Goal: Task Accomplishment & Management: Manage account settings

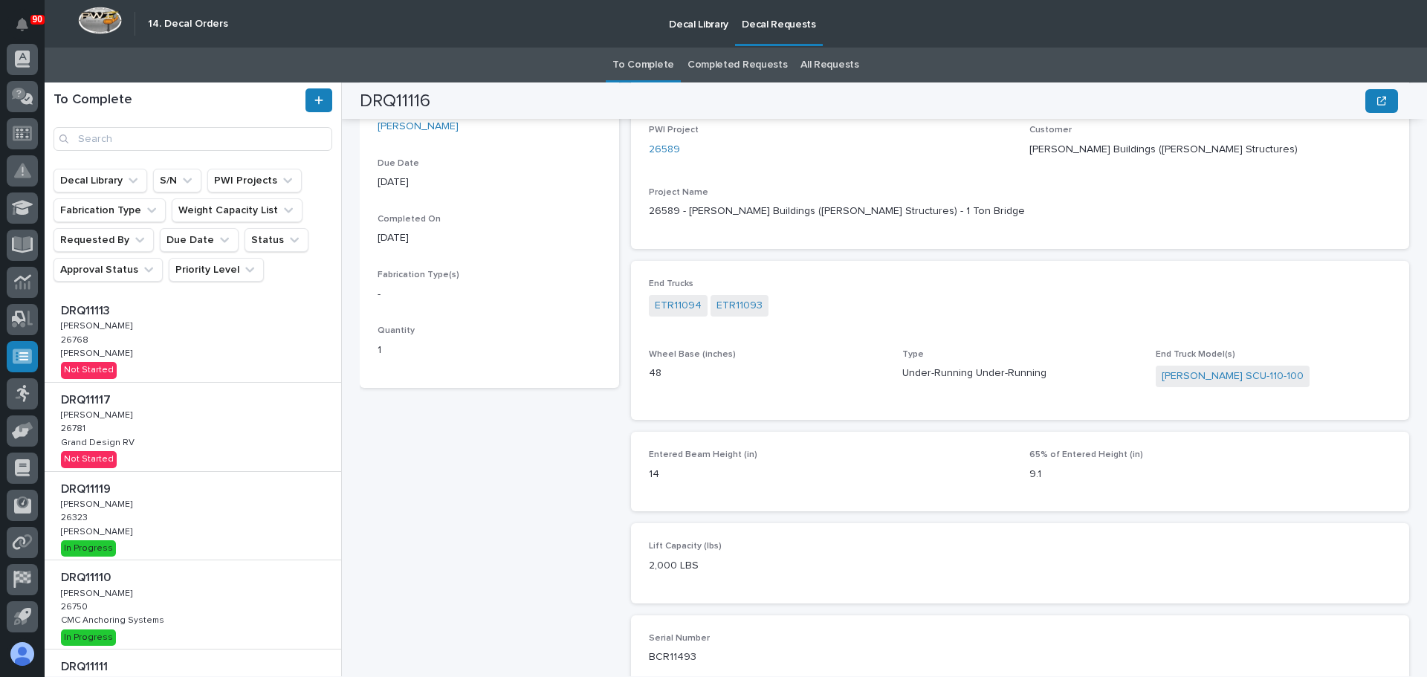
click at [191, 379] on div "DRQ11113 DRQ11113 Adam Yutzy Adam Yutzy 26768 26768 Brinkley RV Brinkley RV Not…" at bounding box center [193, 338] width 297 height 88
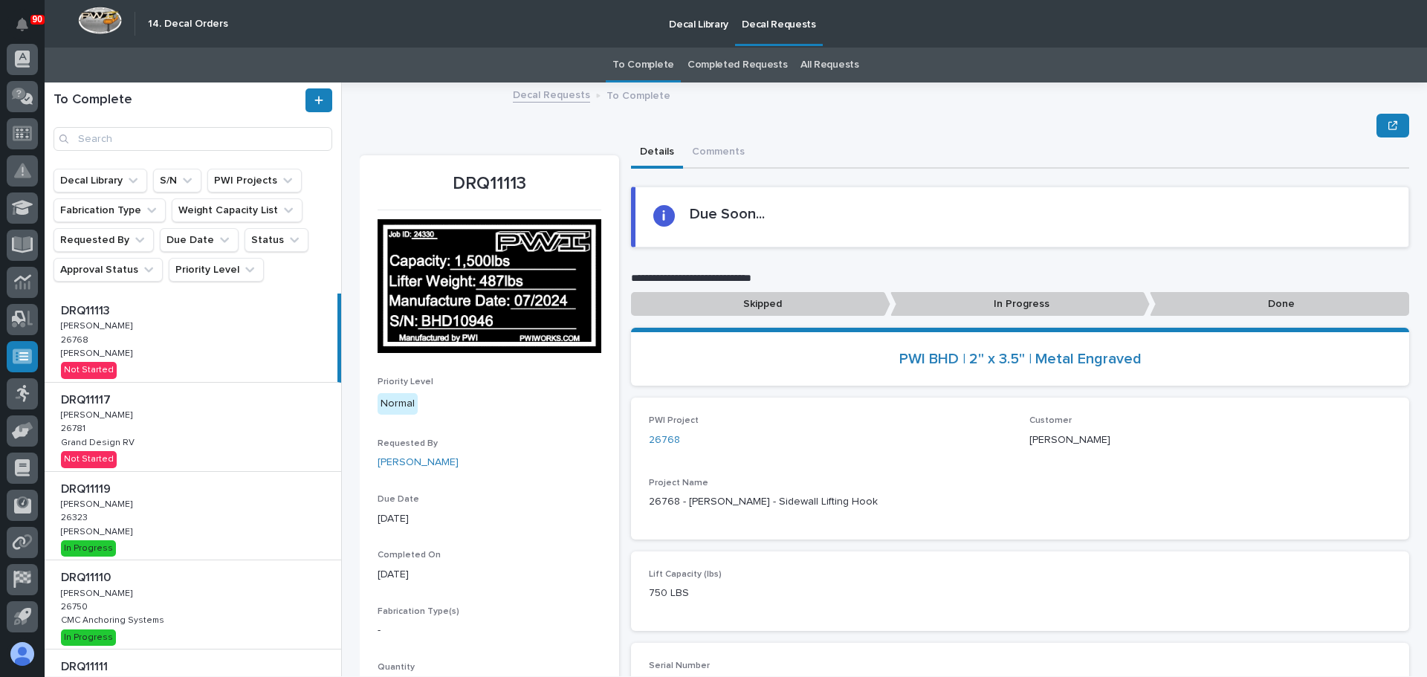
scroll to position [74, 0]
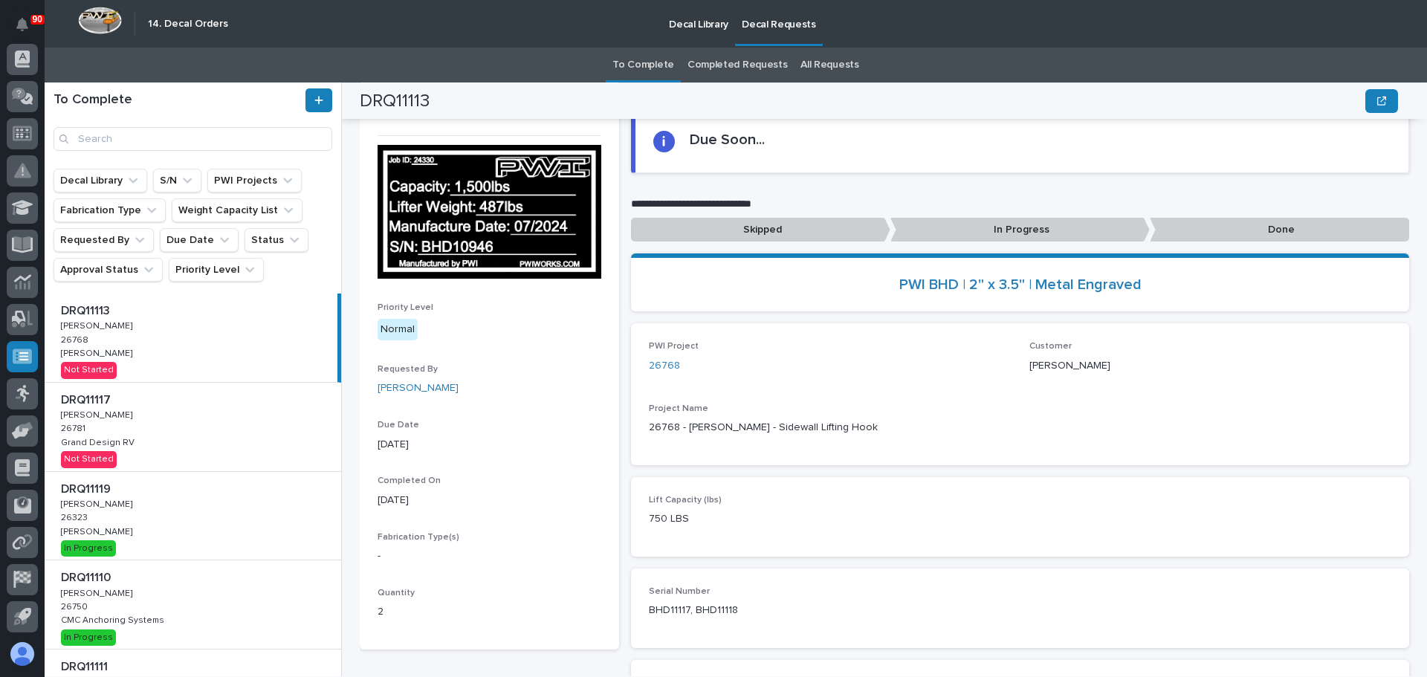
click at [1081, 404] on p "Project Name" at bounding box center [1020, 409] width 743 height 10
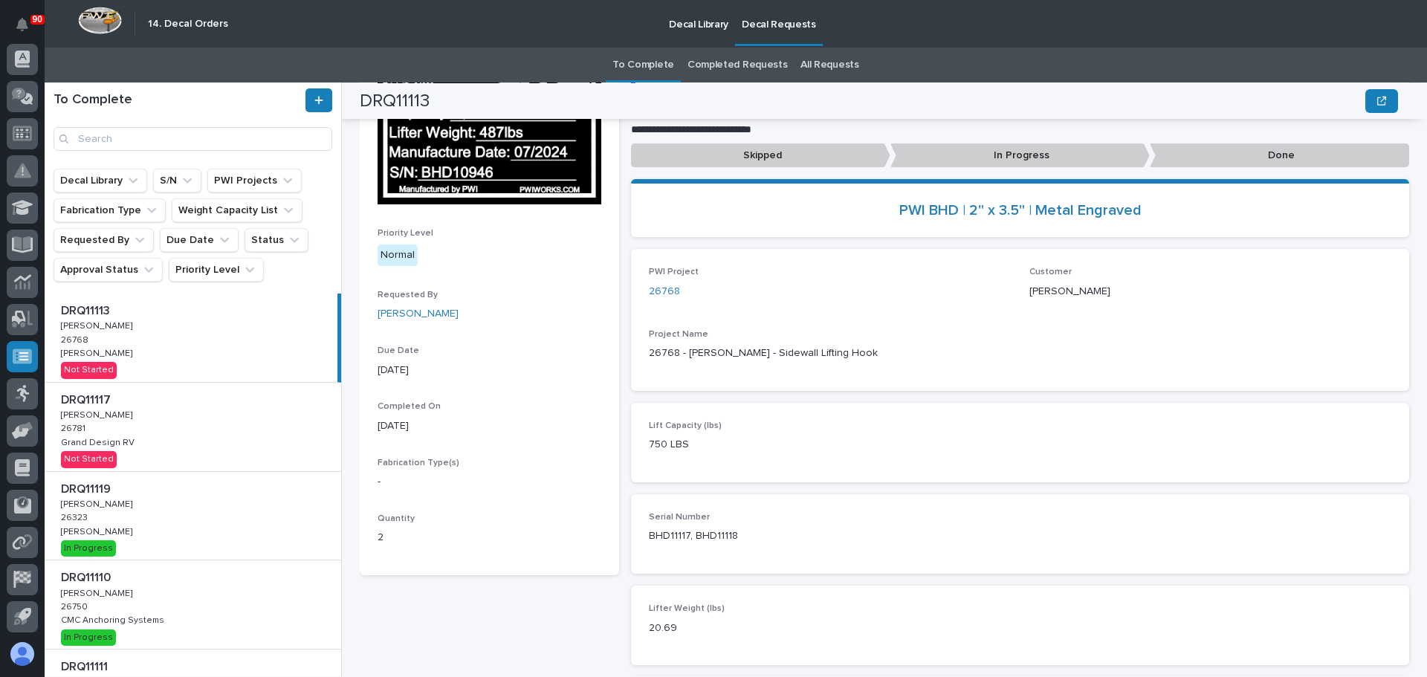
scroll to position [223, 0]
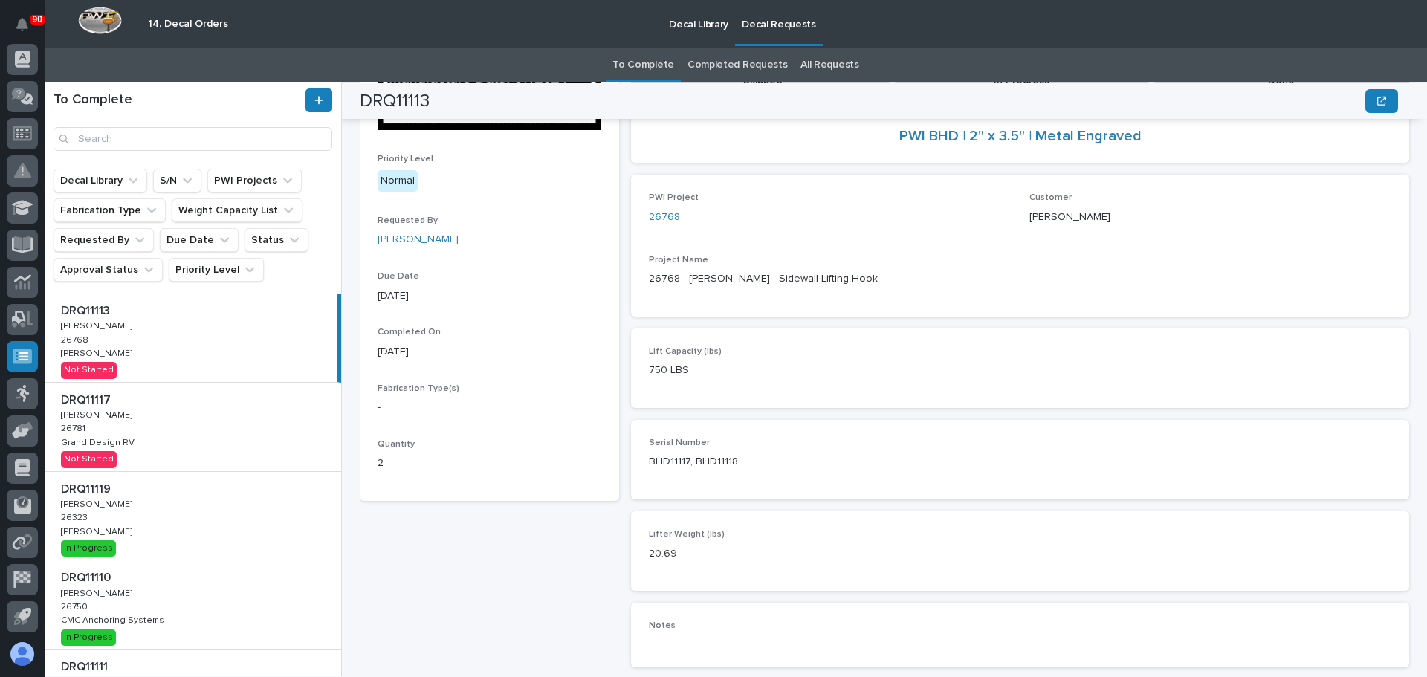
click at [188, 351] on div "DRQ11113 DRQ11113 Adam Yutzy Adam Yutzy 26768 26768 Brinkley RV Brinkley RV Not…" at bounding box center [191, 338] width 293 height 88
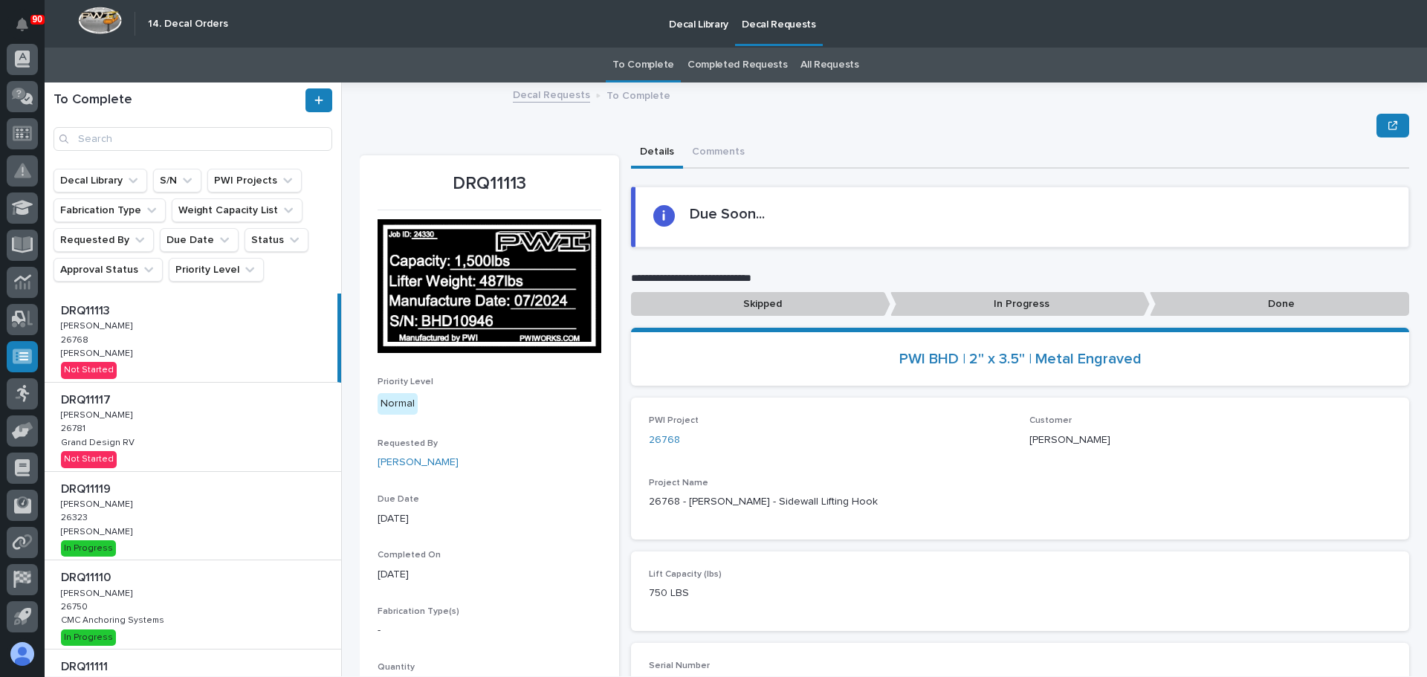
click at [1297, 307] on p "Done" at bounding box center [1279, 304] width 259 height 25
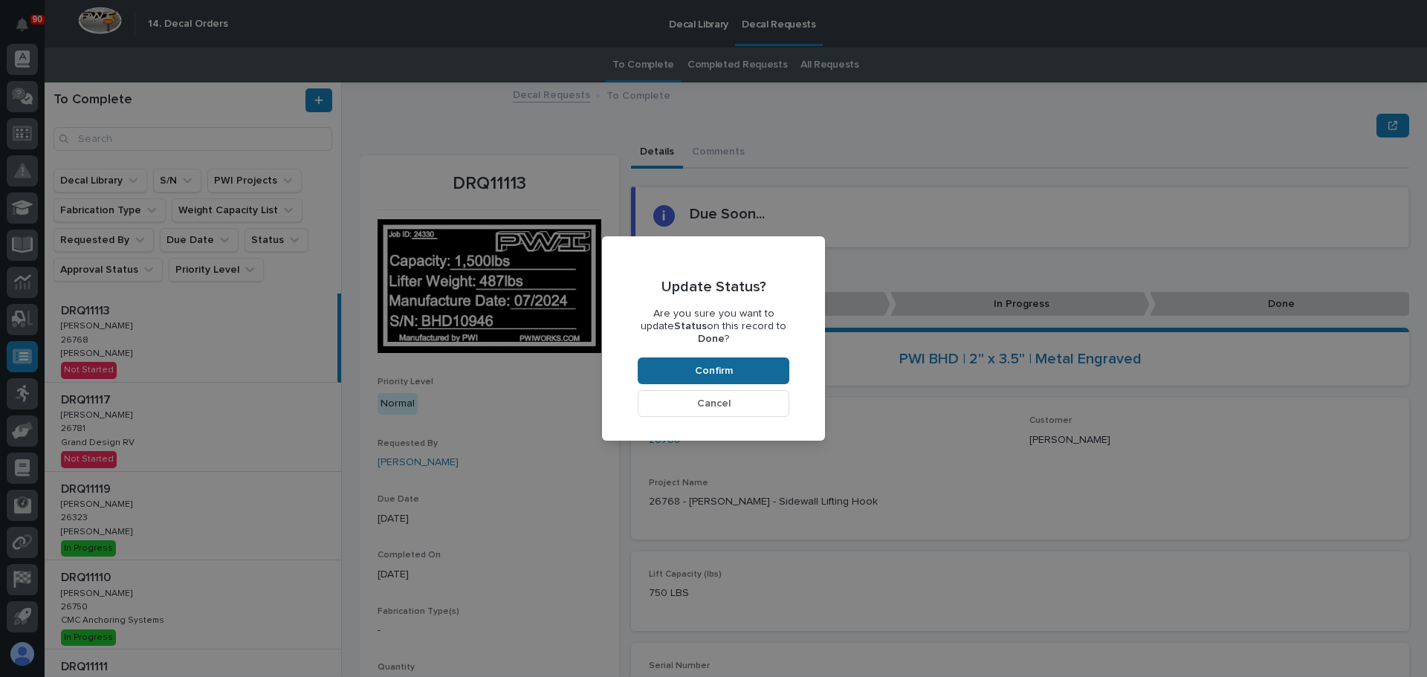
click at [743, 358] on button "Confirm" at bounding box center [714, 371] width 152 height 27
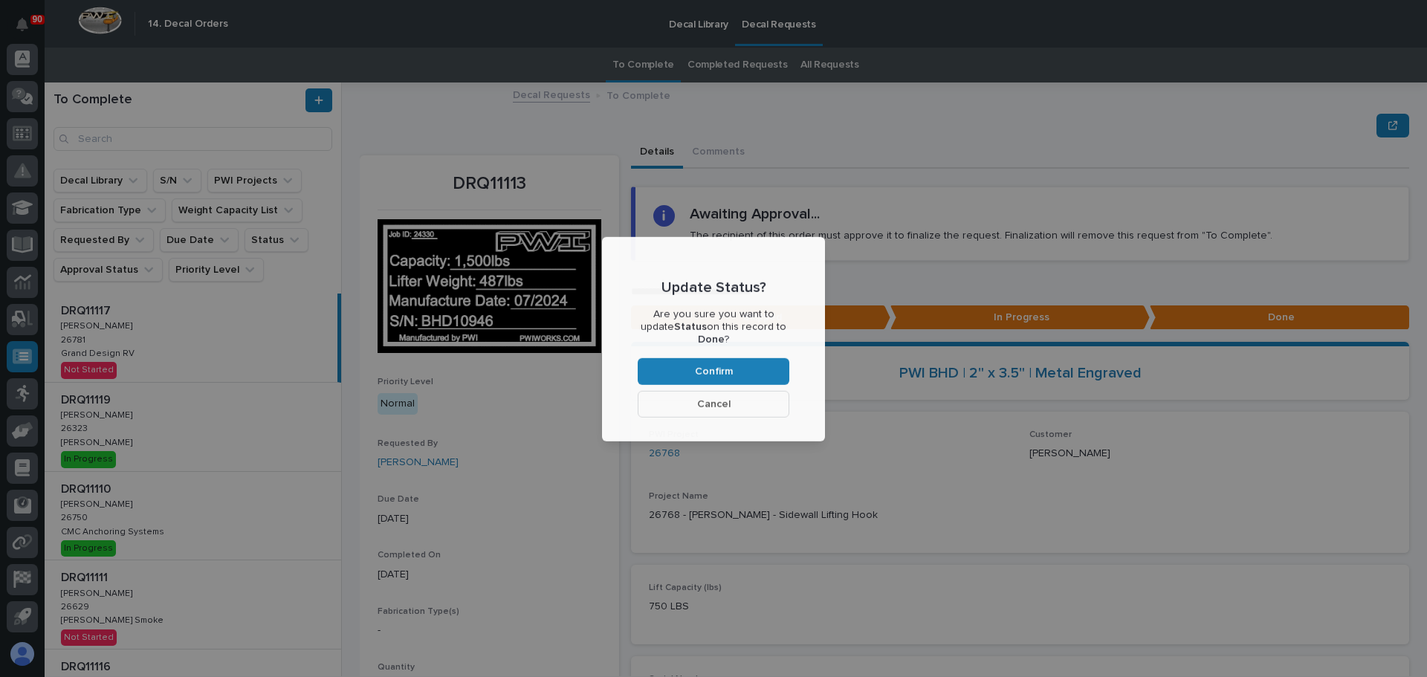
scroll to position [89, 0]
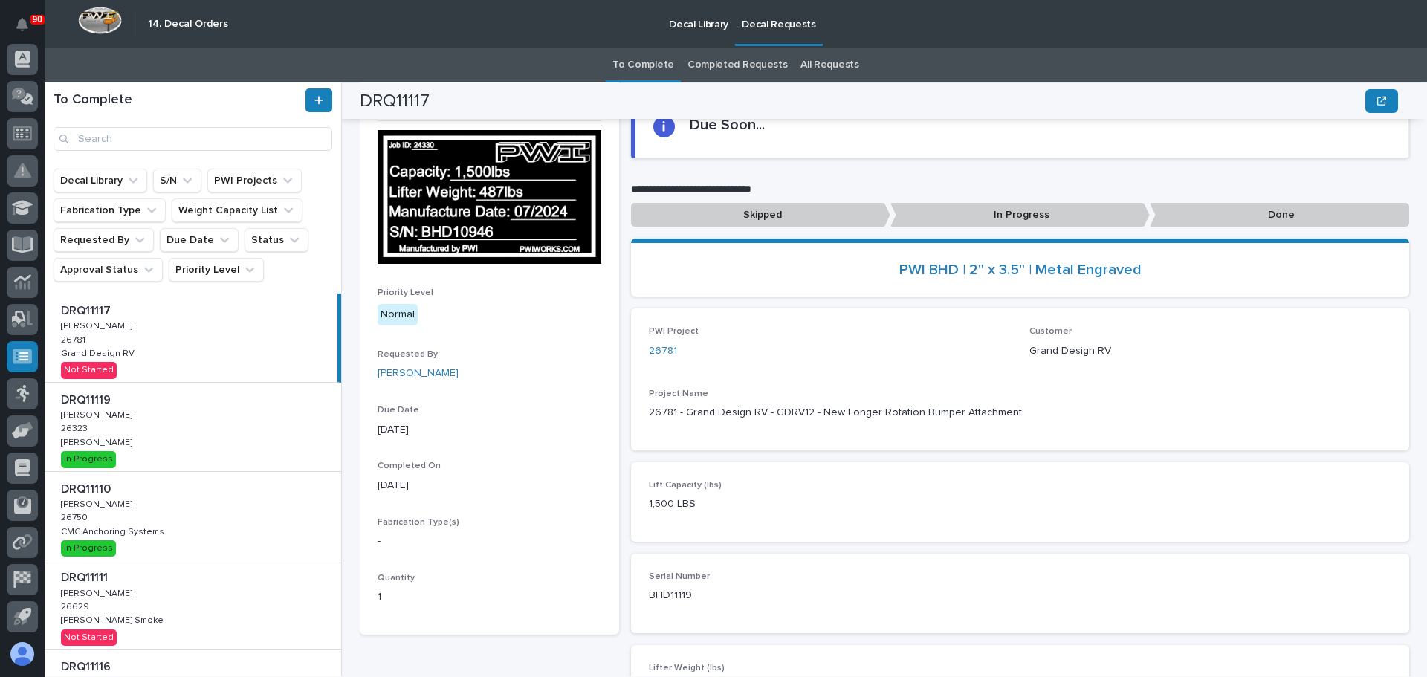
click at [156, 337] on div "DRQ11117 DRQ11117 Adam Yutzy Adam Yutzy 26781 26781 Grand Design RV Grand Desig…" at bounding box center [191, 338] width 293 height 88
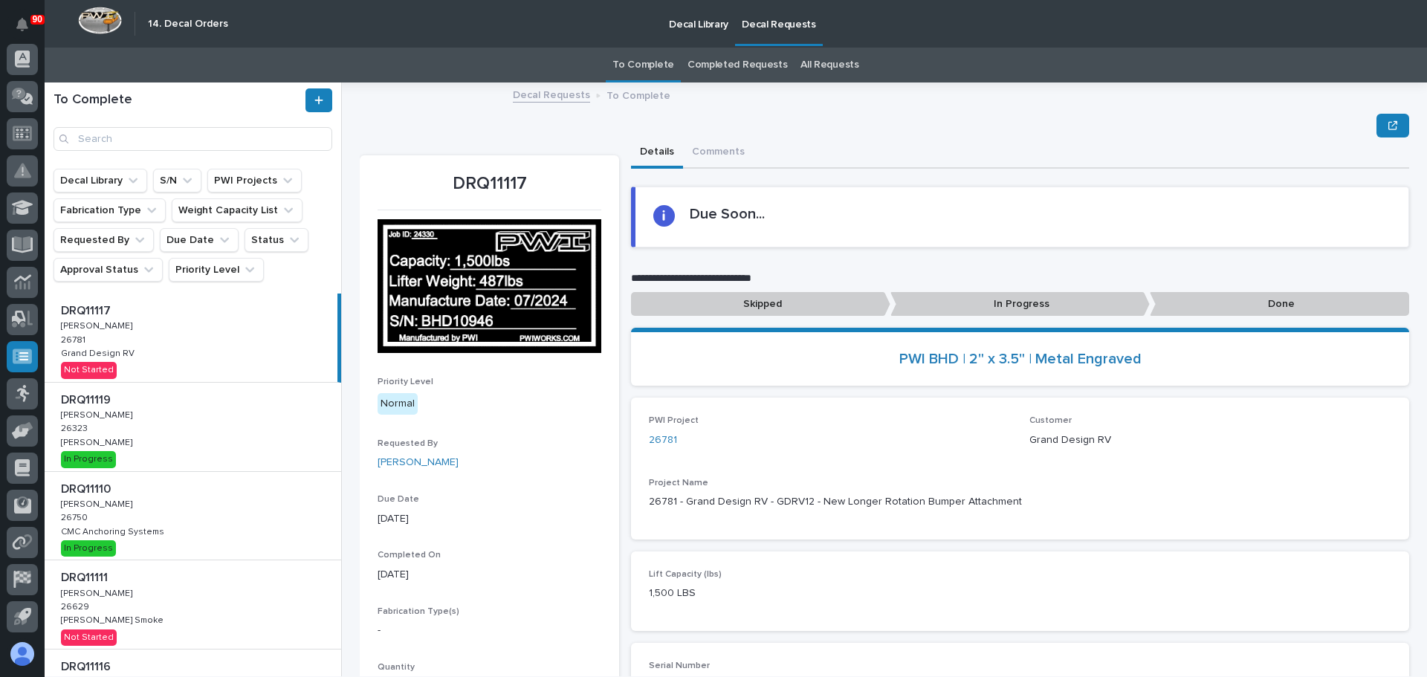
click at [1256, 307] on p "Done" at bounding box center [1279, 304] width 259 height 25
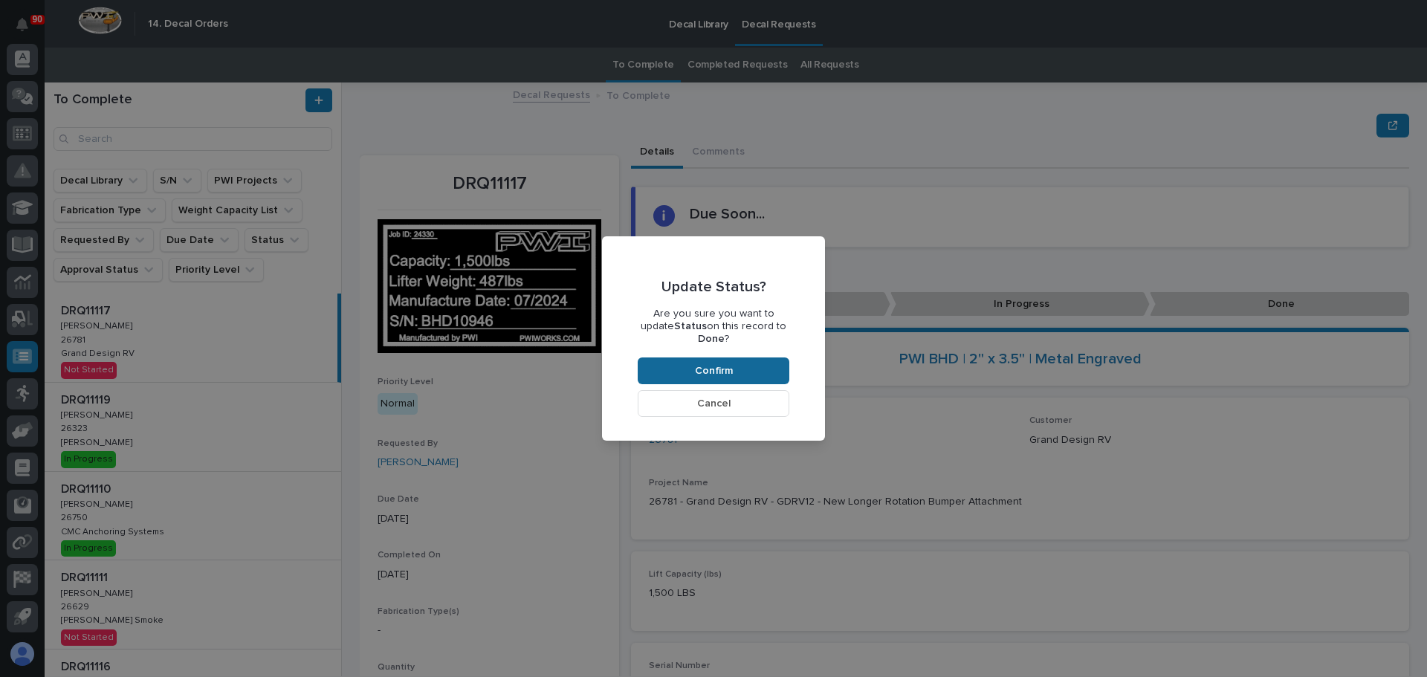
click at [704, 364] on span "Confirm" at bounding box center [714, 370] width 38 height 13
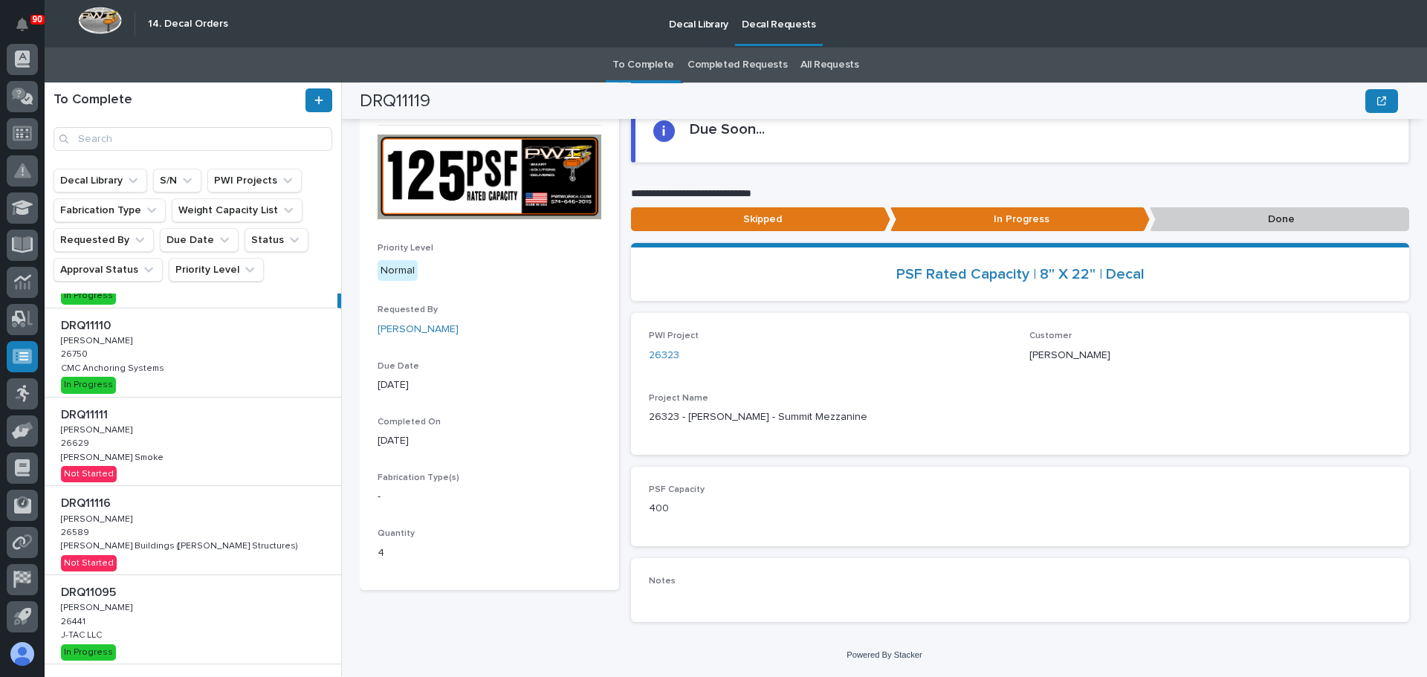
scroll to position [149, 0]
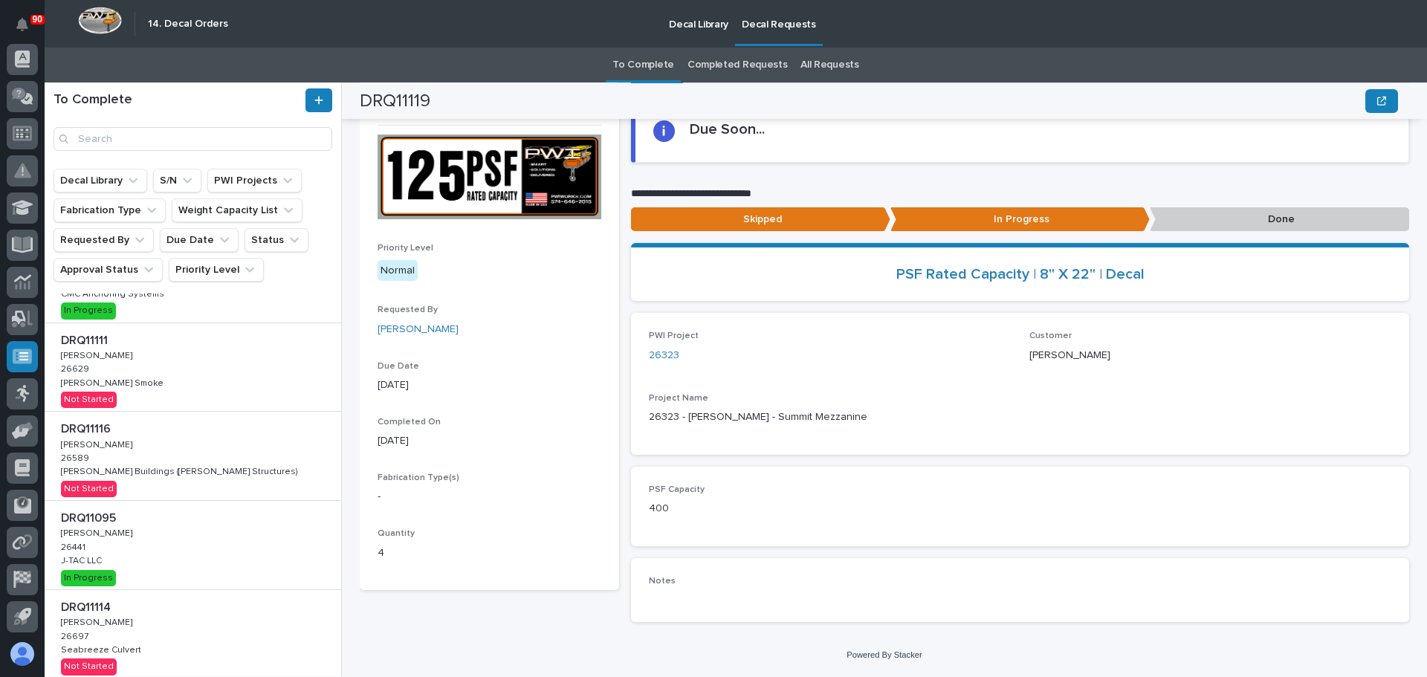
click at [213, 452] on div "DRQ11116 DRQ11116 Adam Yutzy Adam Yutzy 26589 26589 Zook Buildings (Stoltzfus S…" at bounding box center [193, 456] width 297 height 88
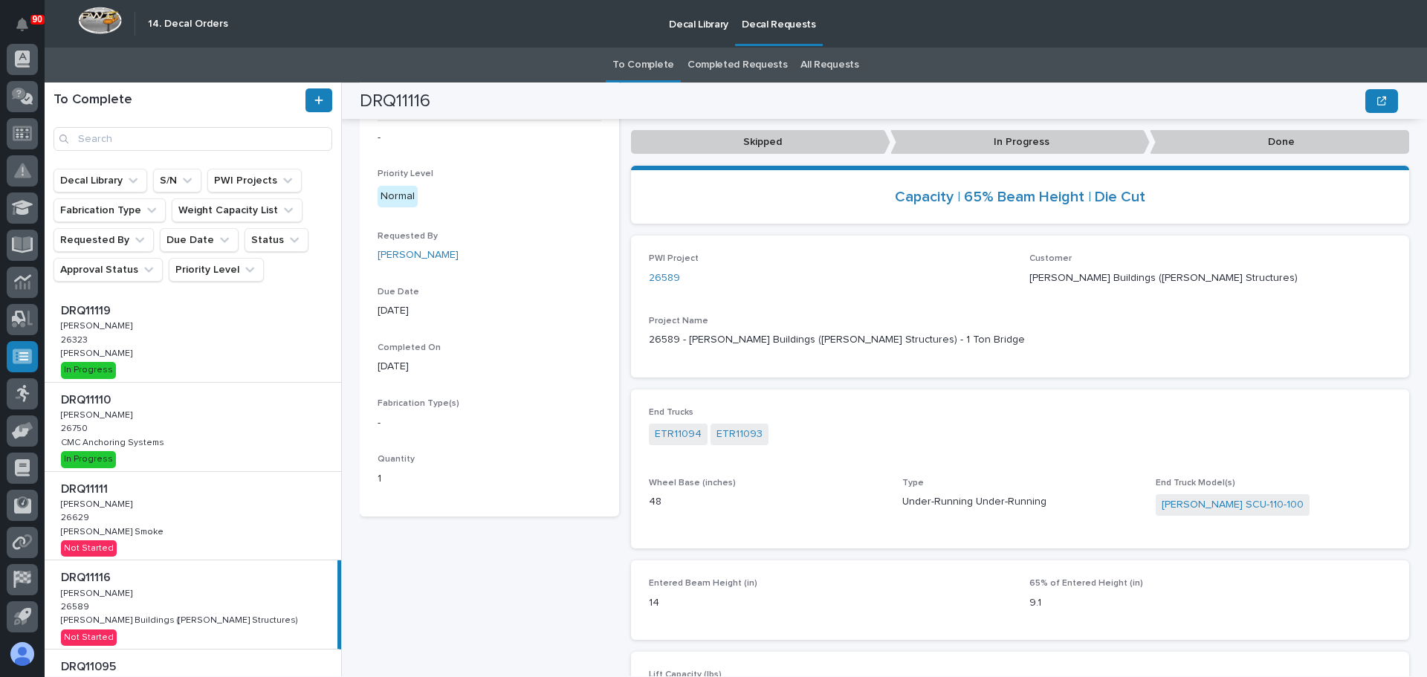
click at [129, 433] on div "DRQ11110 DRQ11110 Adam Yutzy Adam Yutzy 26750 26750 CMC Anchoring Systems CMC A…" at bounding box center [193, 427] width 297 height 88
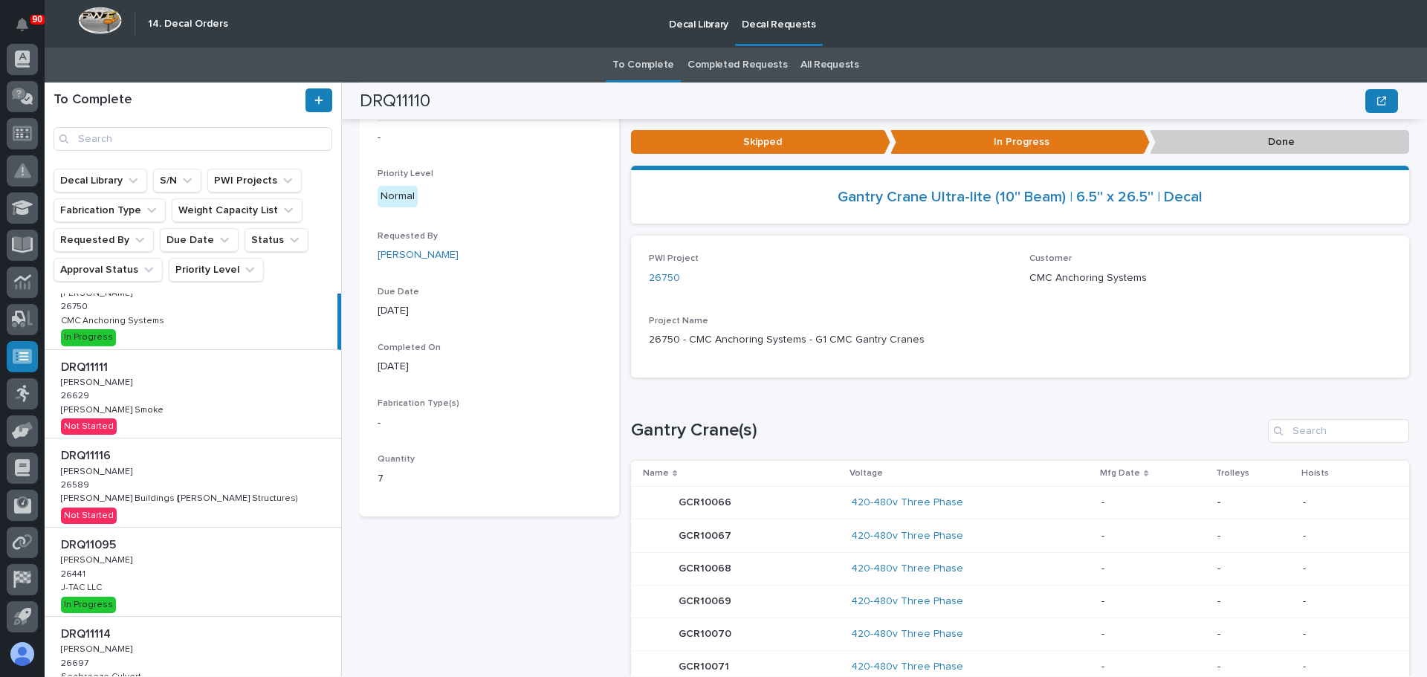
scroll to position [149, 0]
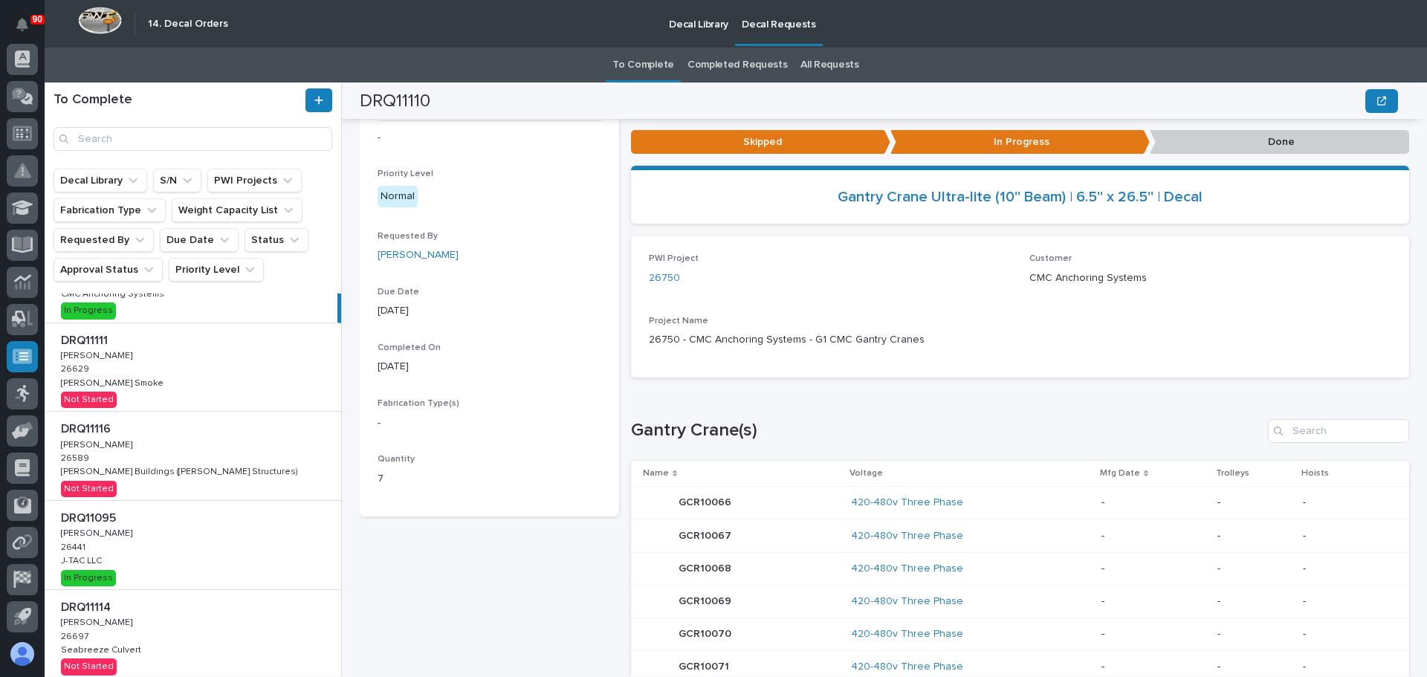
click at [177, 462] on div "DRQ11116 DRQ11116 Adam Yutzy Adam Yutzy 26589 26589 Zook Buildings (Stoltzfus S…" at bounding box center [193, 456] width 297 height 88
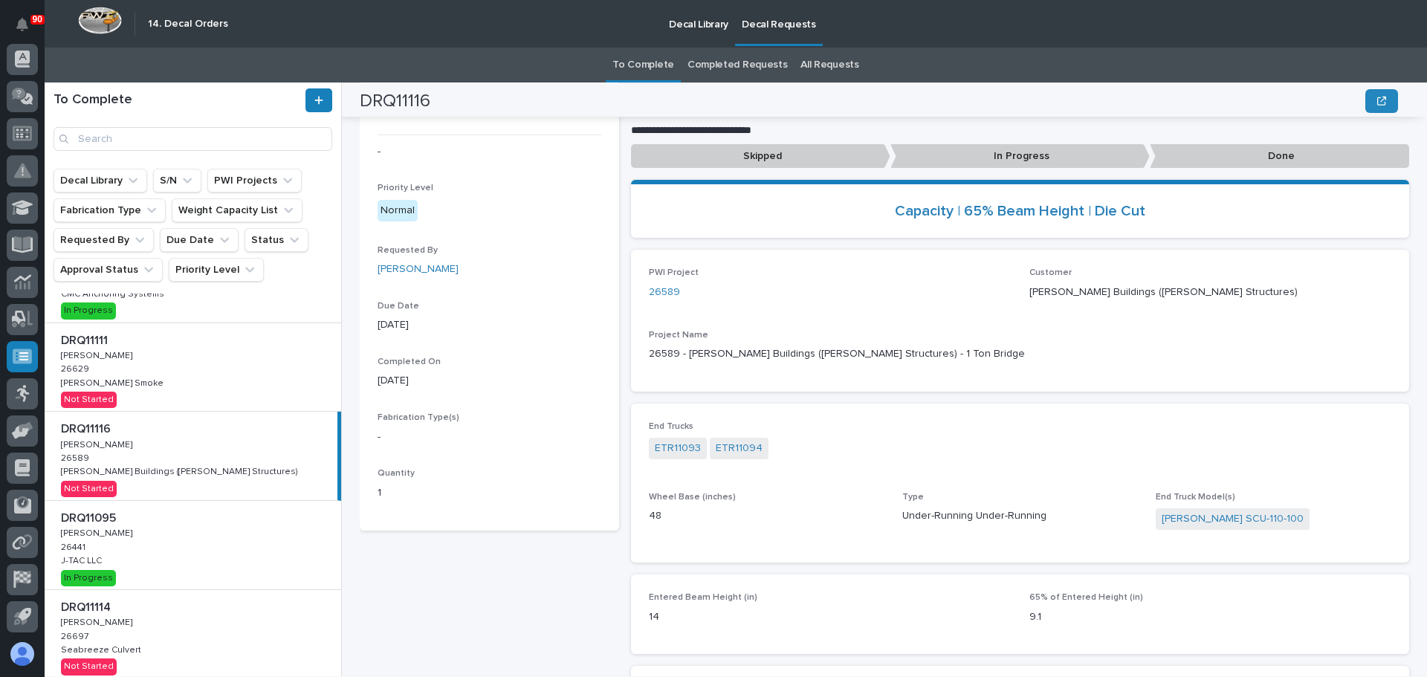
scroll to position [15, 0]
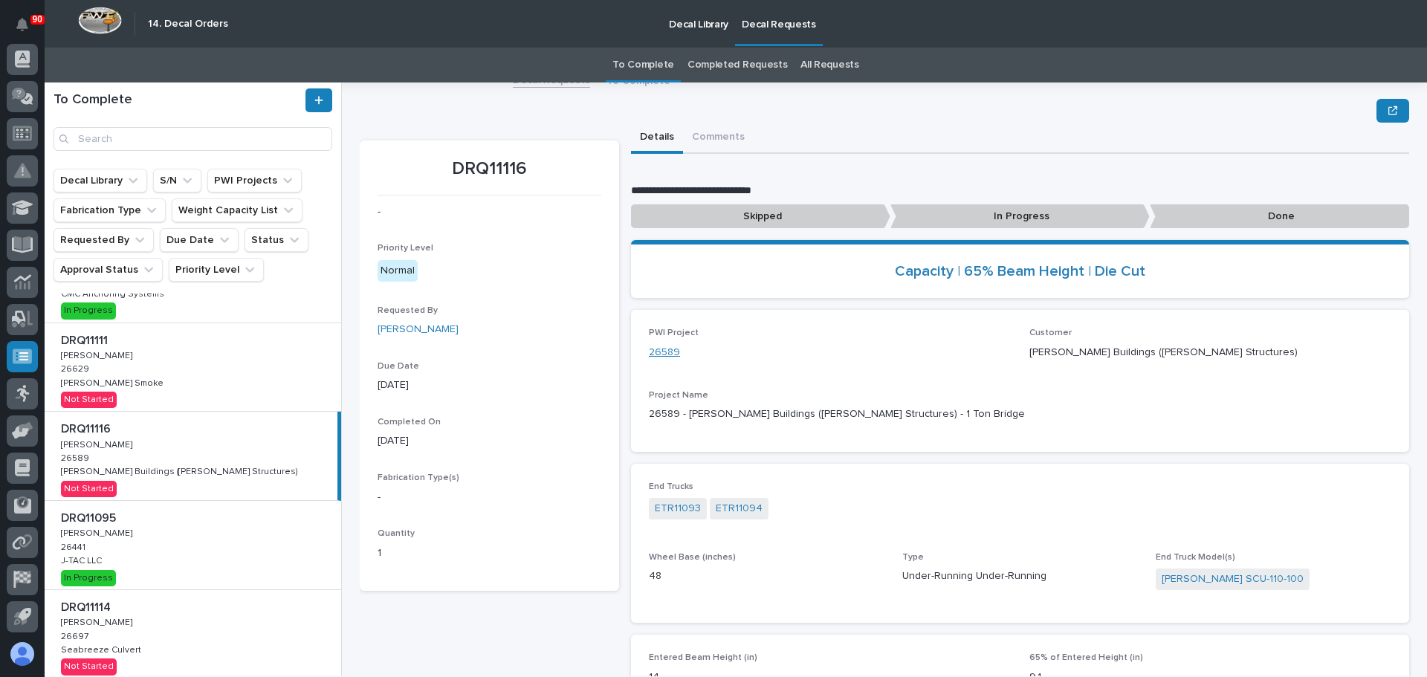
click at [663, 352] on link "26589" at bounding box center [664, 353] width 31 height 16
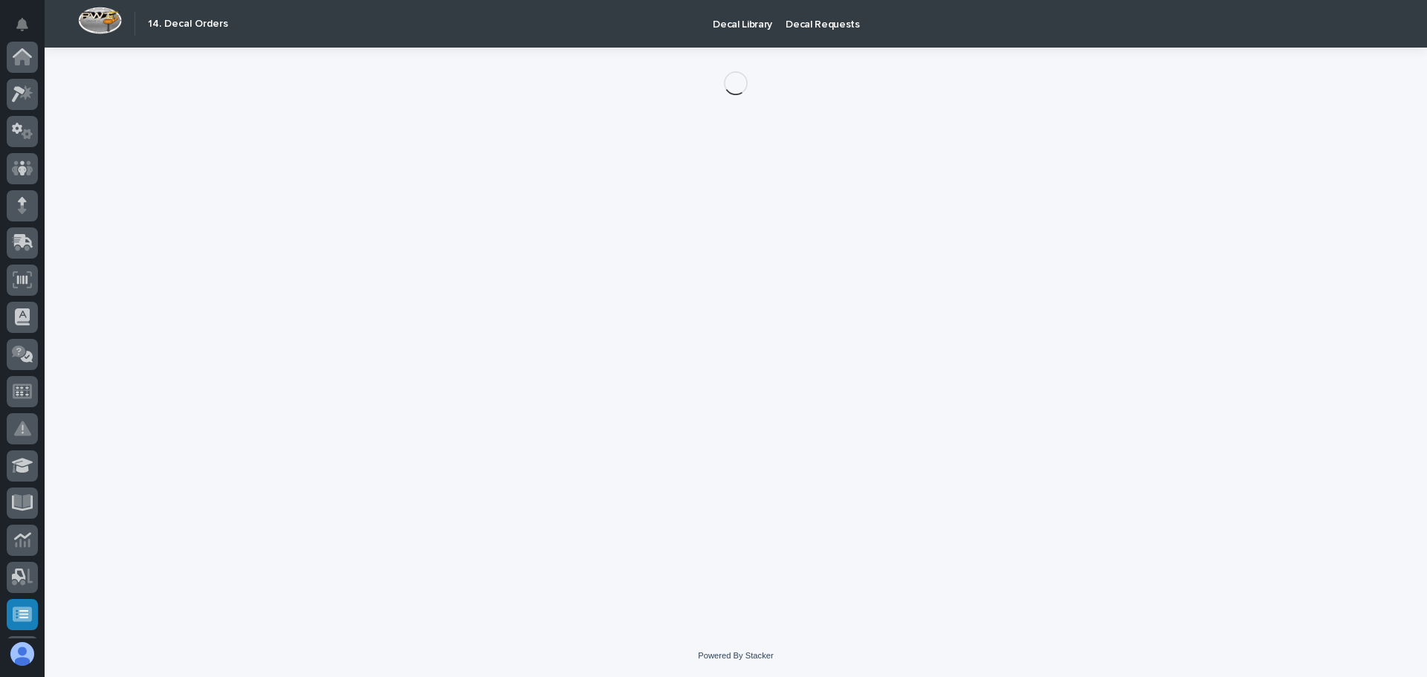
scroll to position [258, 0]
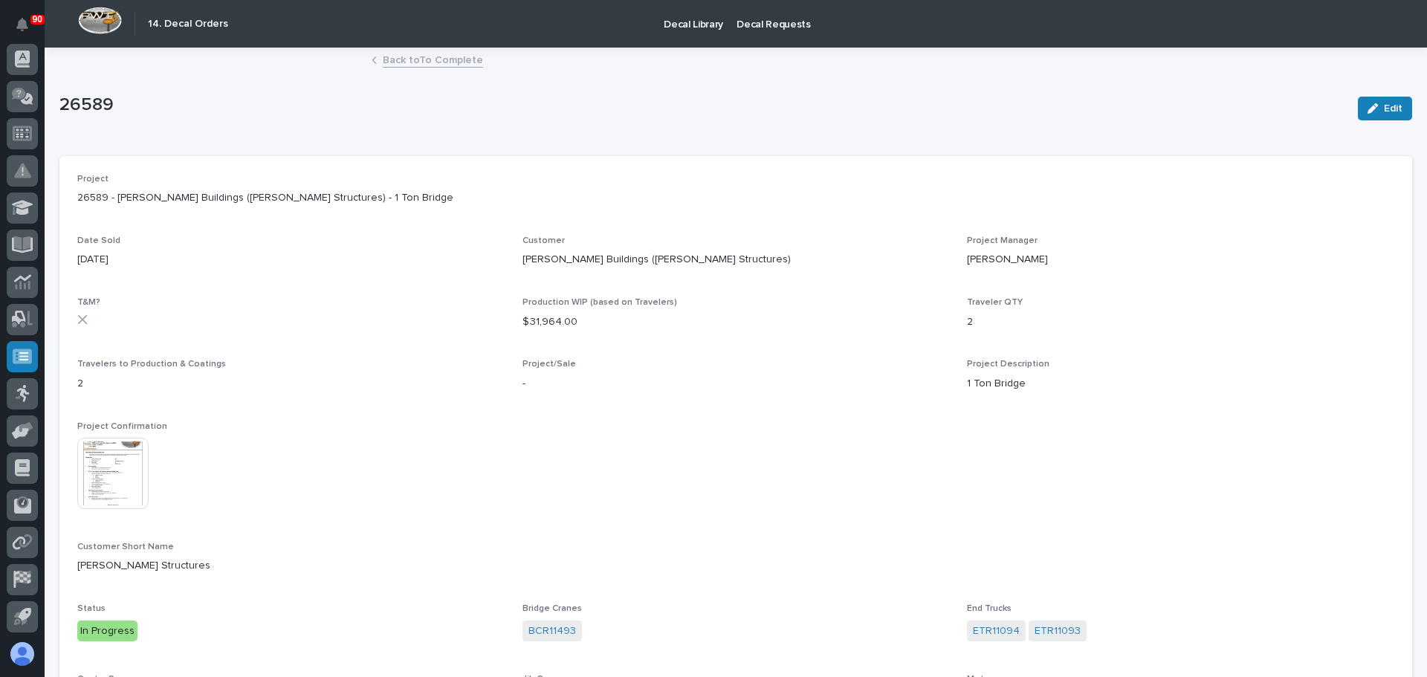
click at [132, 450] on img at bounding box center [112, 473] width 71 height 71
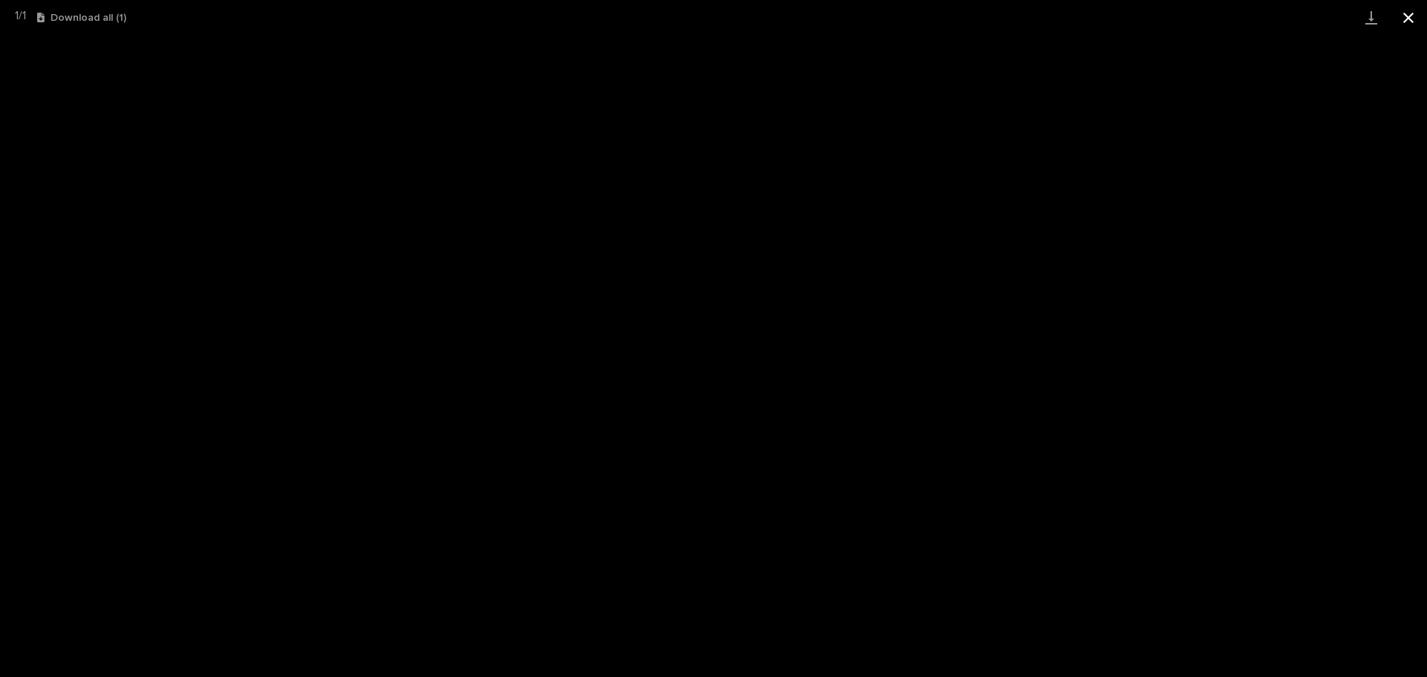
click at [1412, 22] on button "Close gallery" at bounding box center [1408, 17] width 37 height 35
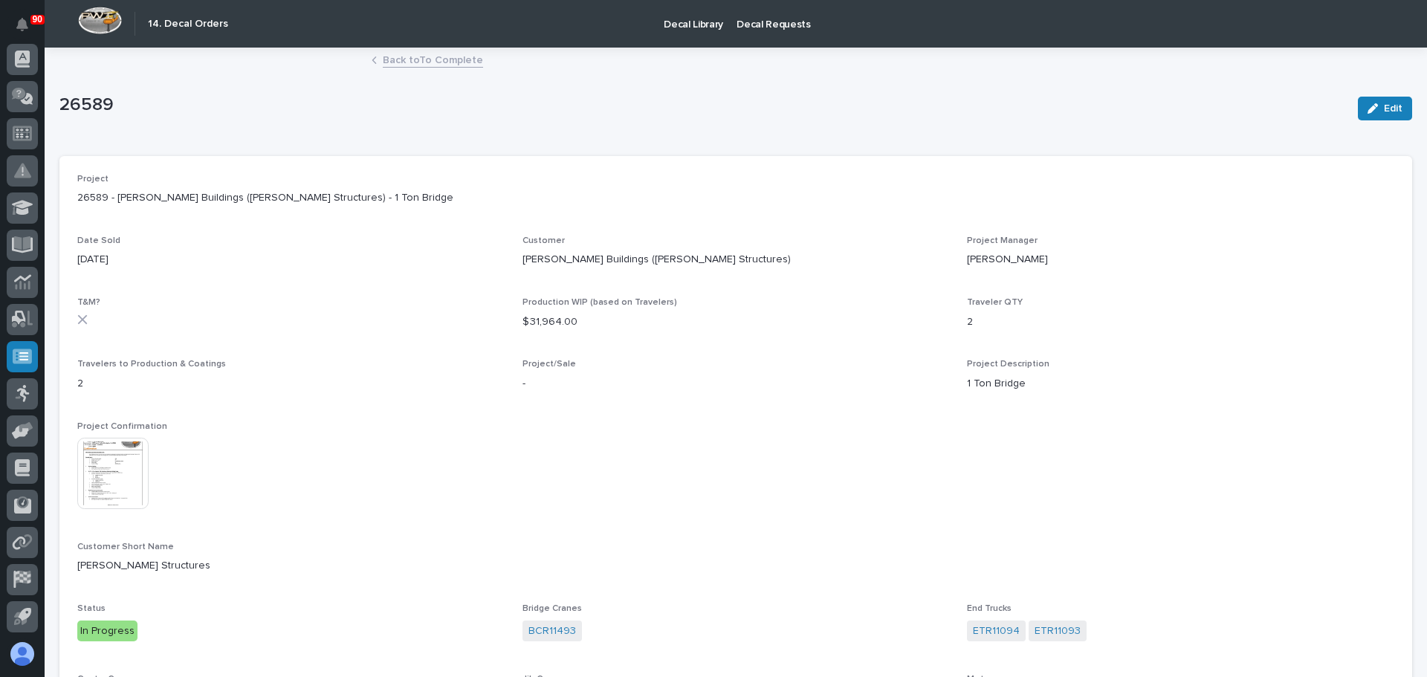
click at [412, 66] on link "Back to To Complete" at bounding box center [433, 59] width 100 height 17
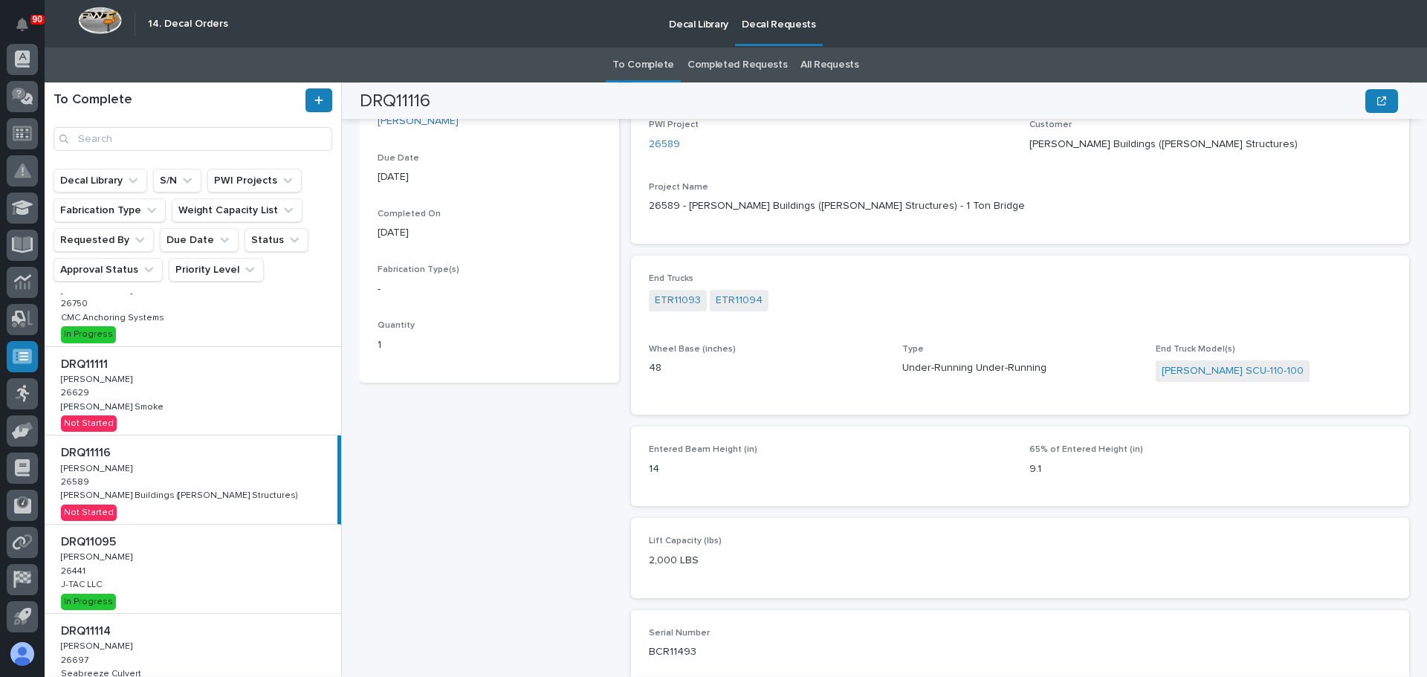
scroll to position [149, 0]
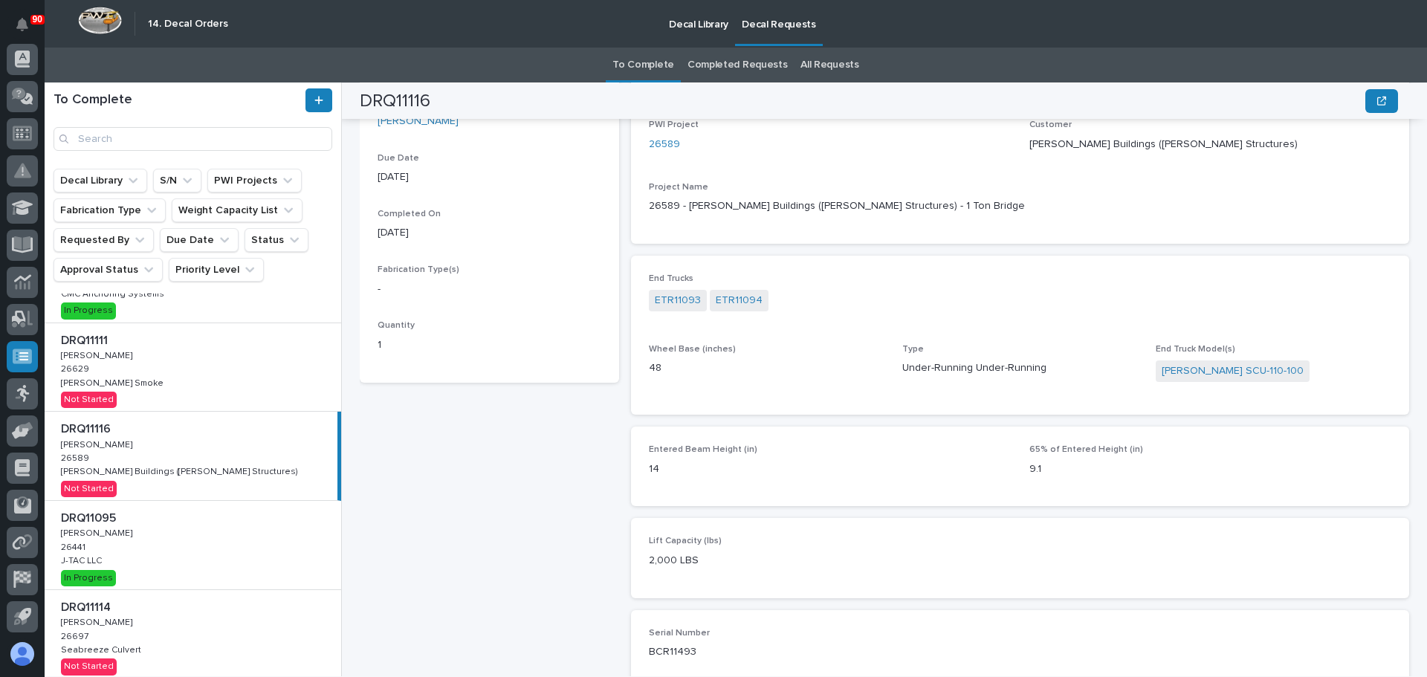
click at [202, 383] on div "DRQ11111 DRQ11111 Adam Yutzy Adam Yutzy 26629 26629 Chiasson Smoke Chiasson Smo…" at bounding box center [193, 367] width 297 height 88
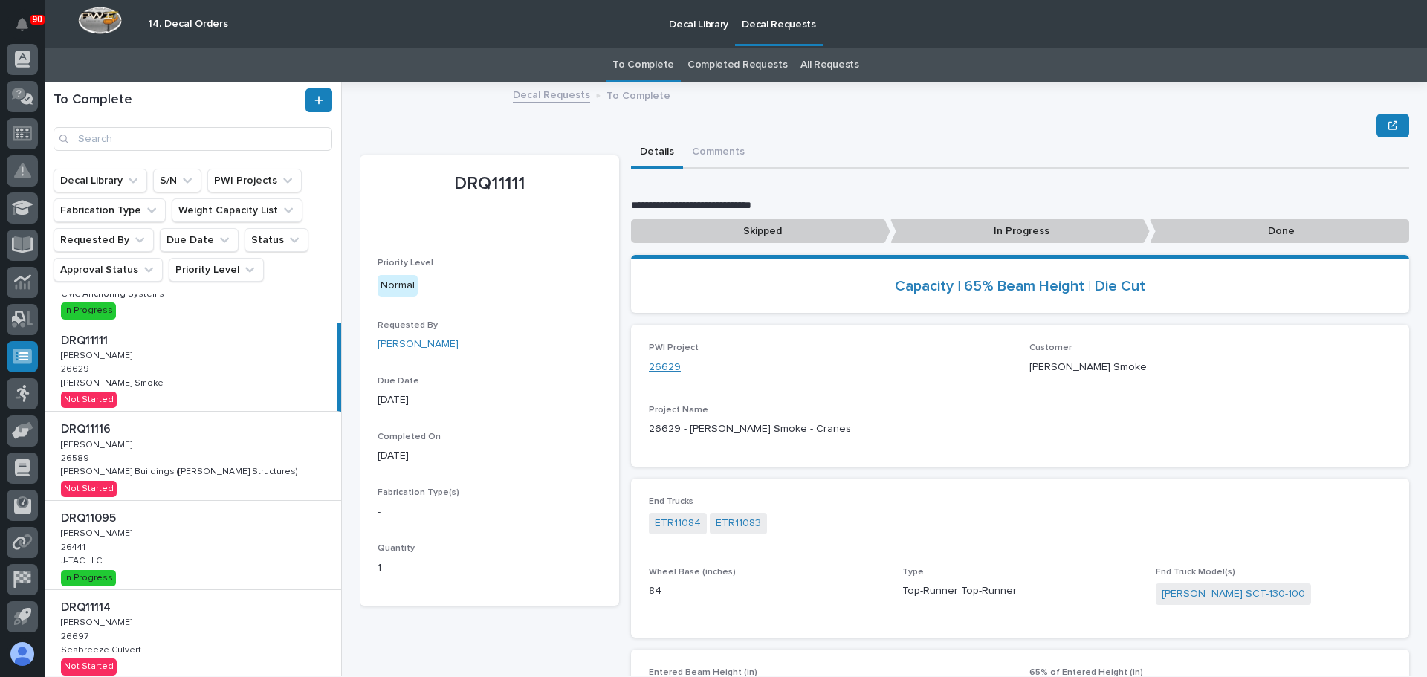
click at [665, 369] on link "26629" at bounding box center [665, 368] width 32 height 16
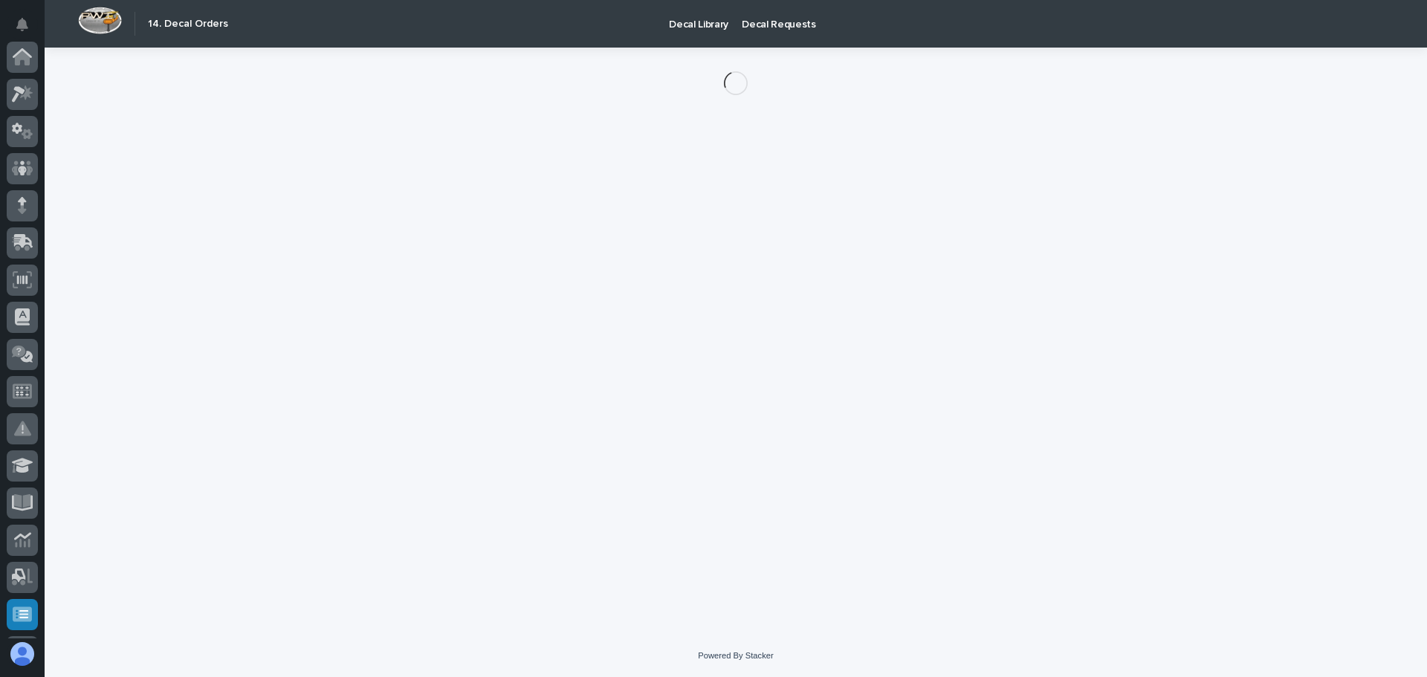
scroll to position [258, 0]
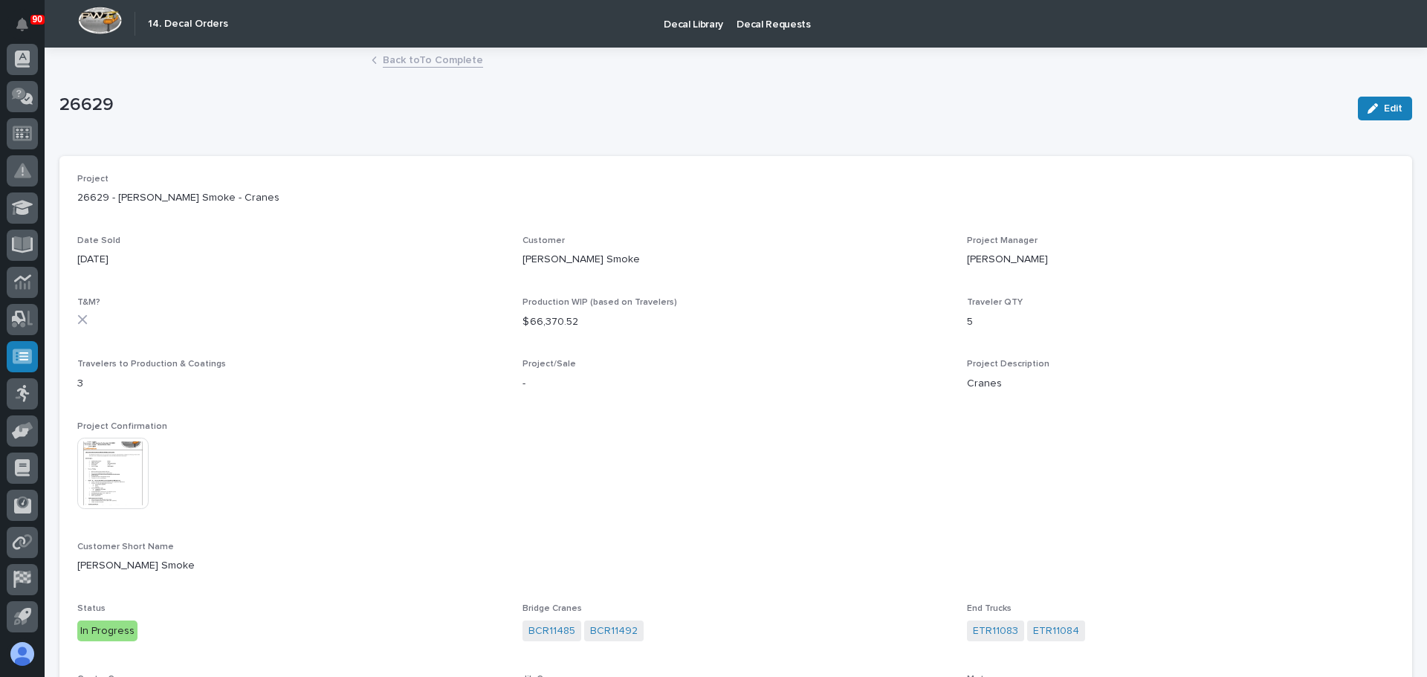
click at [115, 500] on img at bounding box center [112, 473] width 71 height 71
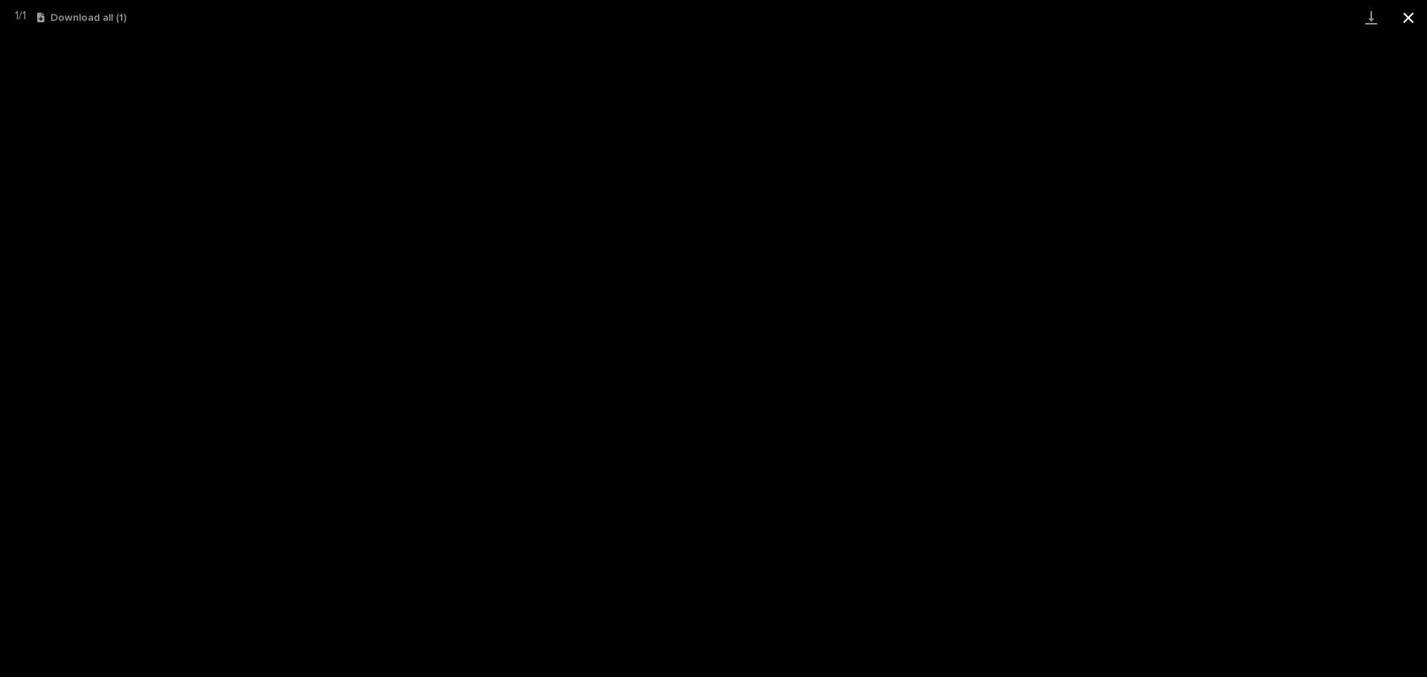
click at [1403, 20] on button "Close gallery" at bounding box center [1408, 17] width 37 height 35
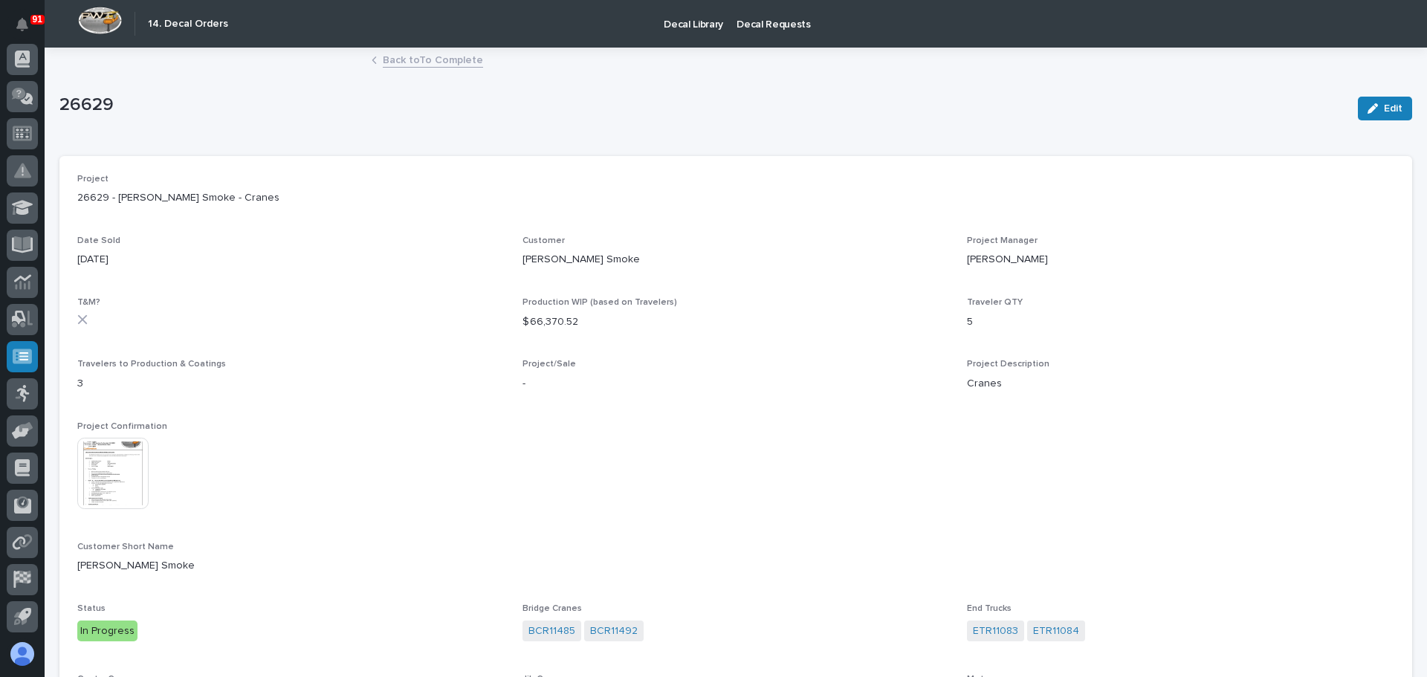
click at [423, 62] on link "Back to To Complete" at bounding box center [433, 59] width 100 height 17
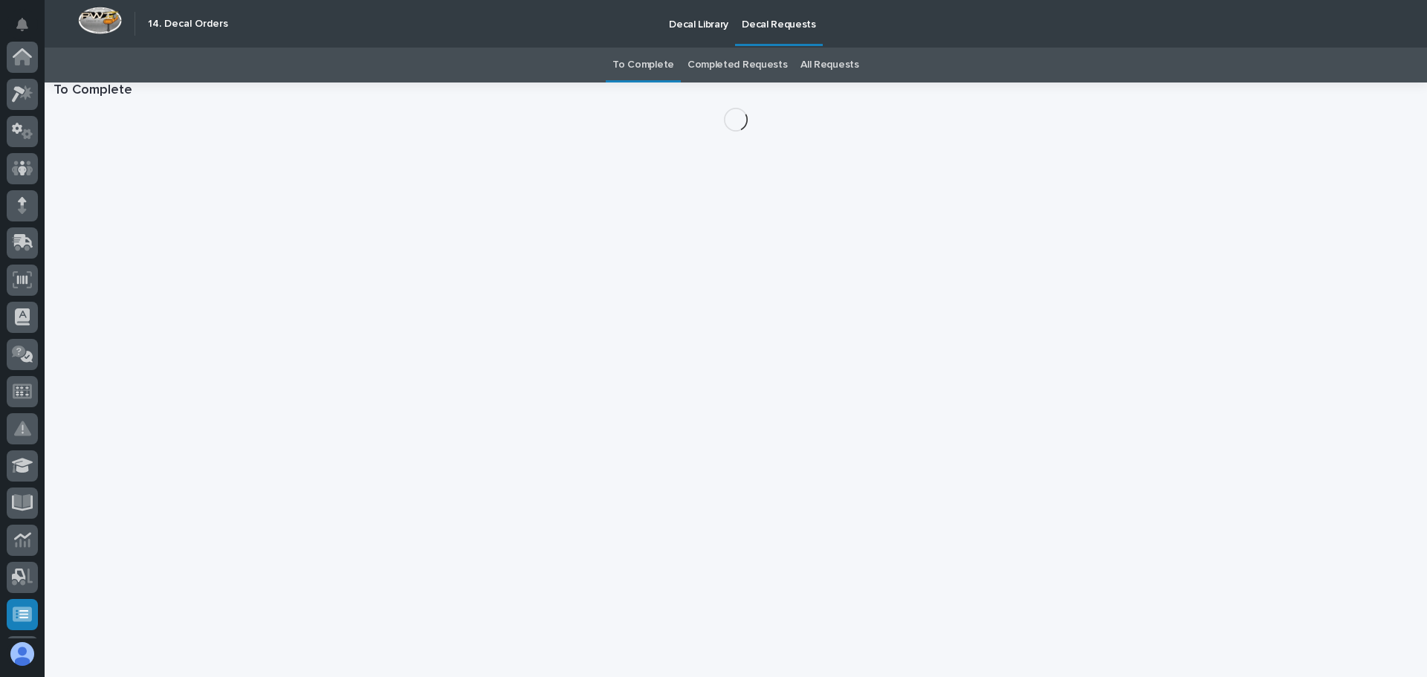
scroll to position [258, 0]
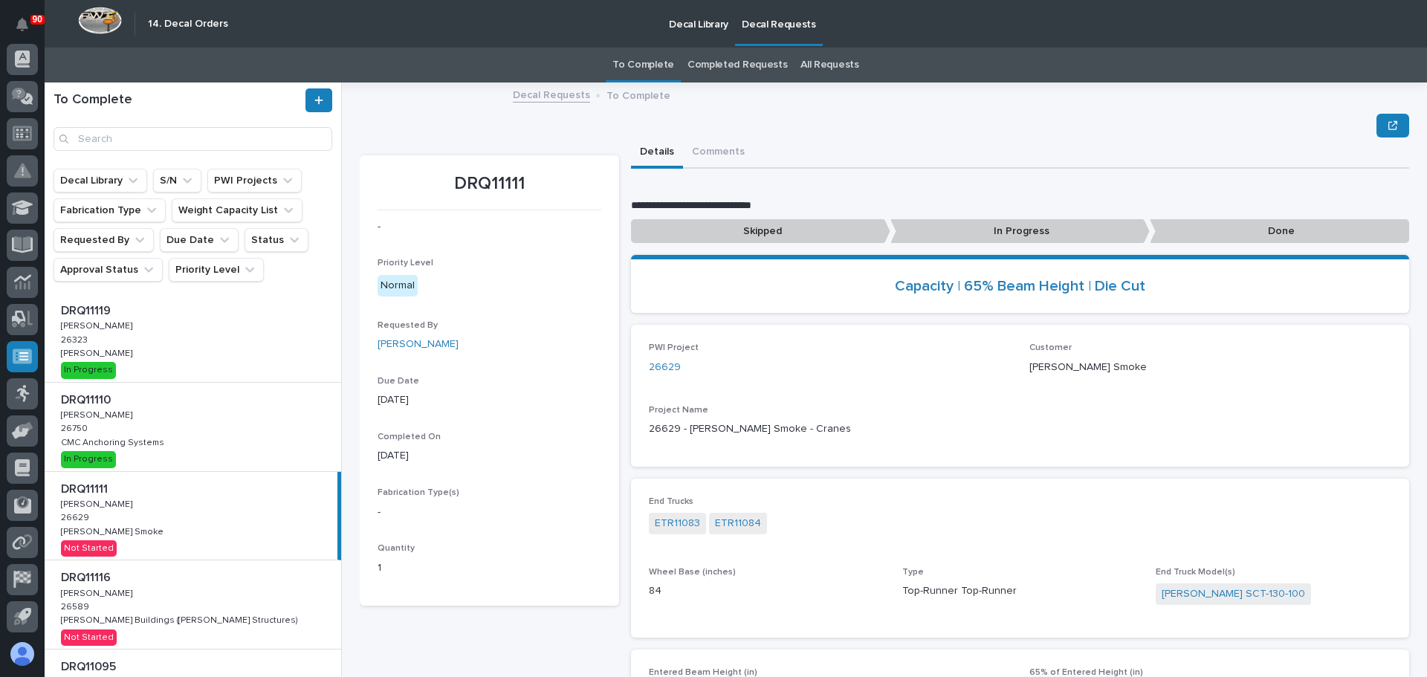
click at [149, 349] on div "DRQ11119 DRQ11119 Ken Overmyer Ken Overmyer 26323 26323 James Ware James Ware I…" at bounding box center [193, 338] width 297 height 88
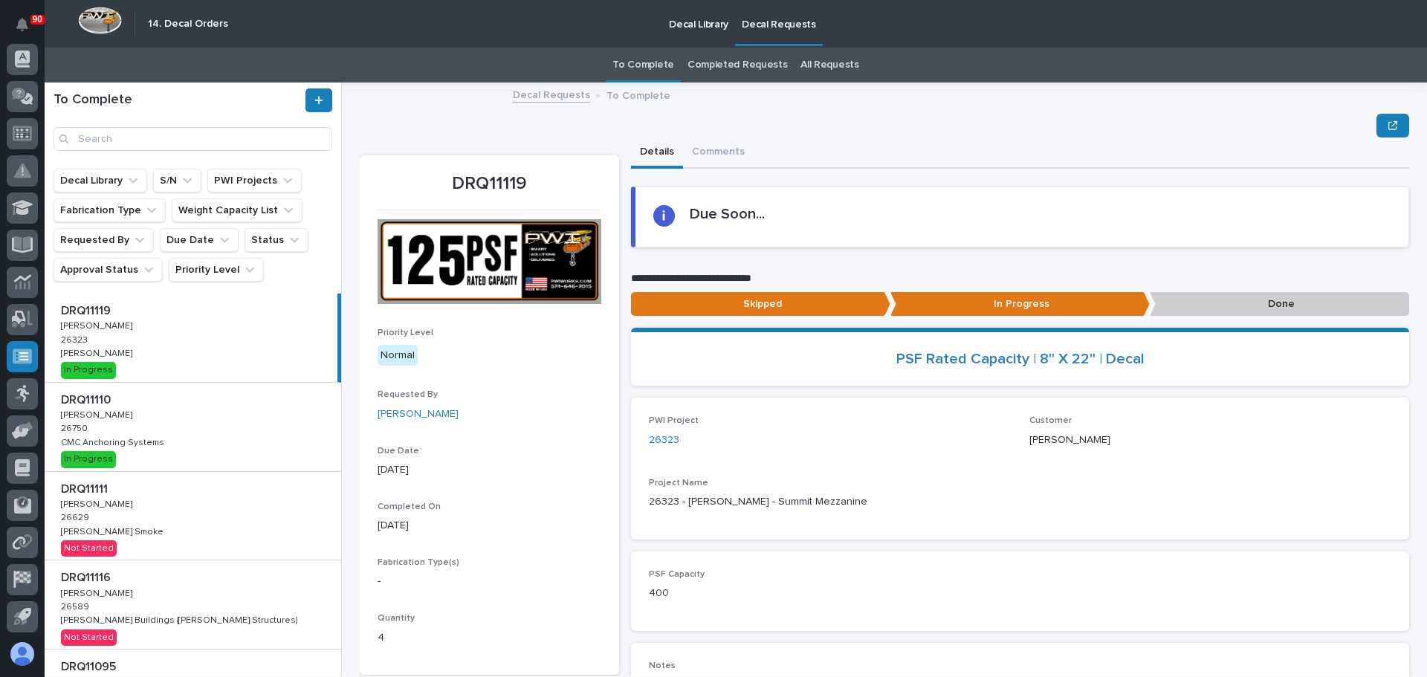
click at [342, 483] on div "To Complete Decal Library S/N PWI Projects Fabrication Type Weight Capacity Lis…" at bounding box center [736, 380] width 1383 height 594
drag, startPoint x: 198, startPoint y: 522, endPoint x: 223, endPoint y: 520, distance: 25.3
click at [198, 522] on div "DRQ11111 DRQ11111 Adam Yutzy Adam Yutzy 26629 26629 Chiasson Smoke Chiasson Smo…" at bounding box center [193, 516] width 297 height 88
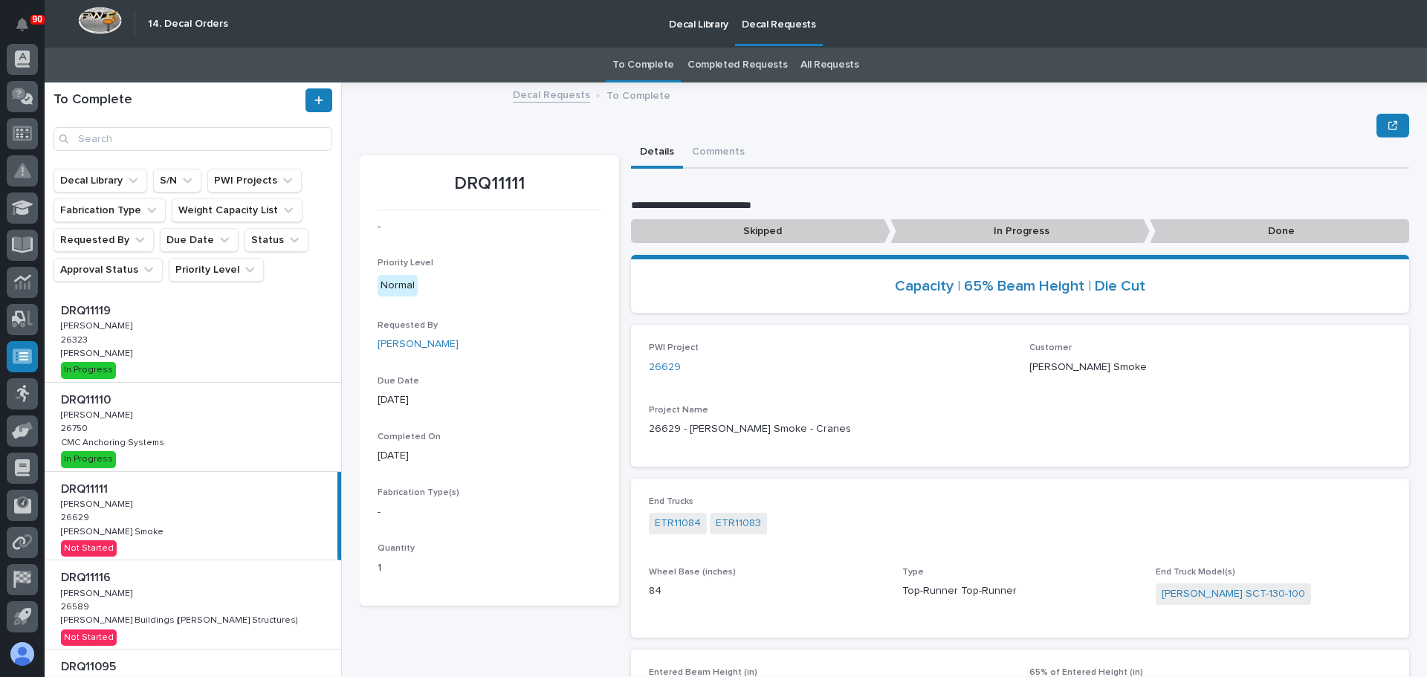
click at [986, 236] on p "In Progress" at bounding box center [1020, 231] width 259 height 25
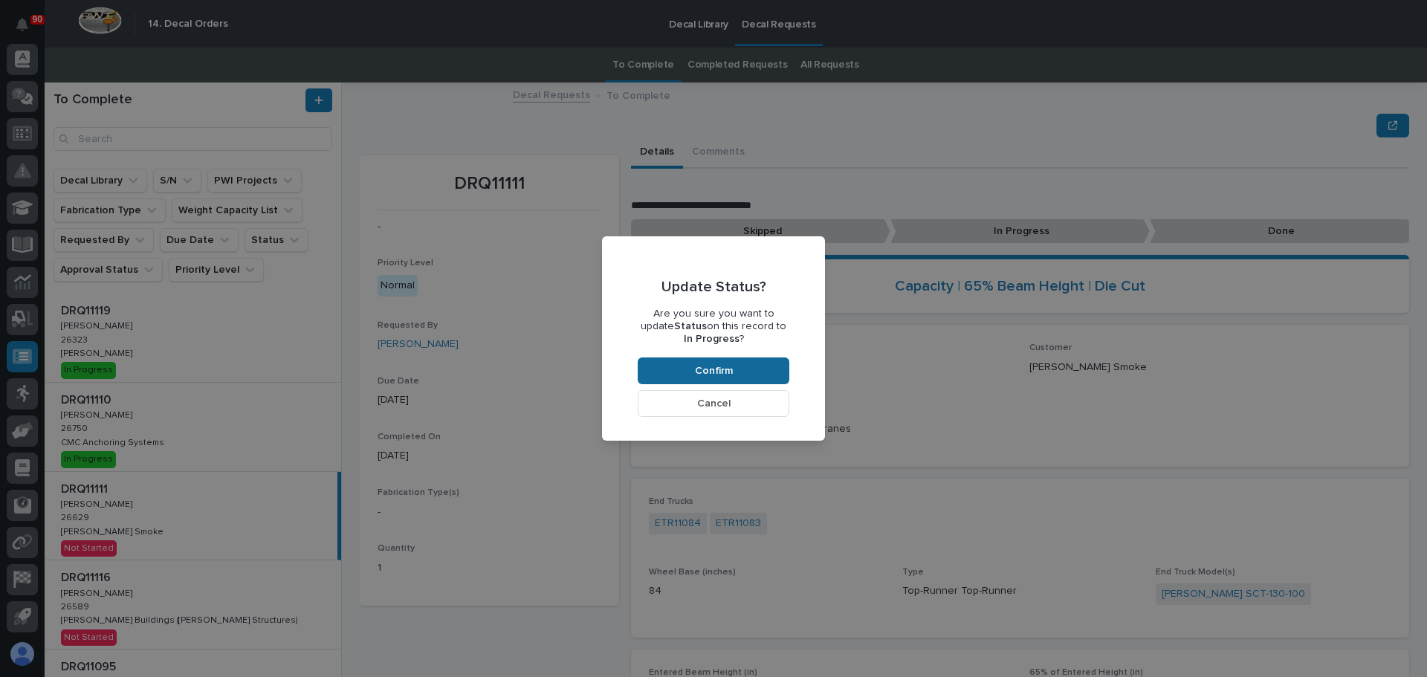
click at [740, 368] on button "Confirm" at bounding box center [714, 371] width 152 height 27
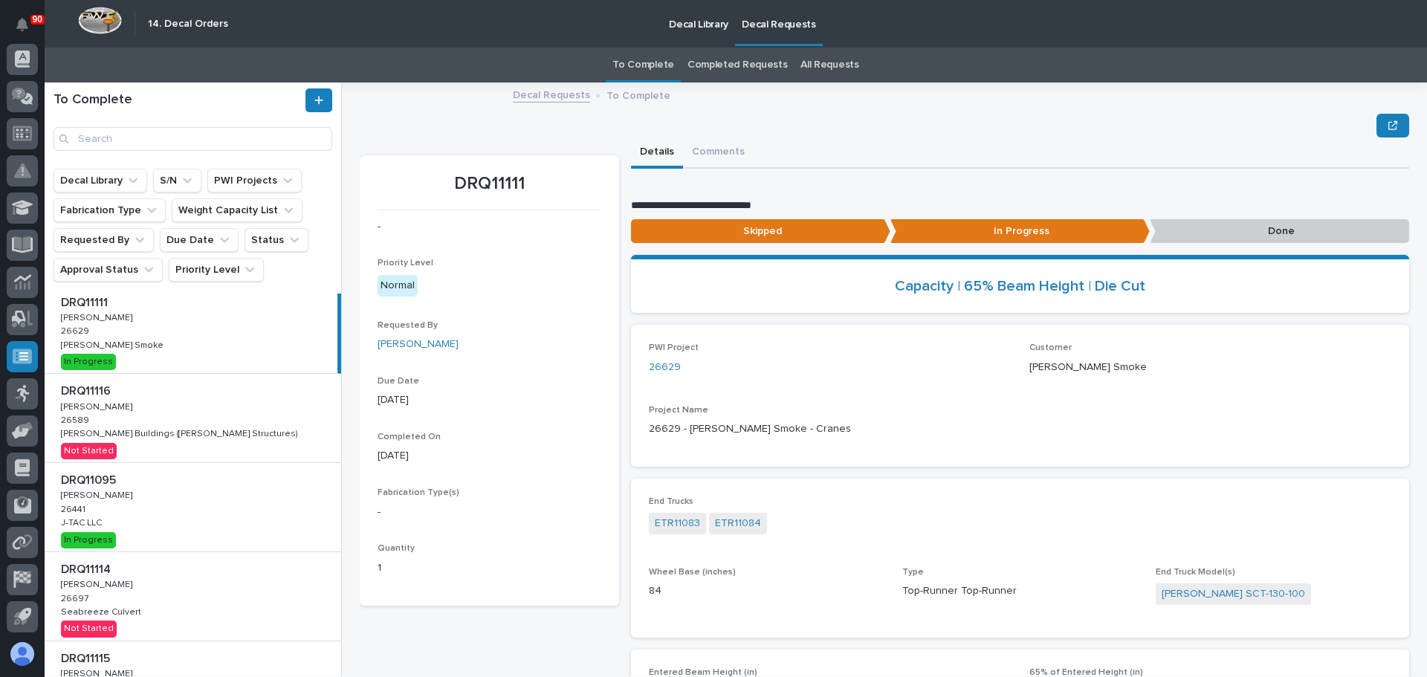
scroll to position [223, 0]
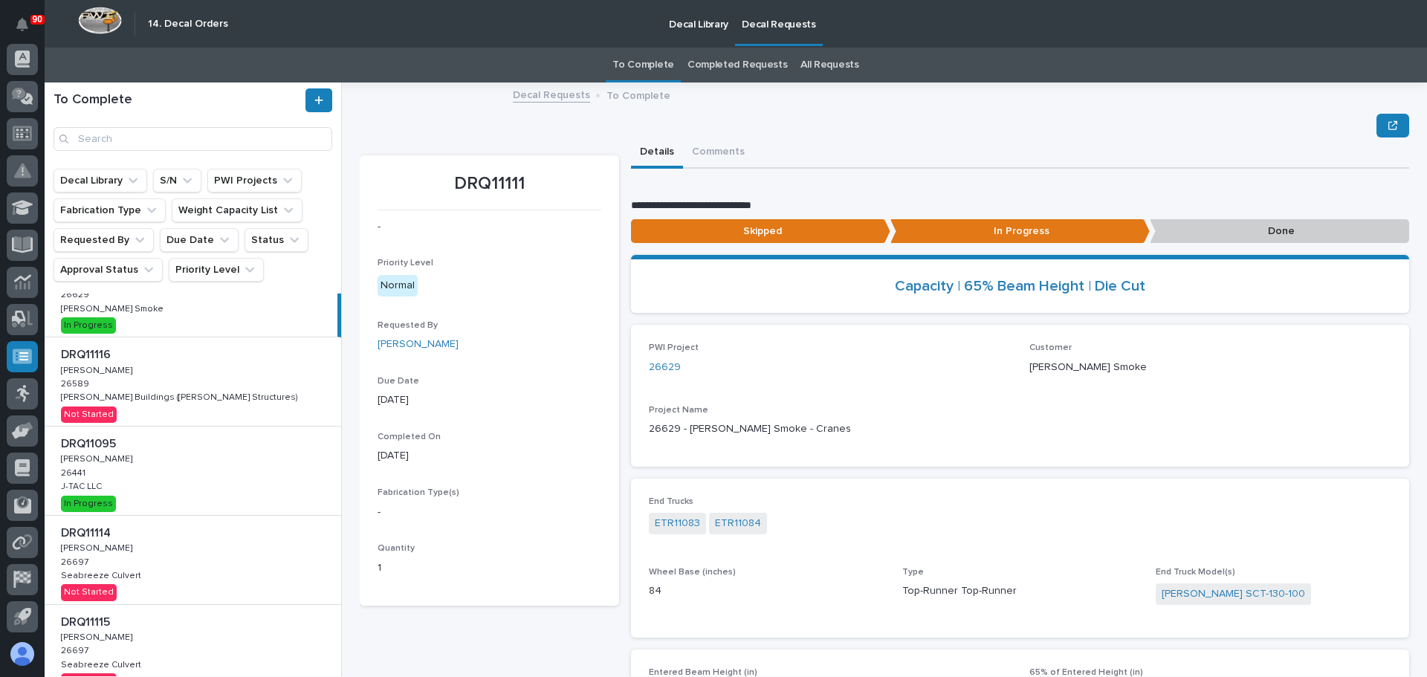
click at [169, 384] on div "DRQ11116 DRQ11116 Adam Yutzy Adam Yutzy 26589 26589 Zook Buildings (Stoltzfus S…" at bounding box center [193, 381] width 297 height 88
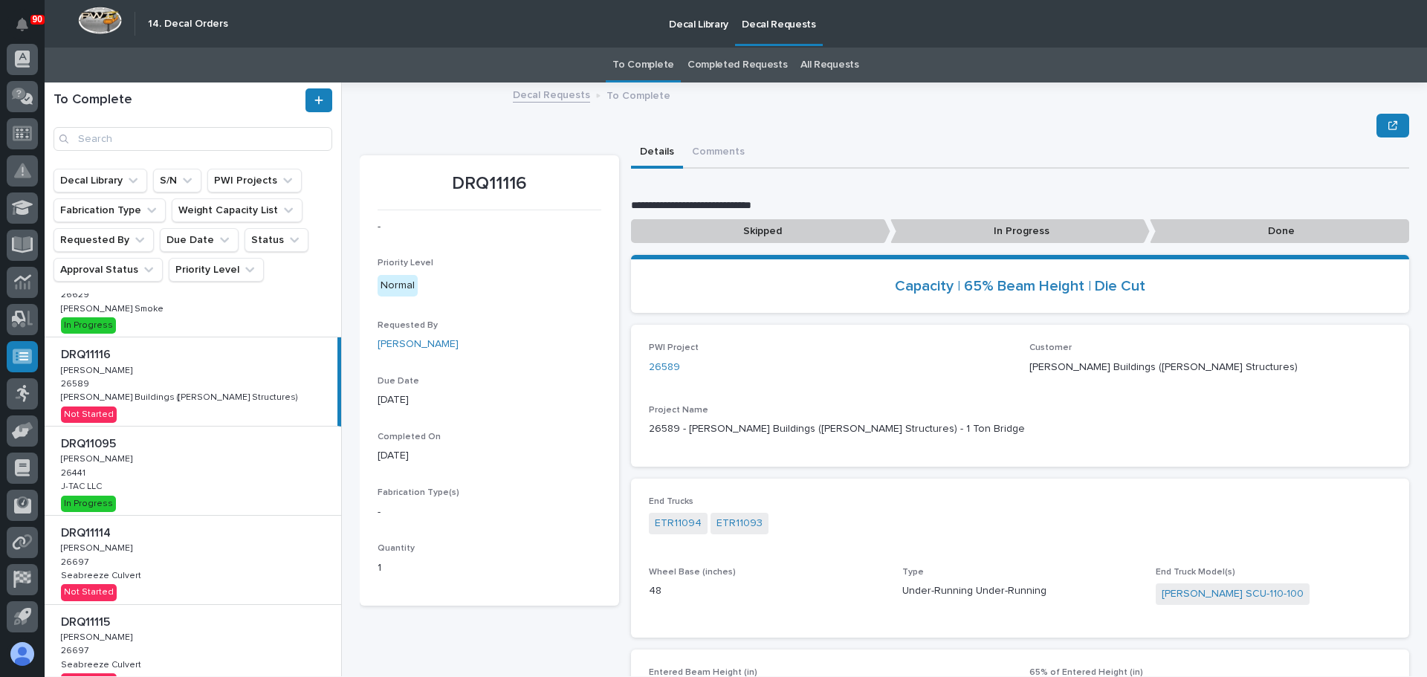
click at [975, 235] on p "In Progress" at bounding box center [1020, 231] width 259 height 25
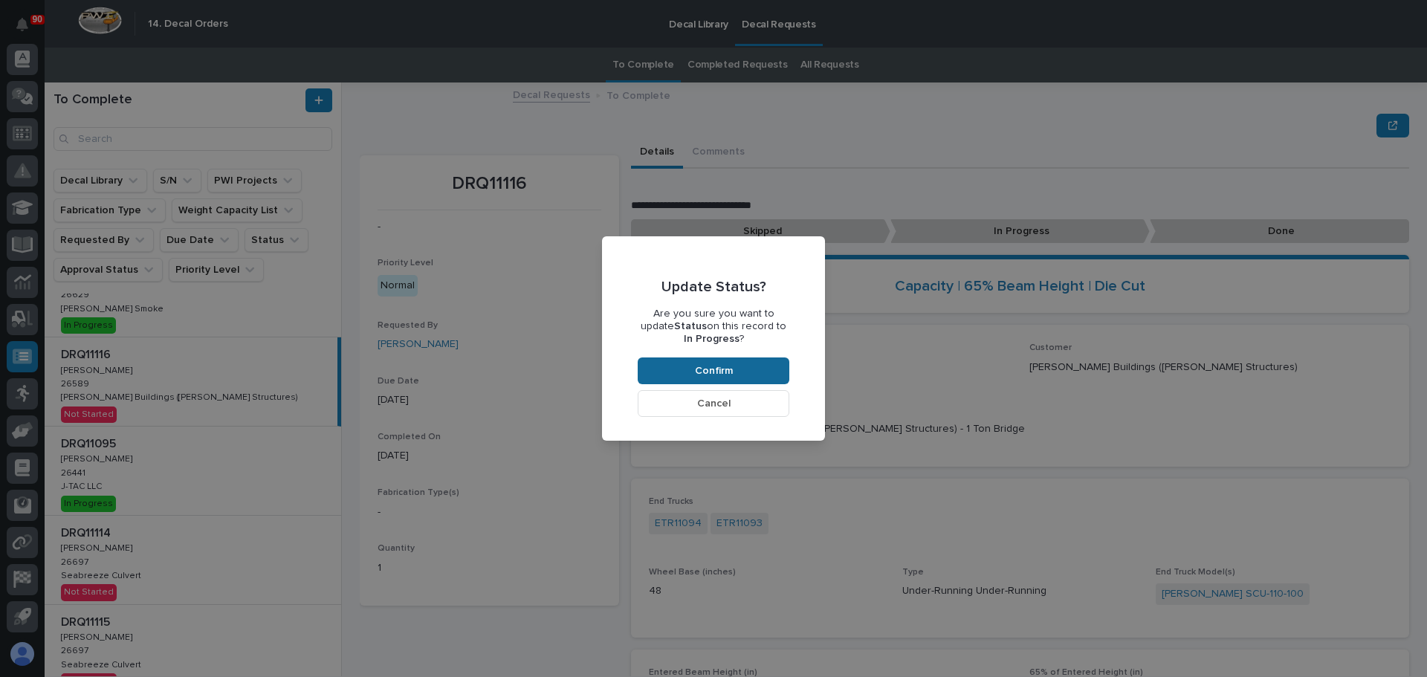
click at [707, 370] on span "Confirm" at bounding box center [714, 370] width 38 height 13
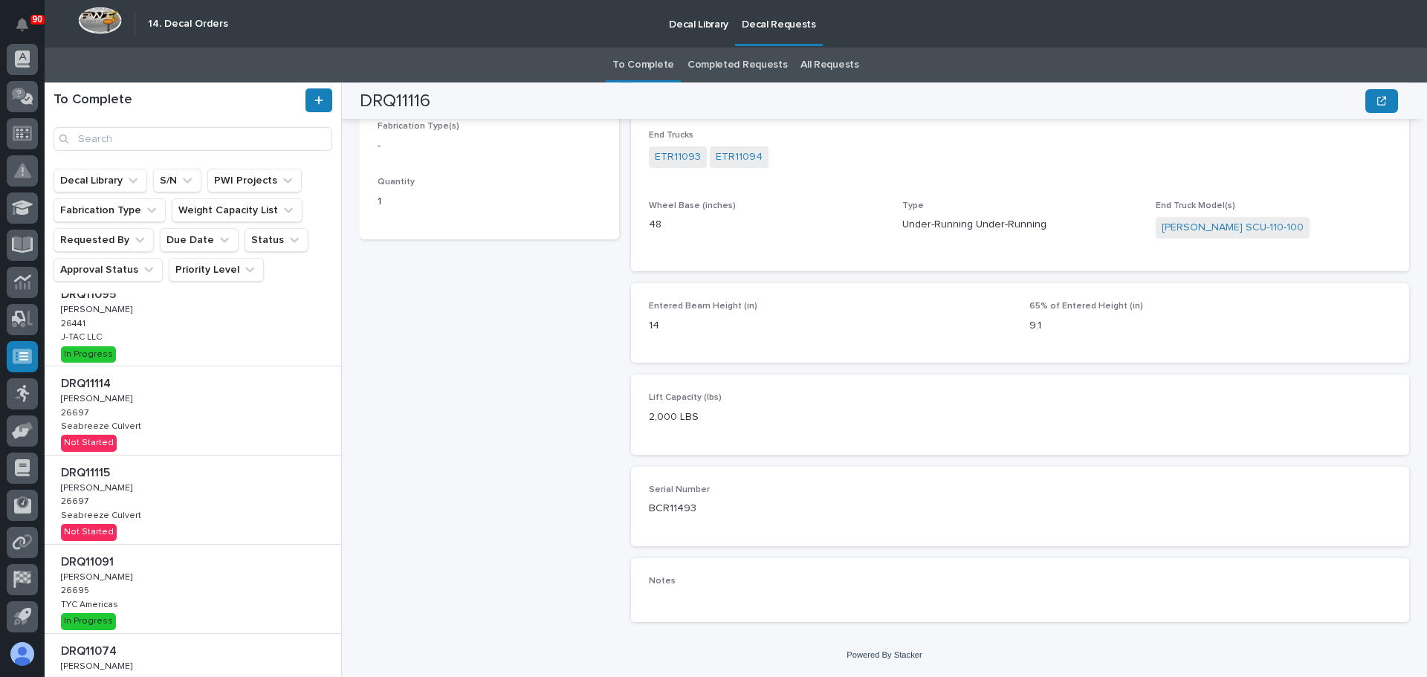
scroll to position [372, 0]
click at [185, 425] on div "DRQ11114 DRQ11114 Adam Yutzy Adam Yutzy 26697 26697 Seabreeze Culvert Seabreeze…" at bounding box center [193, 411] width 297 height 88
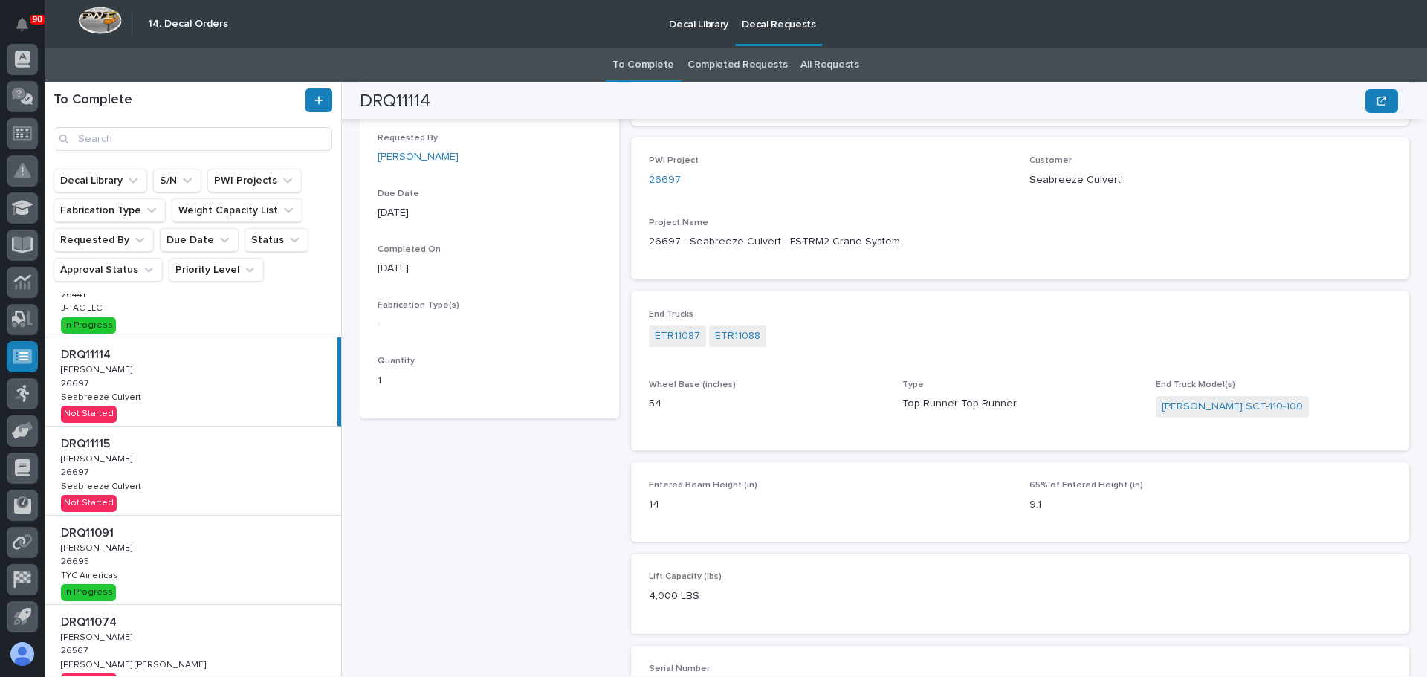
scroll to position [446, 0]
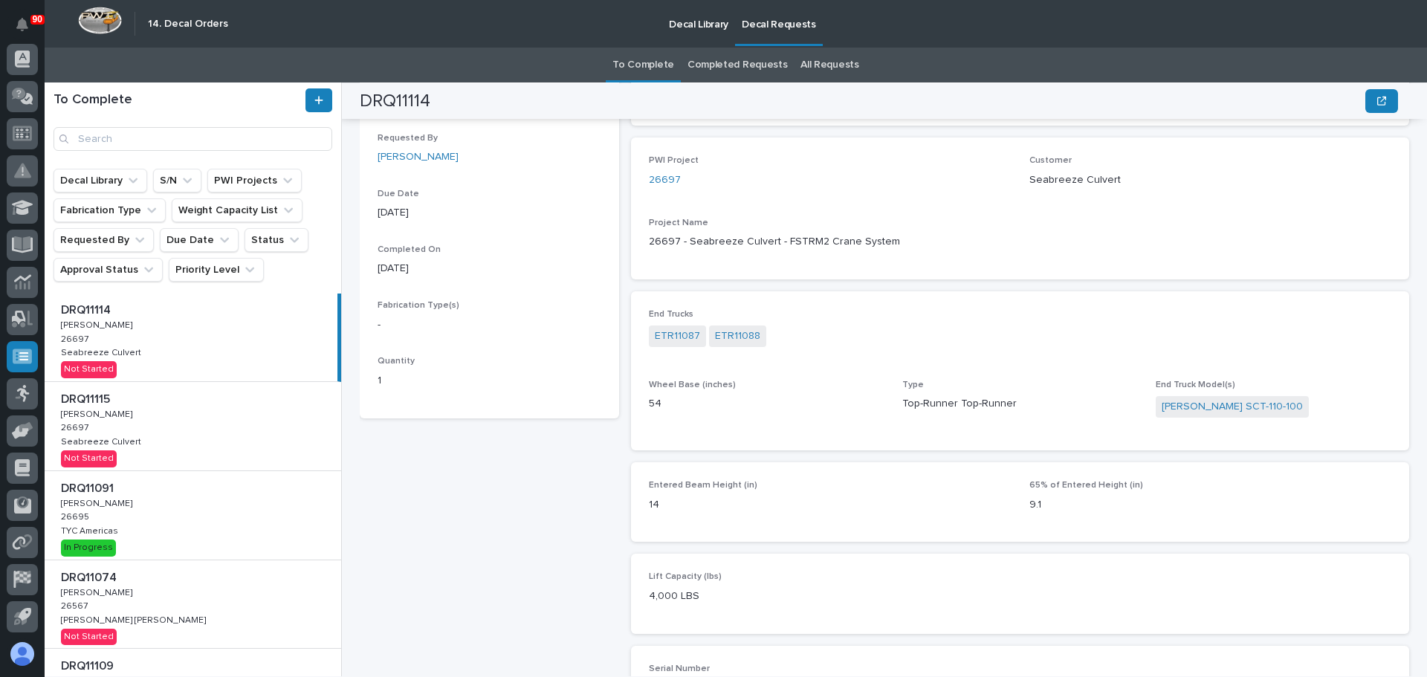
click at [177, 436] on div "DRQ11115 DRQ11115 Adam Yutzy Adam Yutzy 26697 26697 Seabreeze Culvert Seabreeze…" at bounding box center [193, 426] width 297 height 88
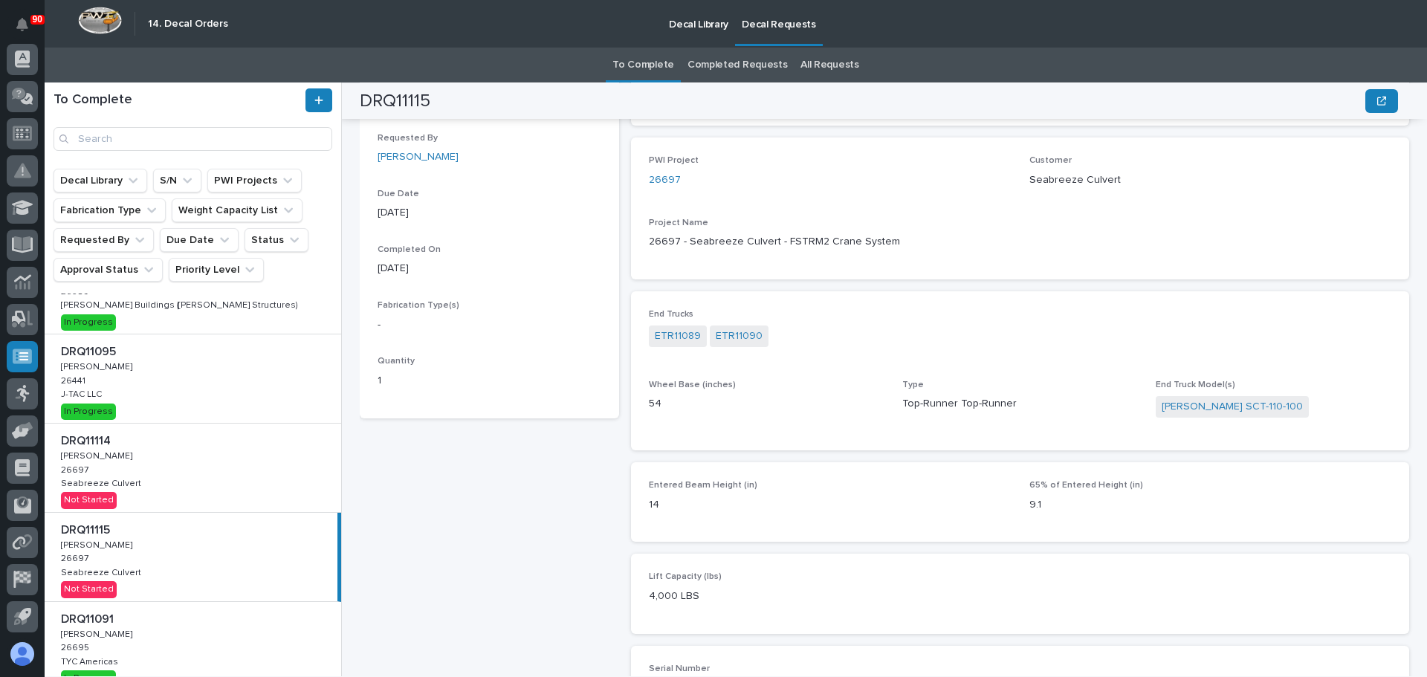
scroll to position [297, 0]
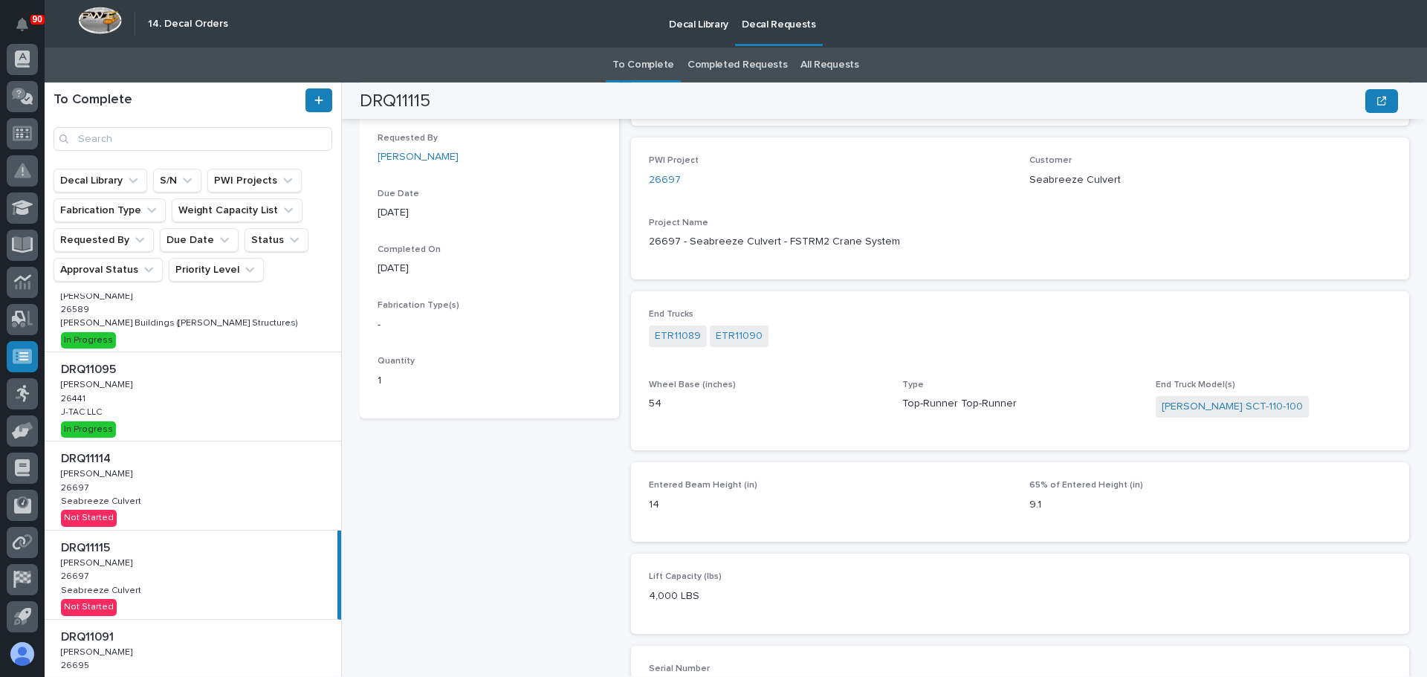
drag, startPoint x: 218, startPoint y: 468, endPoint x: 275, endPoint y: 485, distance: 59.5
click at [218, 468] on div "DRQ11114 DRQ11114 Adam Yutzy Adam Yutzy 26697 26697 Seabreeze Culvert Seabreeze…" at bounding box center [193, 486] width 297 height 88
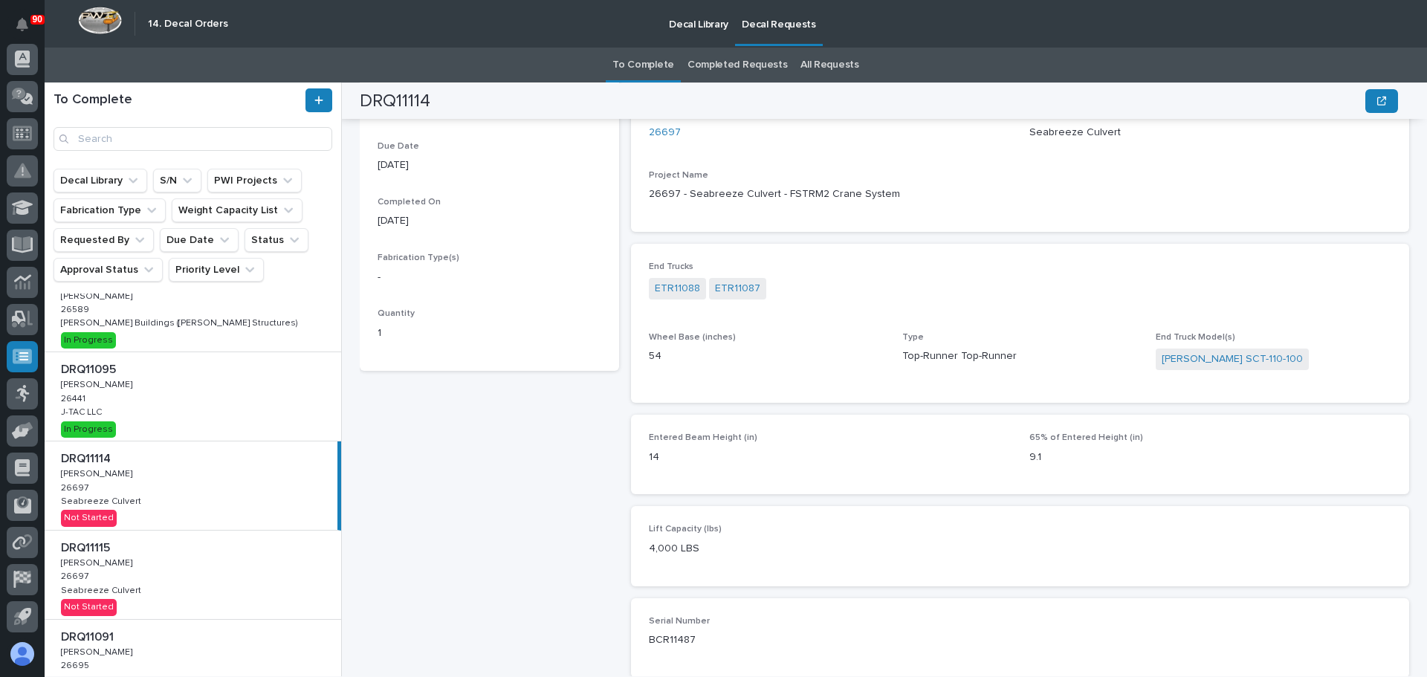
scroll to position [262, 0]
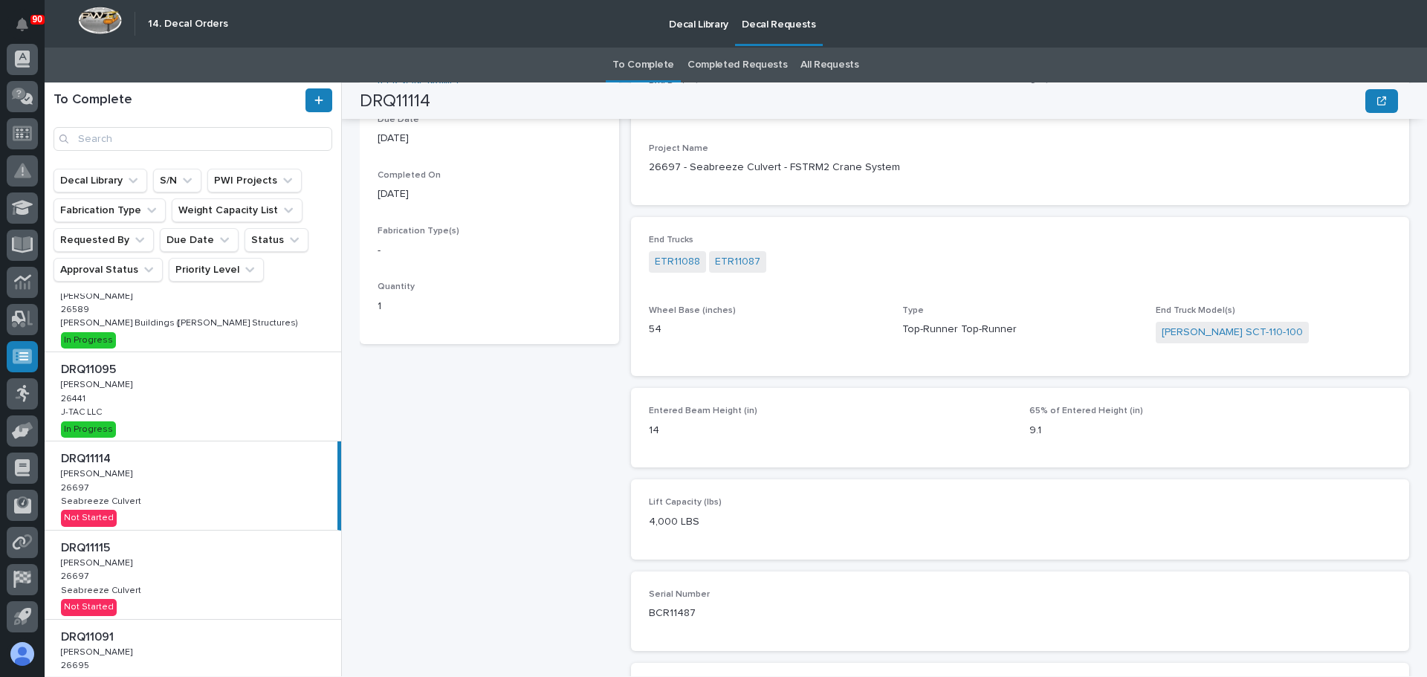
drag, startPoint x: 209, startPoint y: 553, endPoint x: 327, endPoint y: 561, distance: 118.5
click at [208, 553] on p at bounding box center [196, 548] width 270 height 14
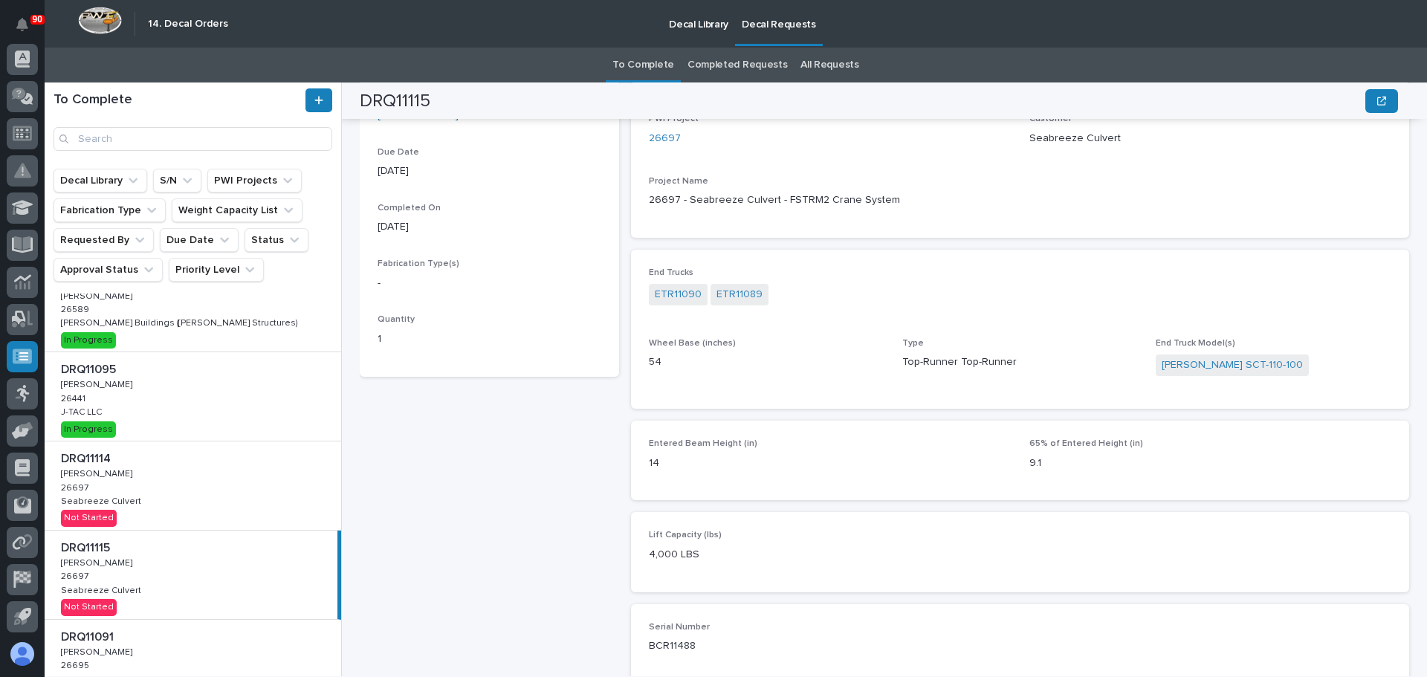
scroll to position [218, 0]
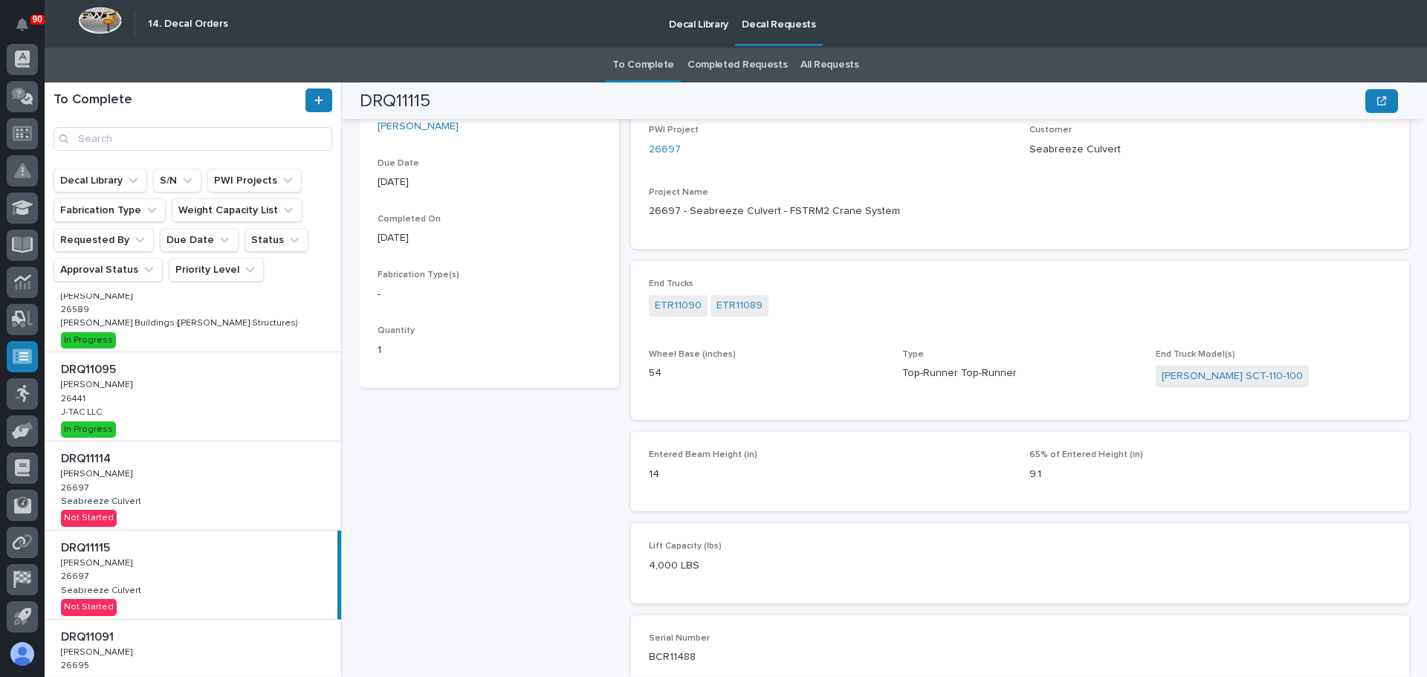
drag, startPoint x: 184, startPoint y: 480, endPoint x: 329, endPoint y: 514, distance: 148.9
click at [185, 480] on div "DRQ11114 DRQ11114 Adam Yutzy Adam Yutzy 26697 26697 Seabreeze Culvert Seabreeze…" at bounding box center [193, 486] width 297 height 88
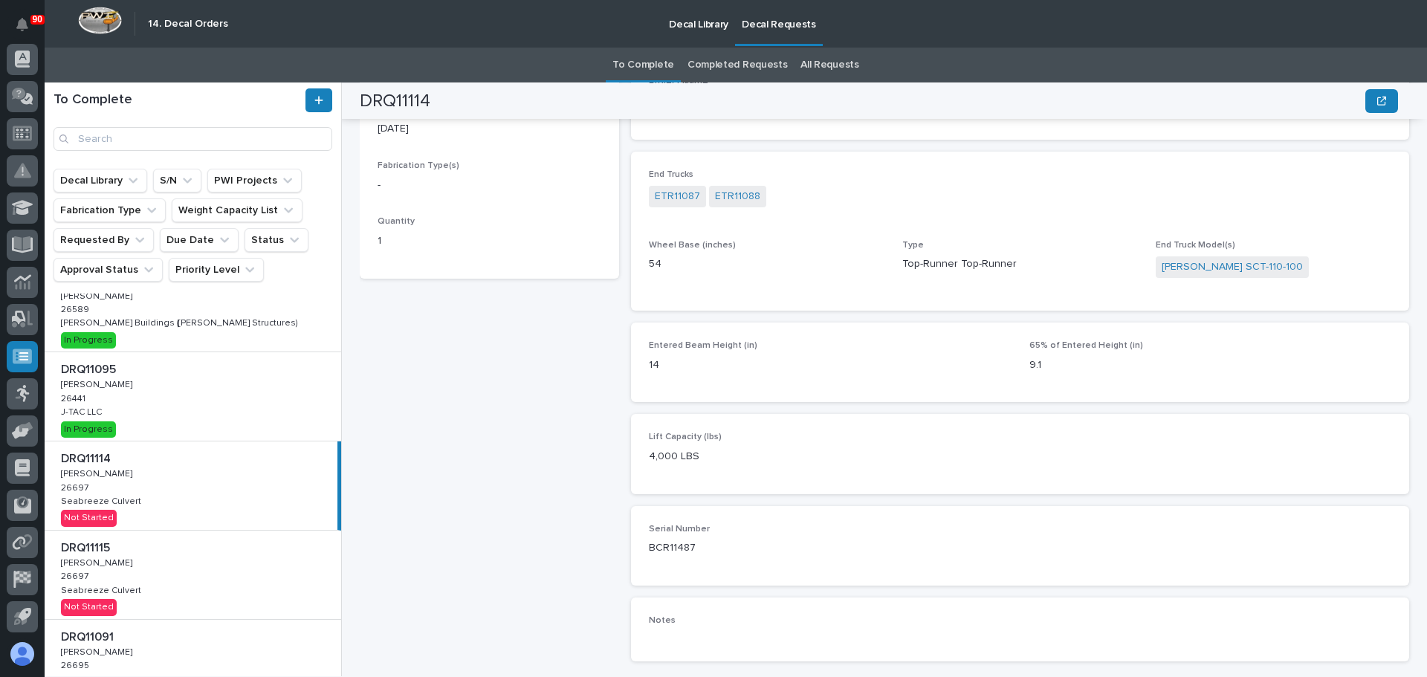
scroll to position [366, 0]
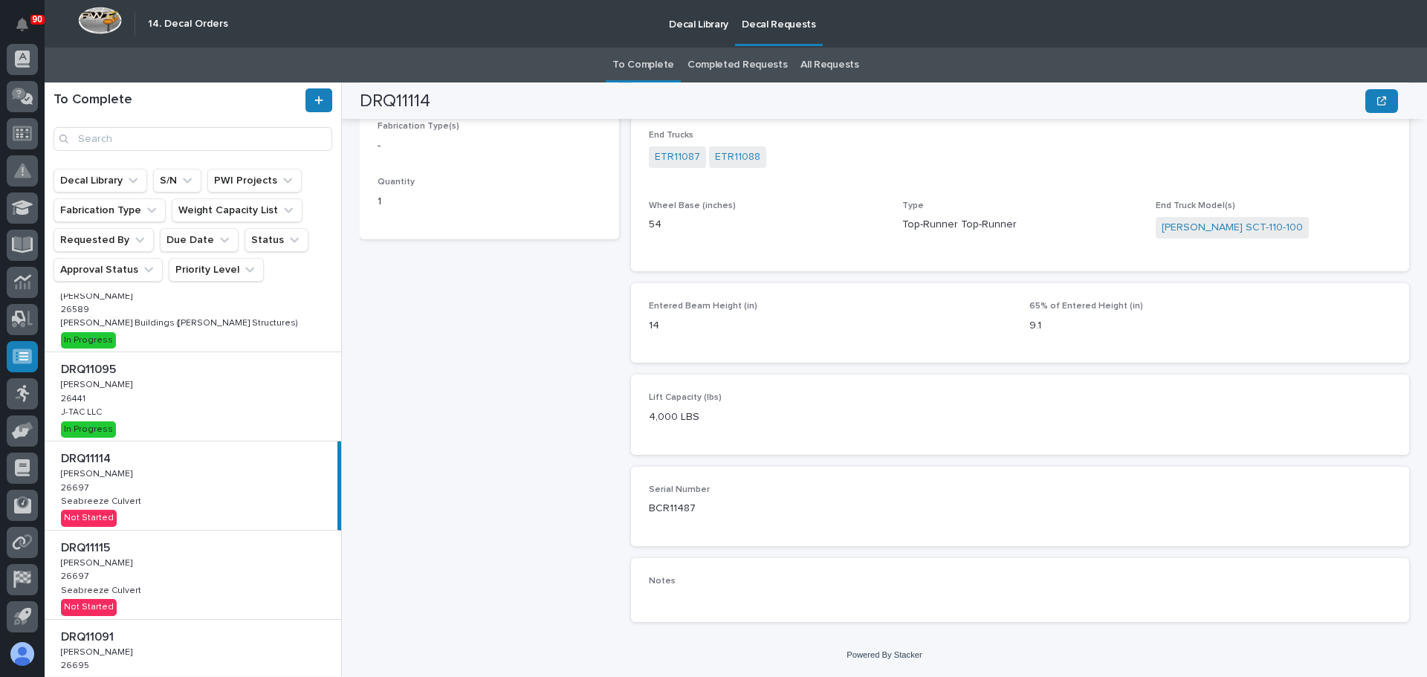
click at [262, 555] on p at bounding box center [196, 548] width 270 height 14
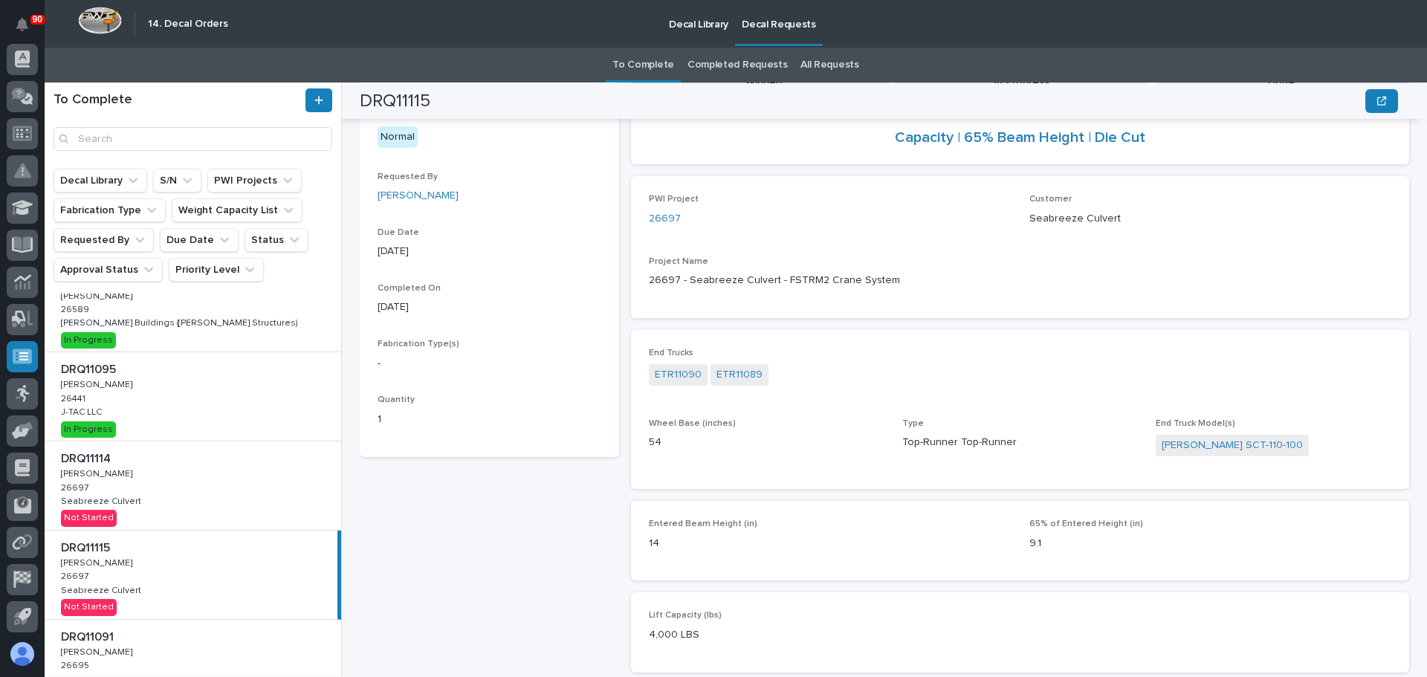
scroll to position [143, 0]
click at [184, 497] on div "DRQ11114 DRQ11114 Adam Yutzy Adam Yutzy 26697 26697 Seabreeze Culvert Seabreeze…" at bounding box center [193, 486] width 297 height 88
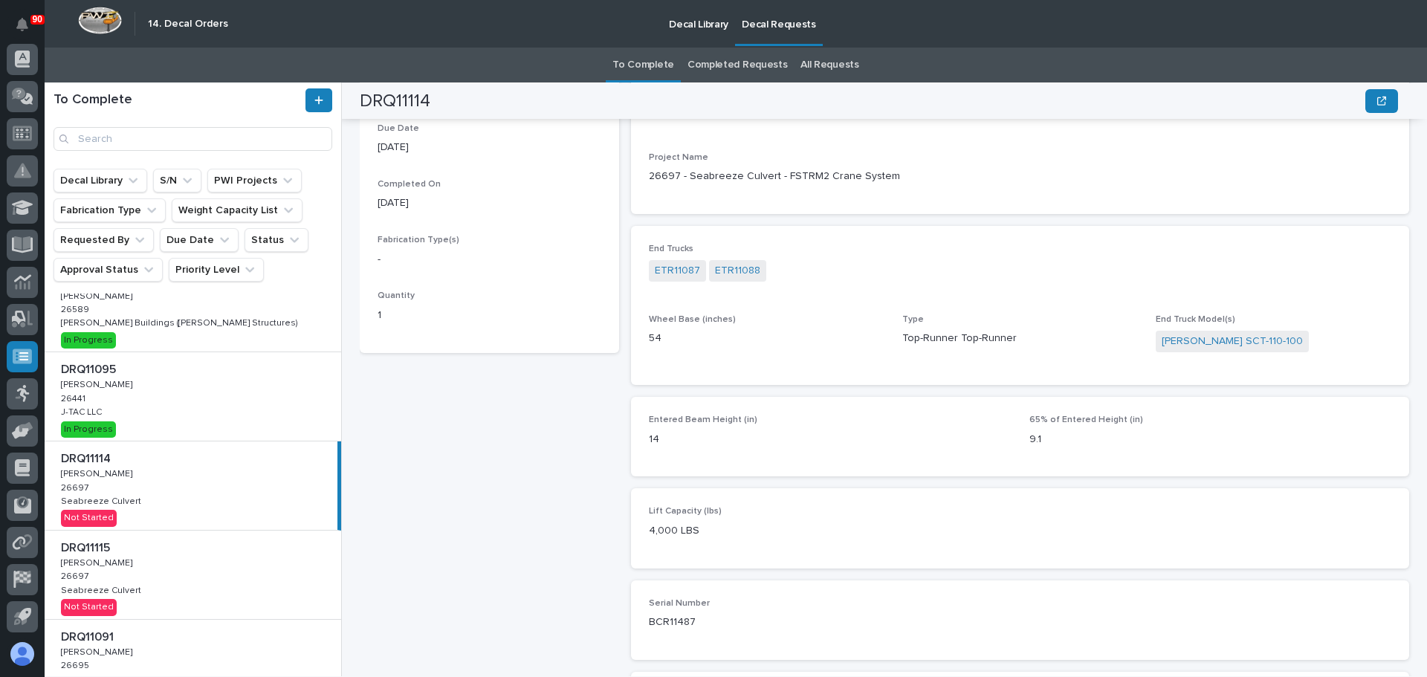
scroll to position [292, 0]
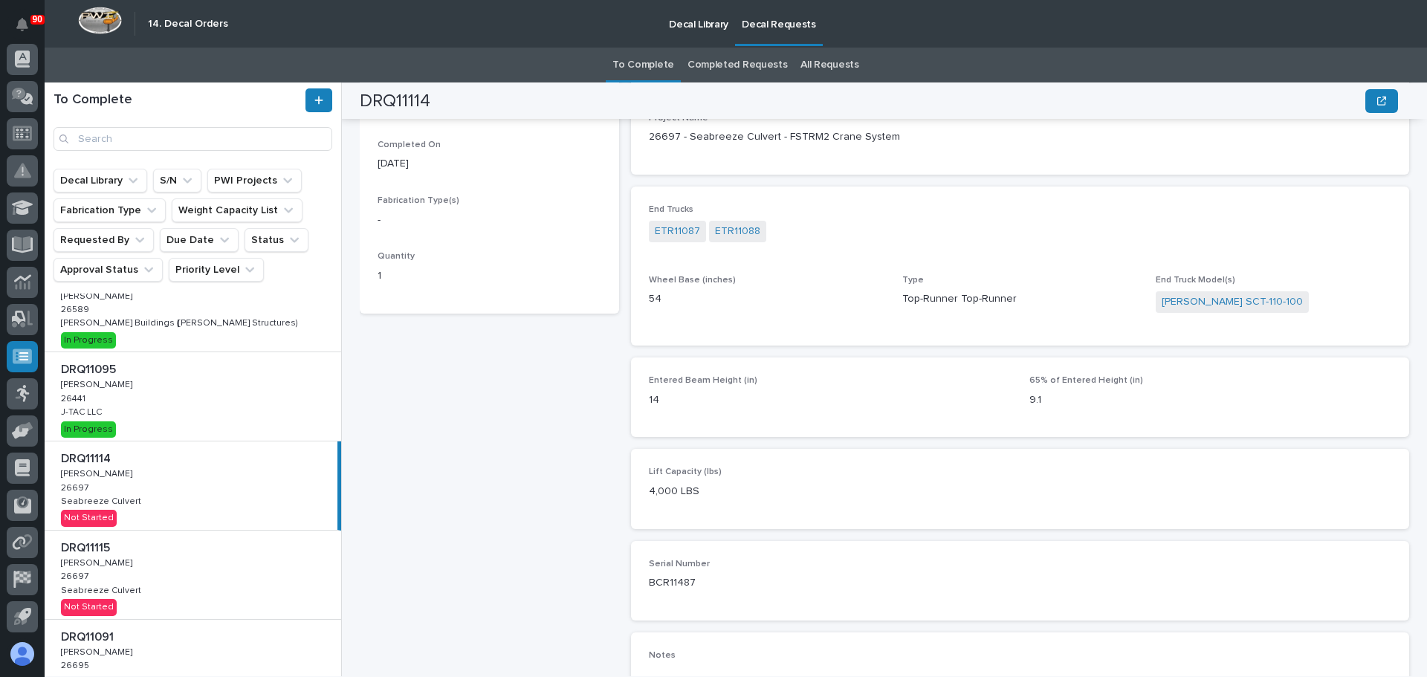
drag, startPoint x: 241, startPoint y: 578, endPoint x: 262, endPoint y: 578, distance: 21.6
click at [241, 578] on div "DRQ11115 DRQ11115 Adam Yutzy Adam Yutzy 26697 26697 Seabreeze Culvert Seabreeze…" at bounding box center [193, 575] width 297 height 88
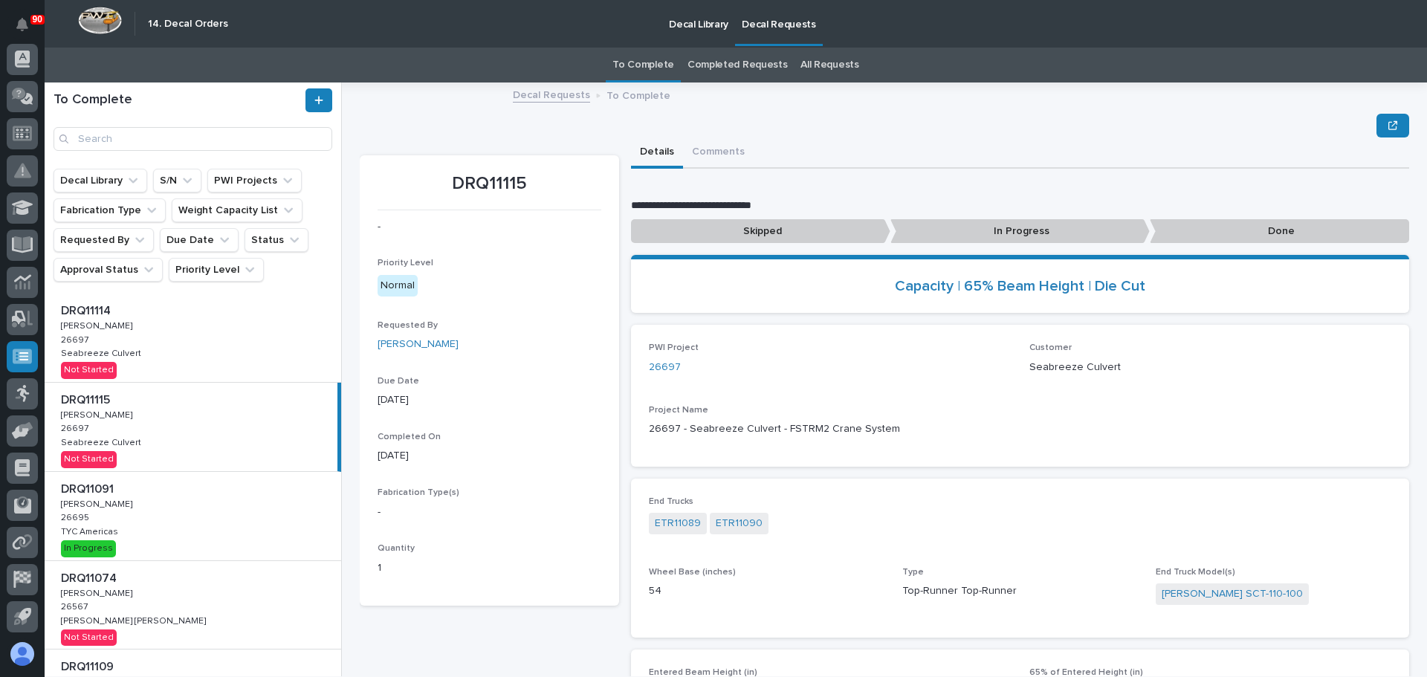
scroll to position [446, 0]
click at [234, 335] on div "DRQ11114 DRQ11114 Adam Yutzy Adam Yutzy 26697 26697 Seabreeze Culvert Seabreeze…" at bounding box center [193, 337] width 297 height 88
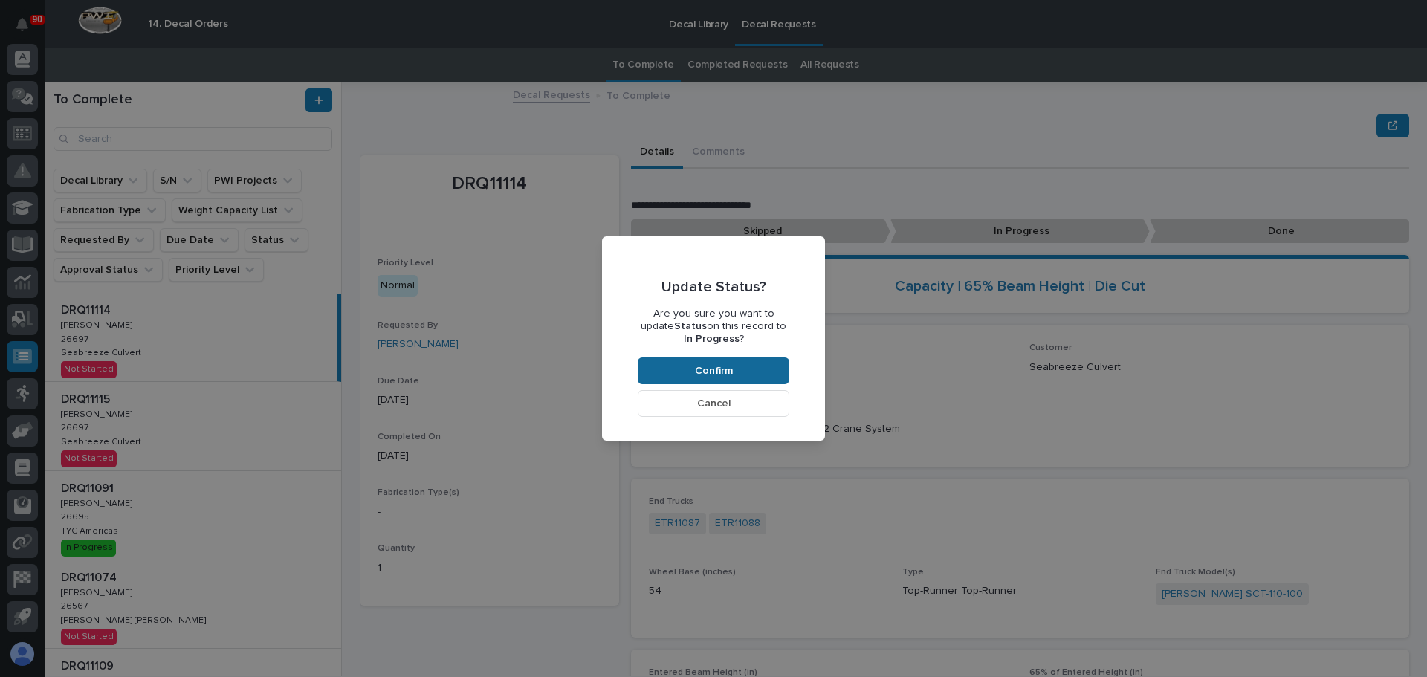
click at [730, 371] on span "Confirm" at bounding box center [714, 370] width 38 height 13
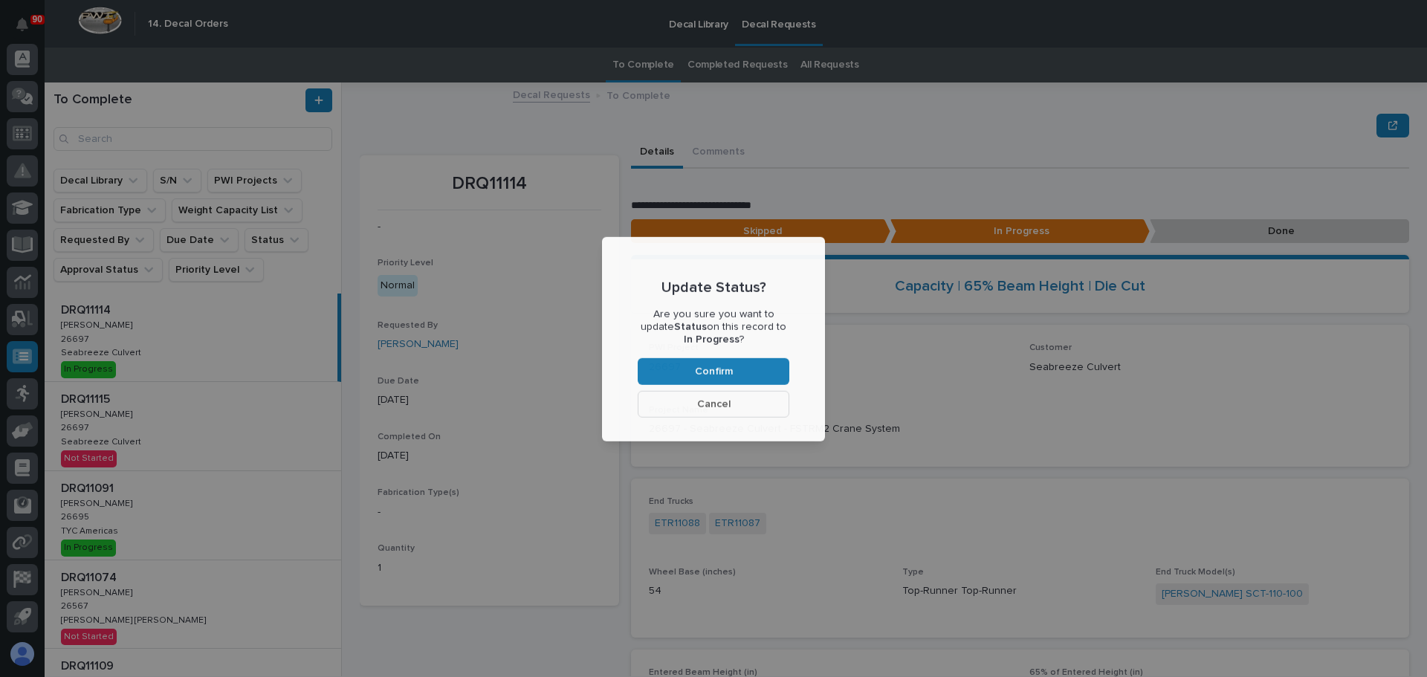
scroll to position [89, 0]
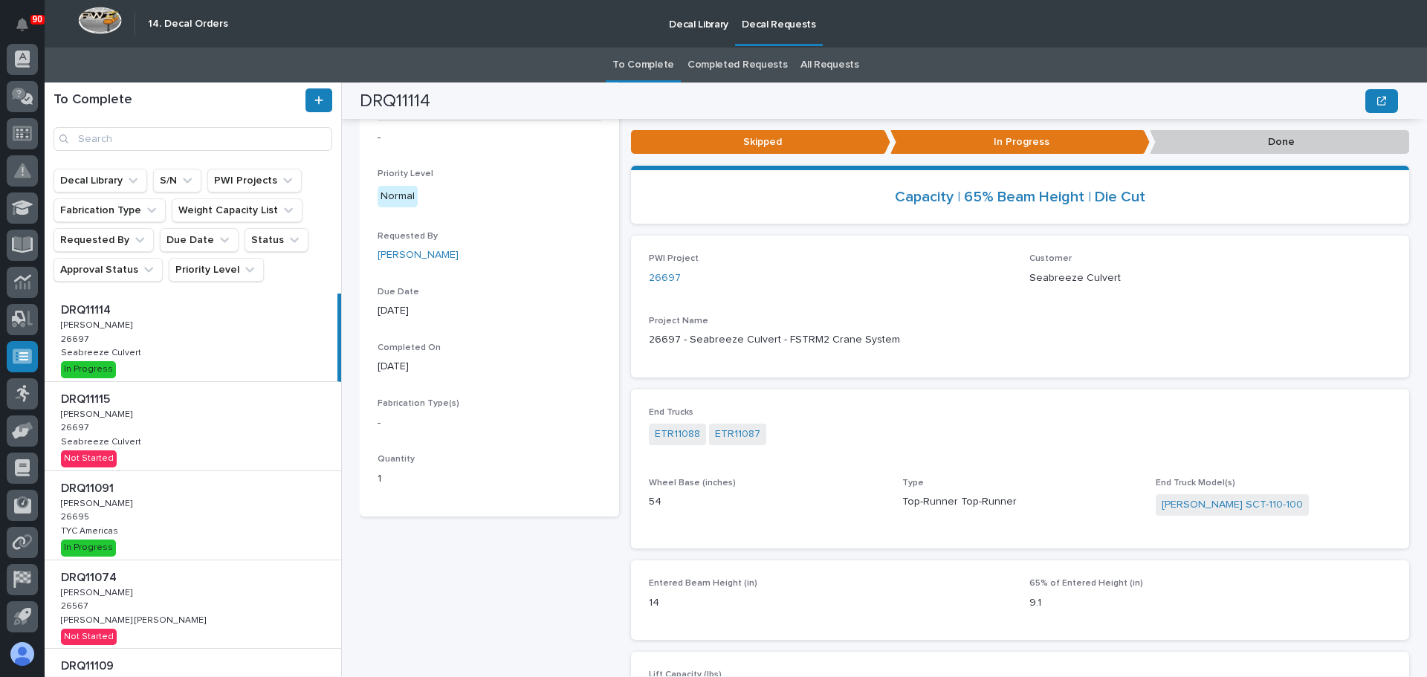
click at [208, 432] on div "DRQ11115 DRQ11115 Adam Yutzy Adam Yutzy 26697 26697 Seabreeze Culvert Seabreeze…" at bounding box center [193, 426] width 297 height 88
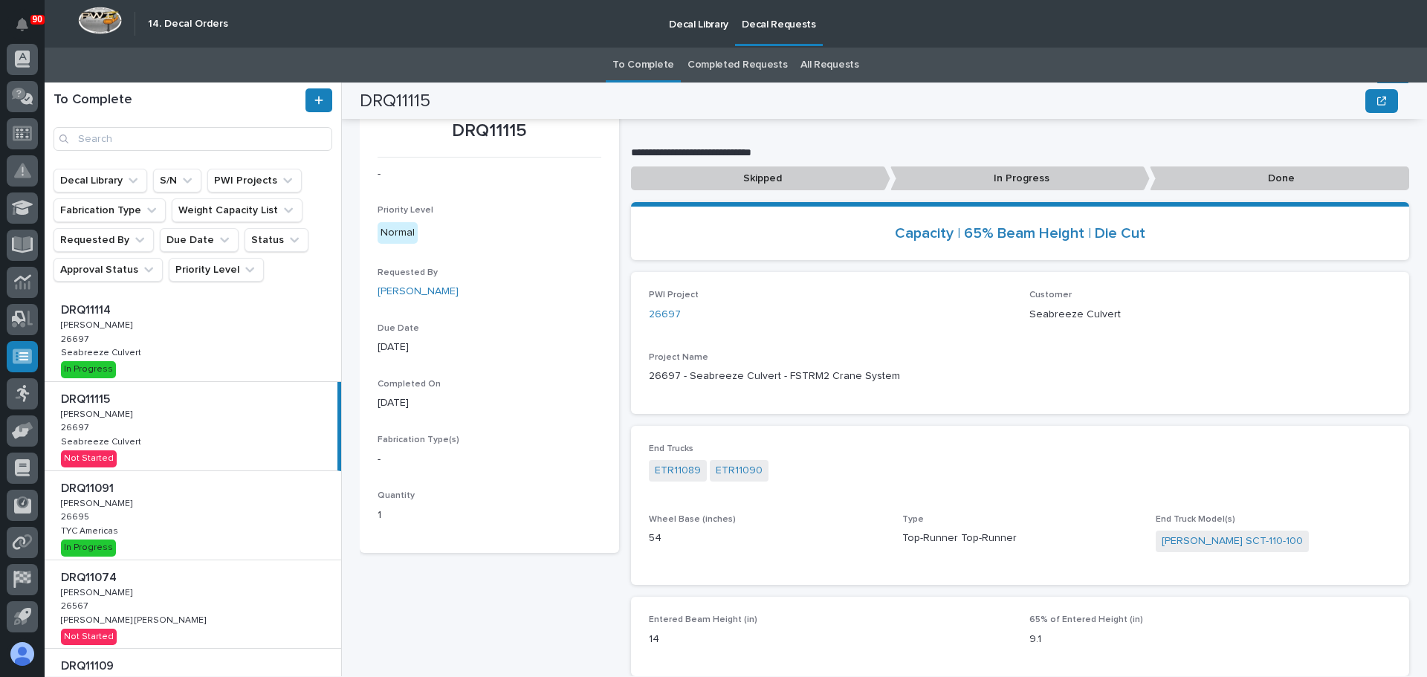
scroll to position [15, 0]
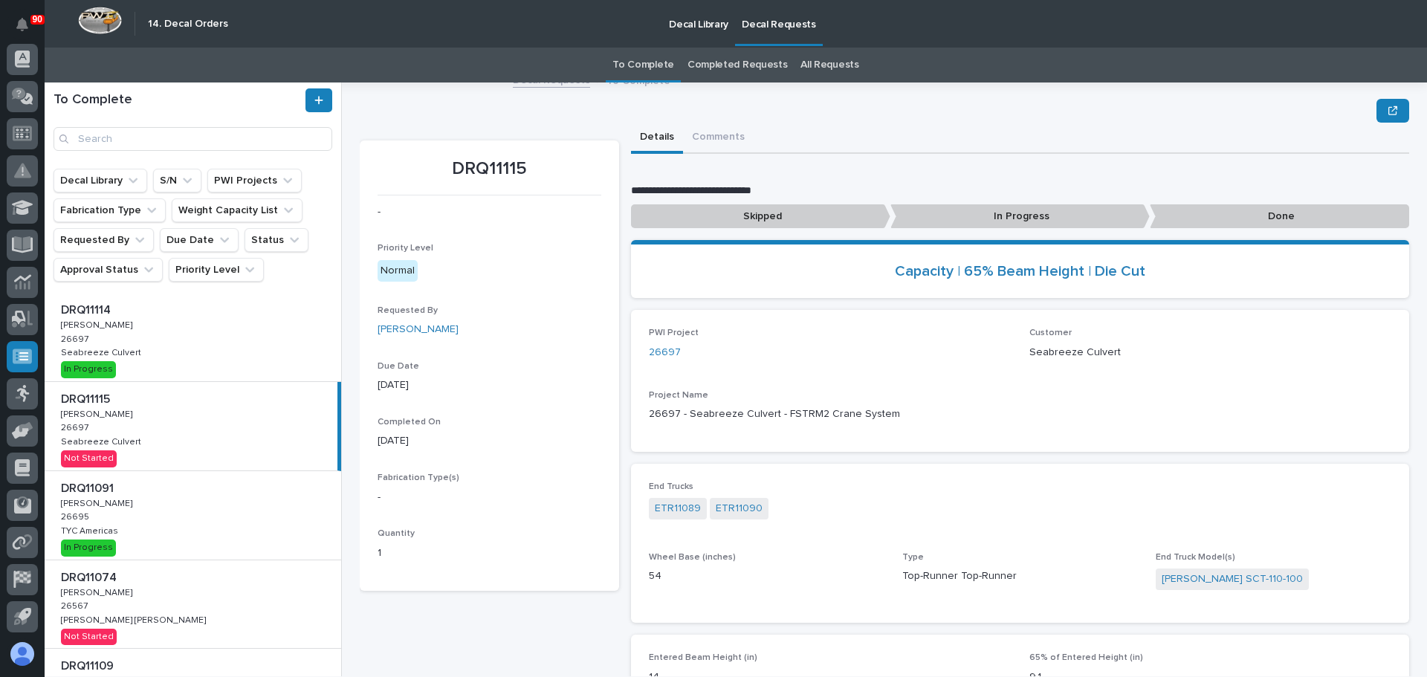
click at [970, 216] on p "In Progress" at bounding box center [1020, 216] width 259 height 25
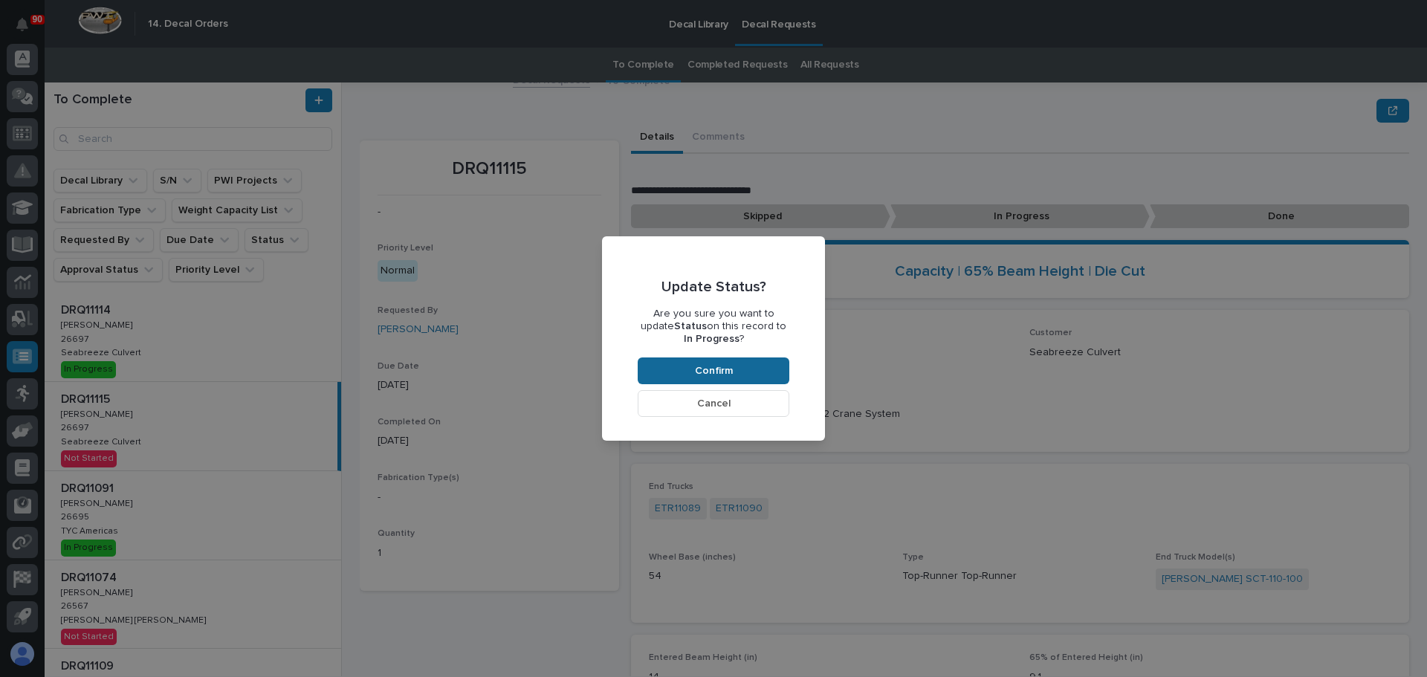
click at [724, 371] on span "Confirm" at bounding box center [714, 370] width 38 height 13
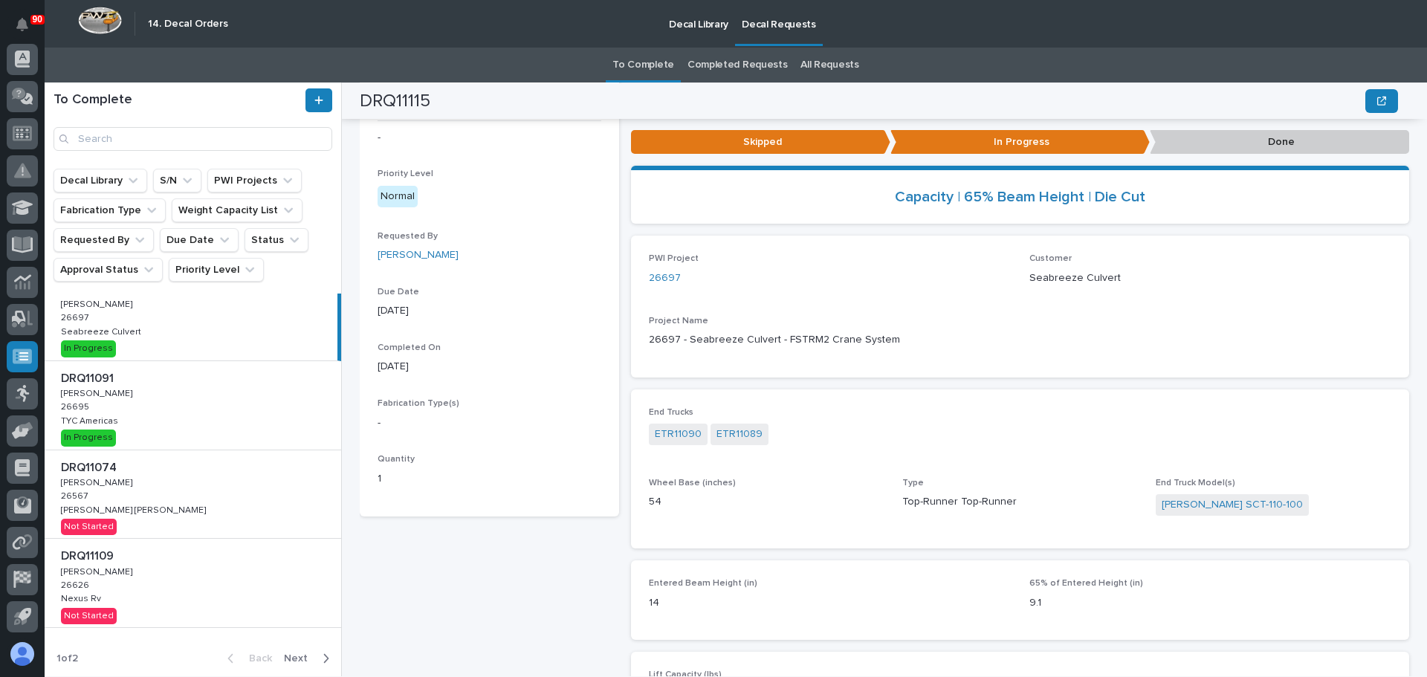
scroll to position [557, 0]
click at [188, 482] on div "DRQ11074 DRQ11074 Adam Yutzy Adam Yutzy 26567 26567 Henson Robinson Henson Robi…" at bounding box center [193, 494] width 297 height 88
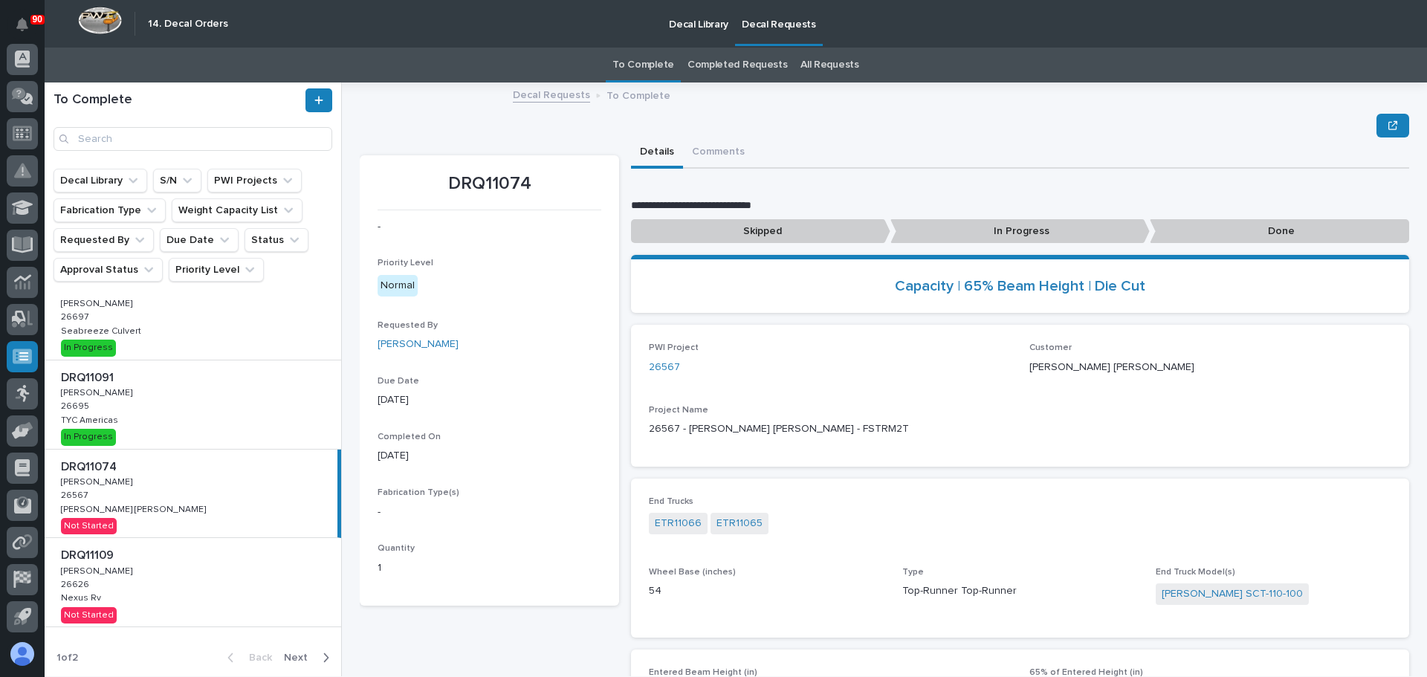
click at [134, 588] on div "DRQ11109 DRQ11109 Adam Yutzy Adam Yutzy 26626 26626 Nexus Rv Nexus Rv Not Start…" at bounding box center [193, 582] width 297 height 88
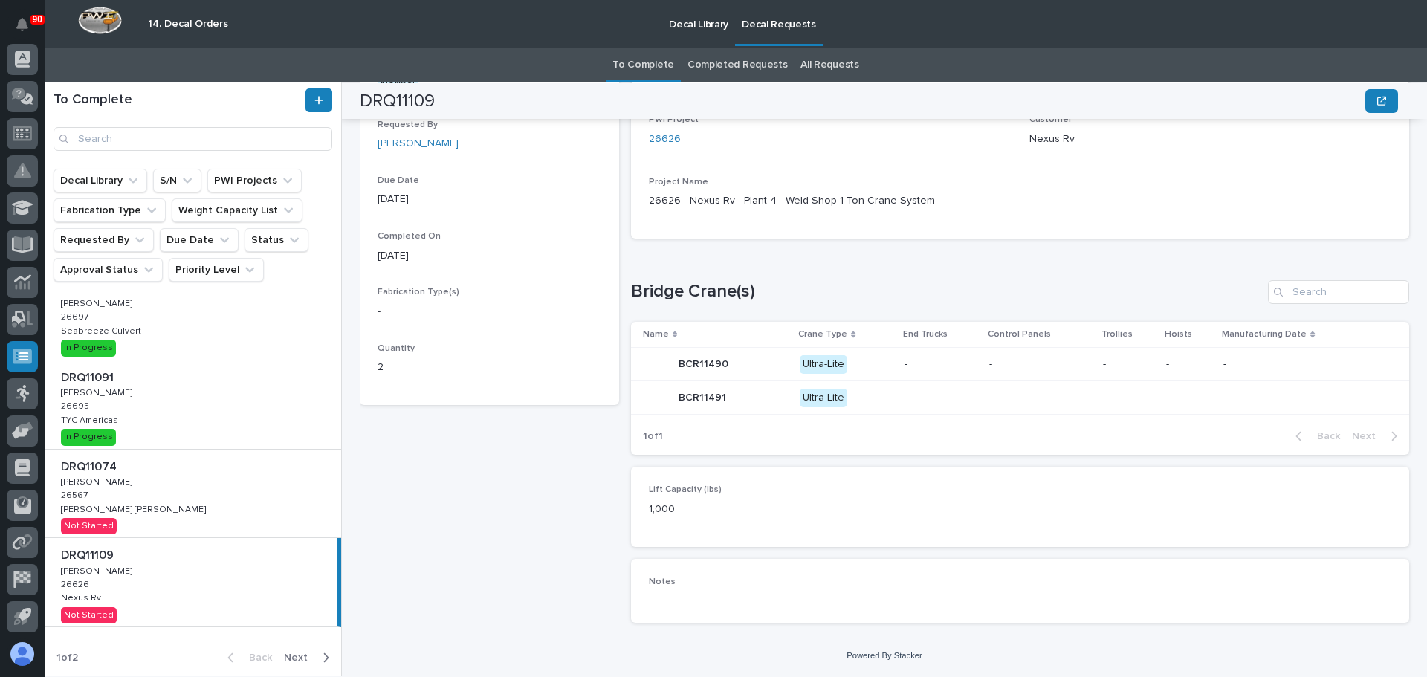
scroll to position [229, 0]
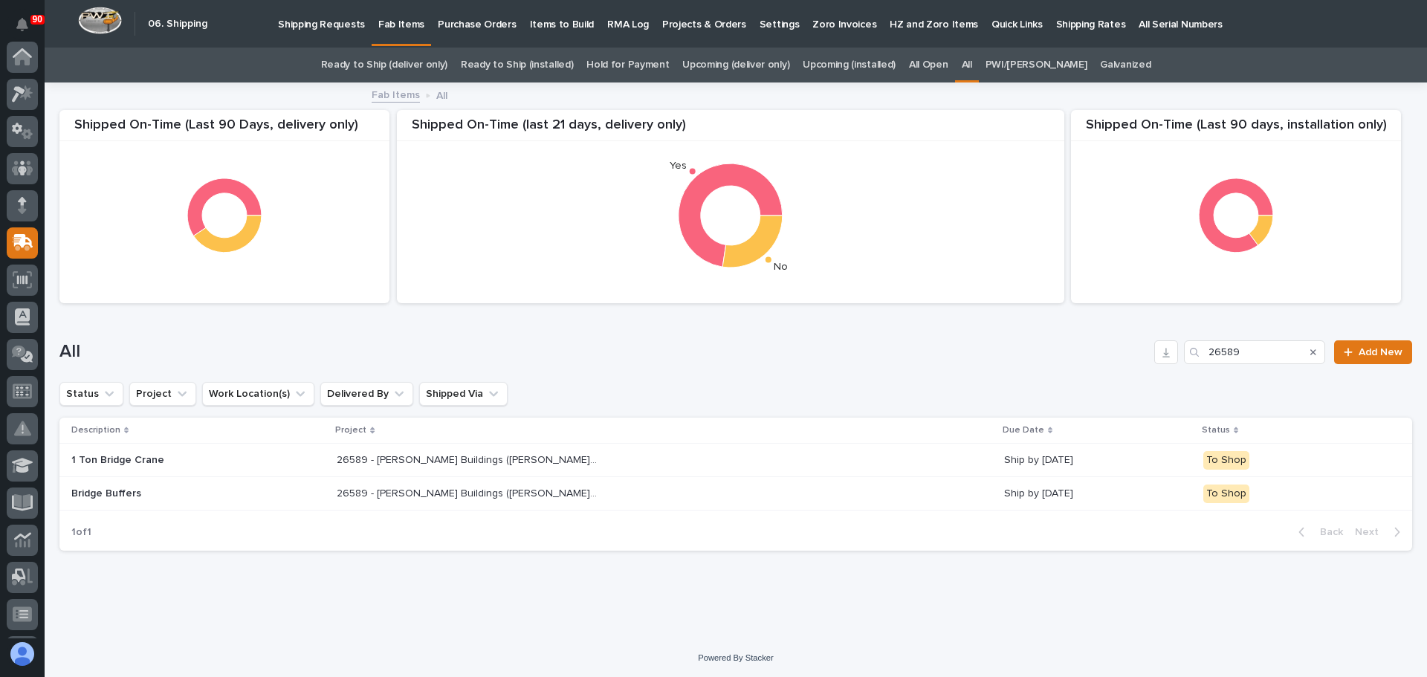
scroll to position [186, 0]
drag, startPoint x: 1238, startPoint y: 353, endPoint x: 1143, endPoint y: 347, distance: 94.6
click at [1143, 347] on div "All 26589 Add New" at bounding box center [735, 352] width 1353 height 24
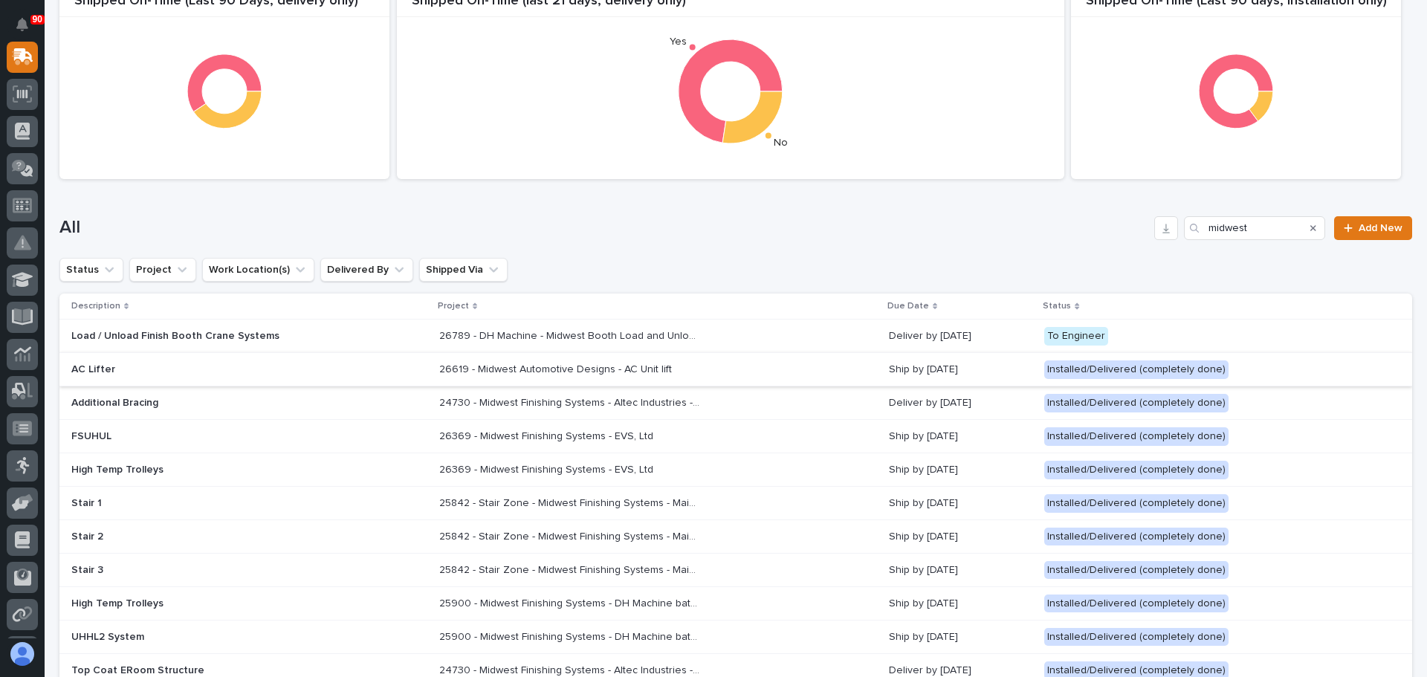
scroll to position [149, 0]
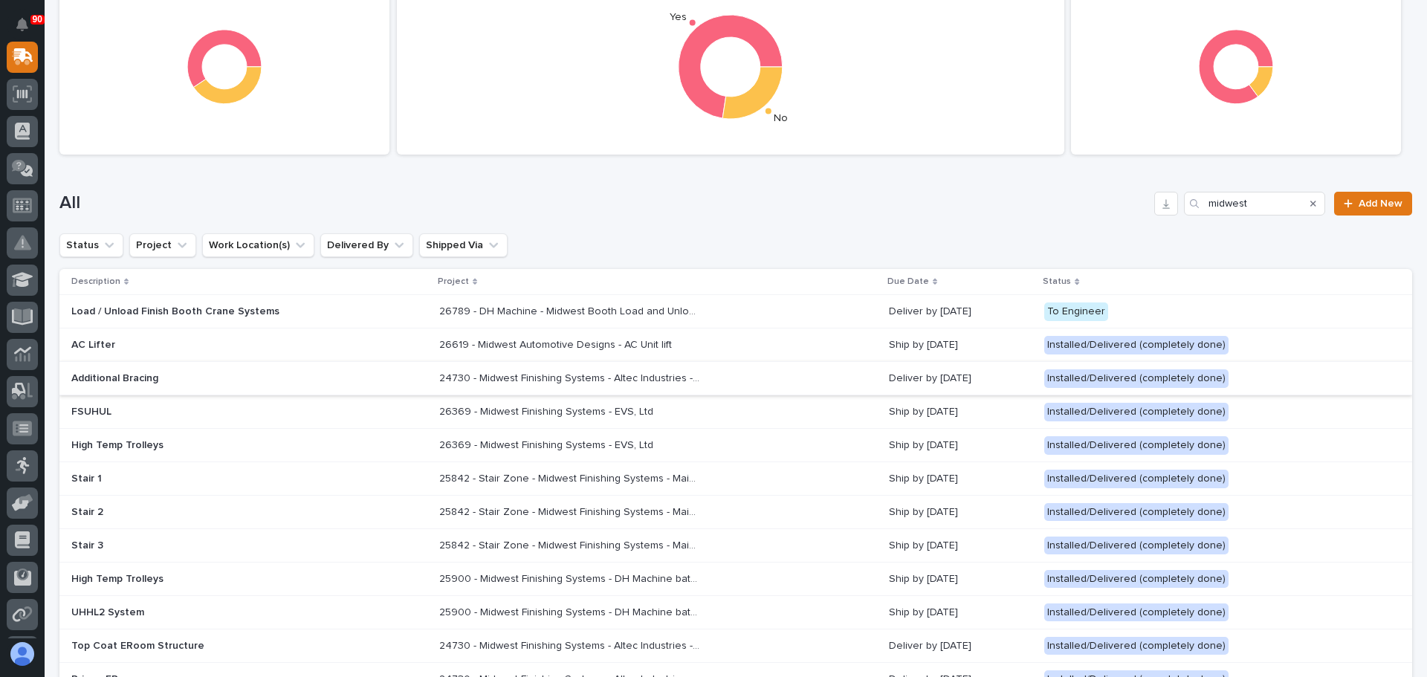
type input "midwest"
click at [195, 375] on p "Additional Bracing" at bounding box center [201, 378] width 260 height 13
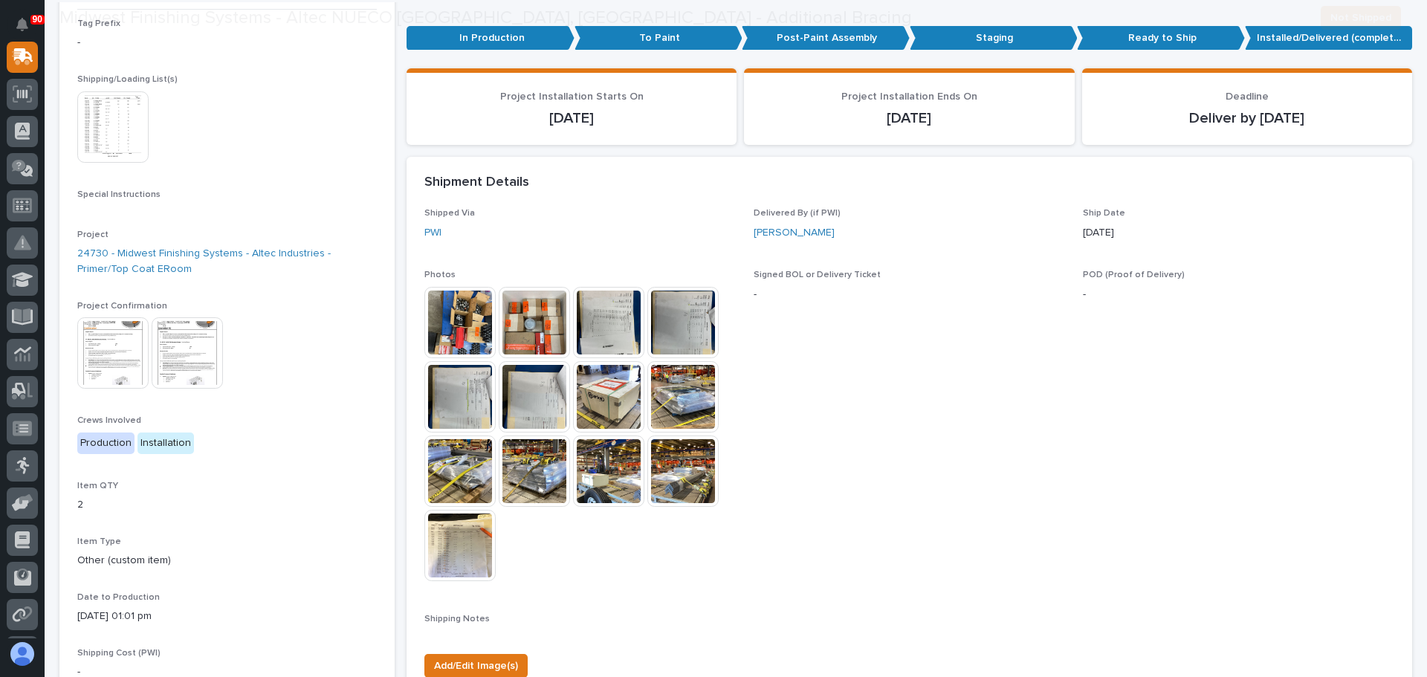
scroll to position [352, 0]
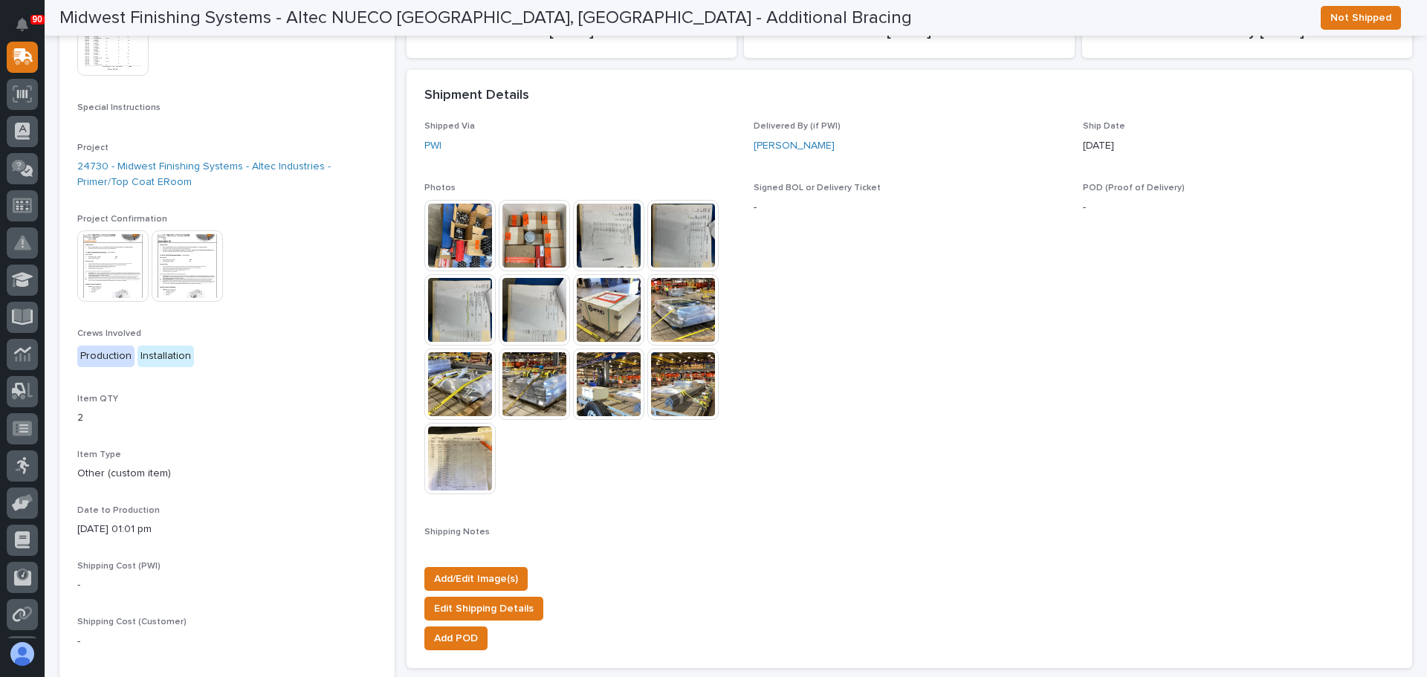
click at [473, 239] on img at bounding box center [459, 235] width 71 height 71
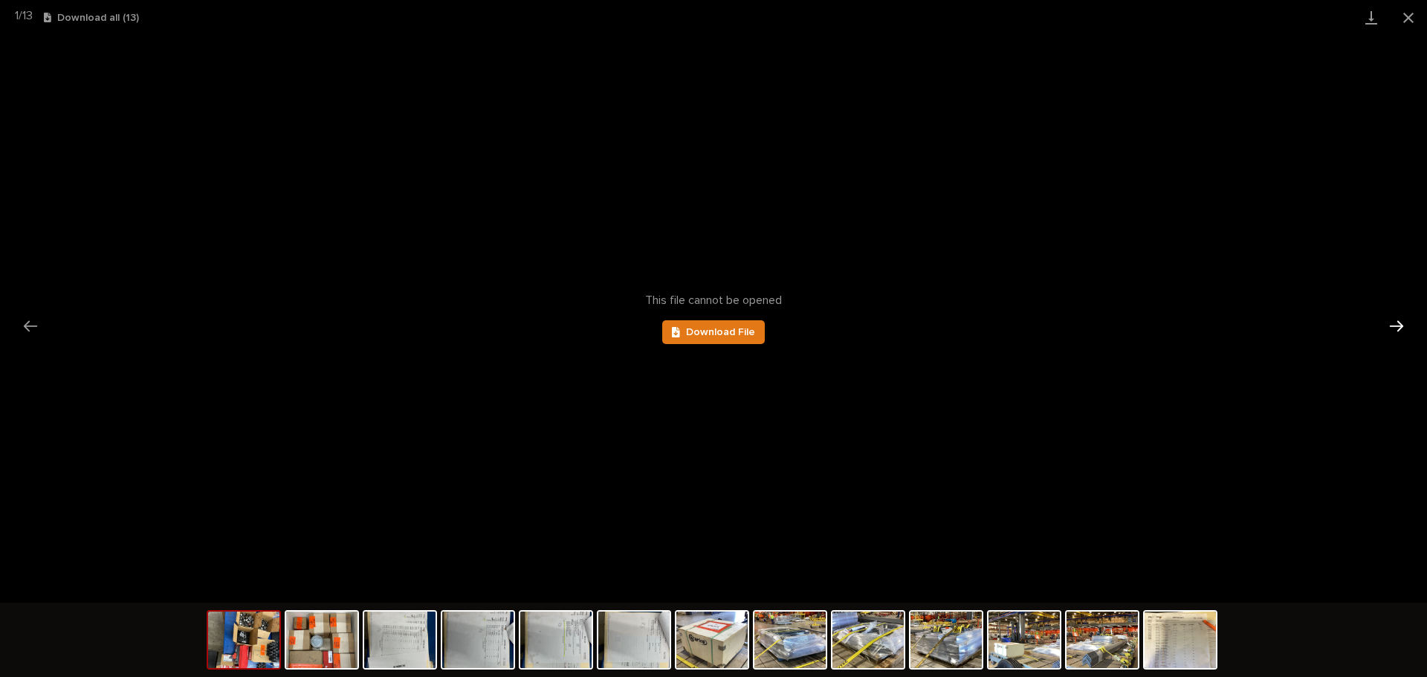
click at [1391, 332] on button "Next slide" at bounding box center [1396, 325] width 31 height 29
click at [263, 625] on img at bounding box center [243, 640] width 71 height 56
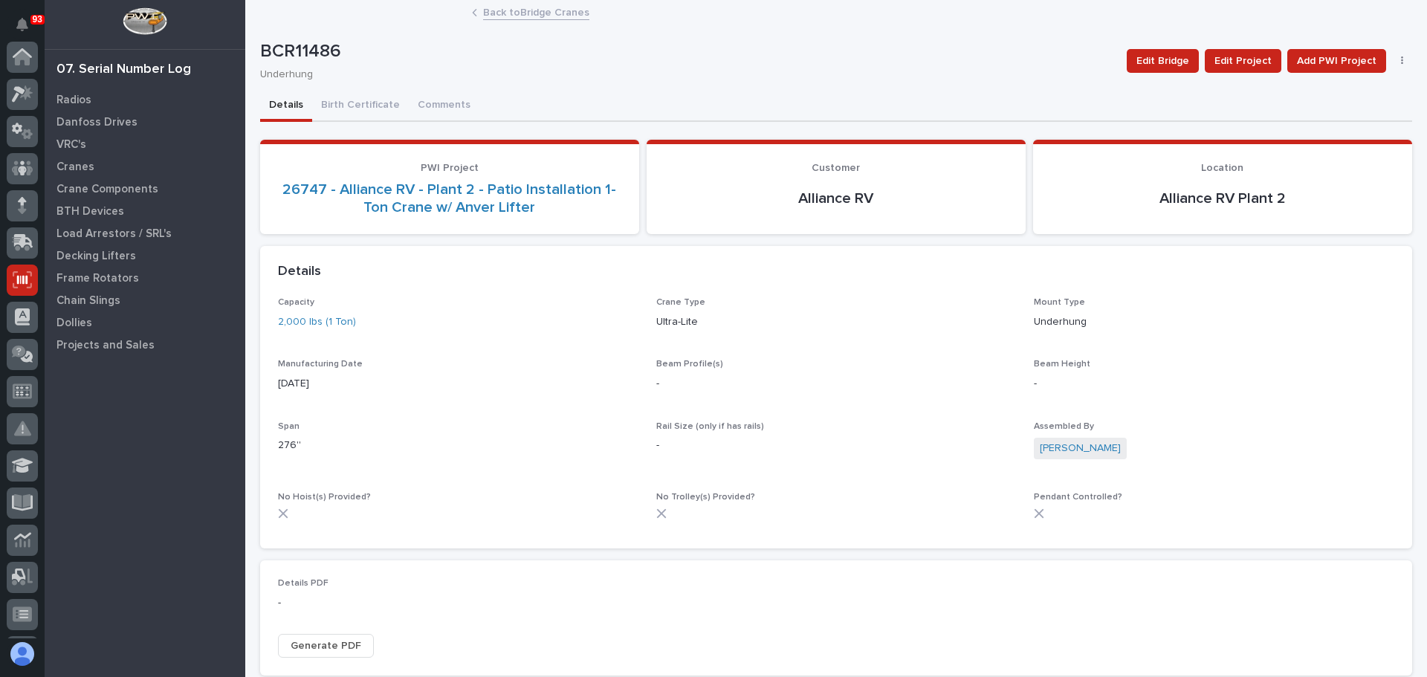
scroll to position [223, 0]
click at [77, 188] on p "Crane Components" at bounding box center [107, 189] width 102 height 13
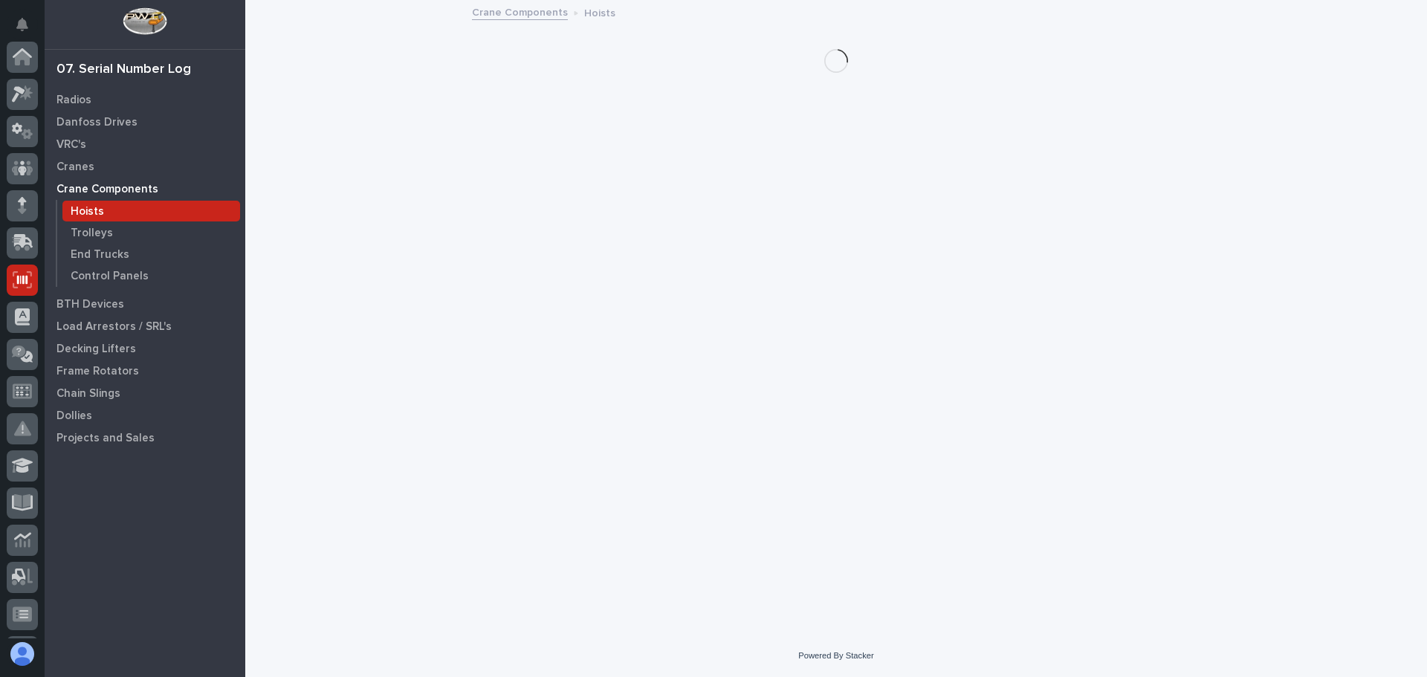
scroll to position [223, 0]
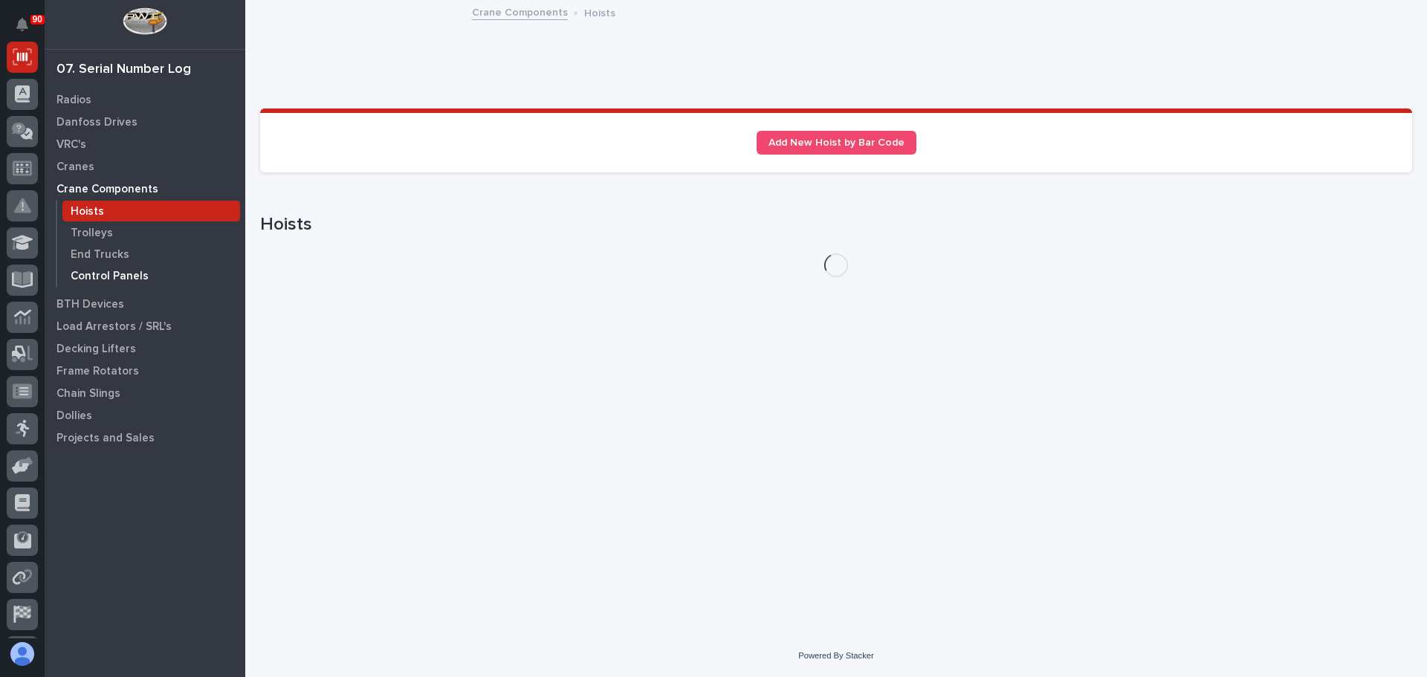
click at [104, 274] on p "Control Panels" at bounding box center [110, 276] width 78 height 13
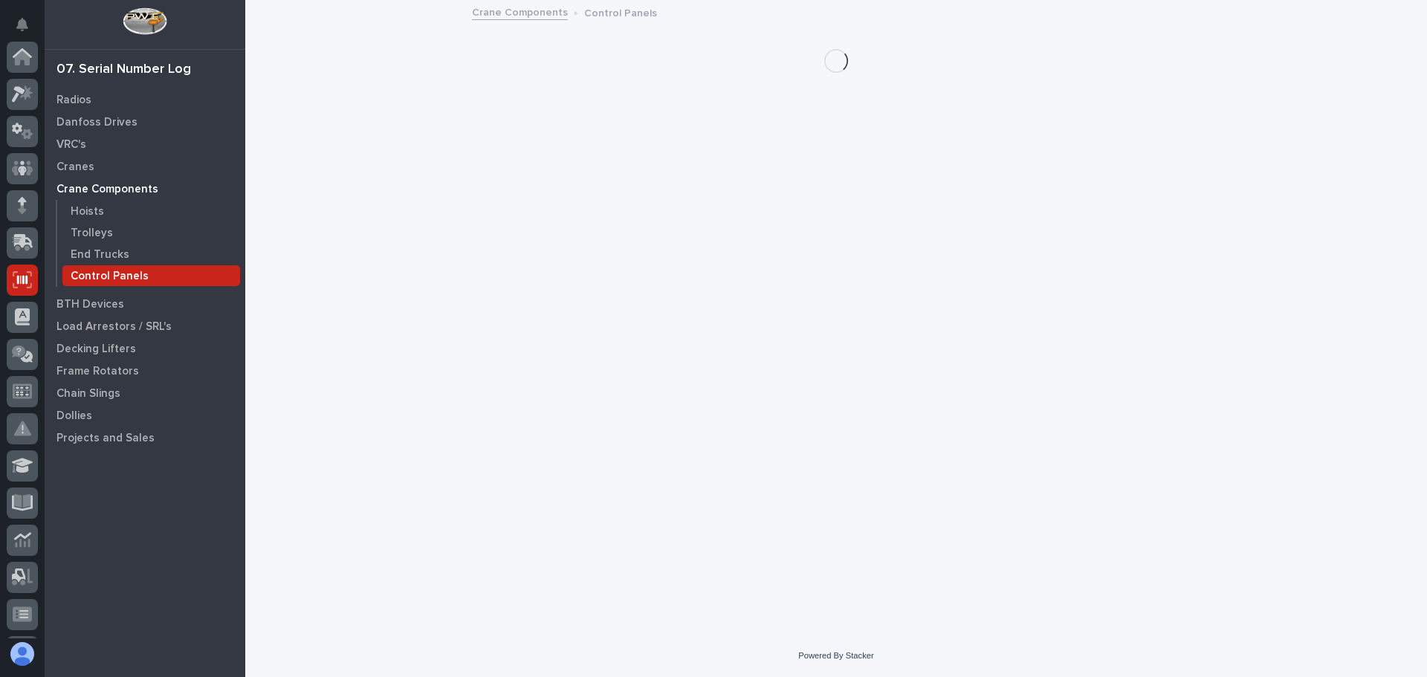
scroll to position [223, 0]
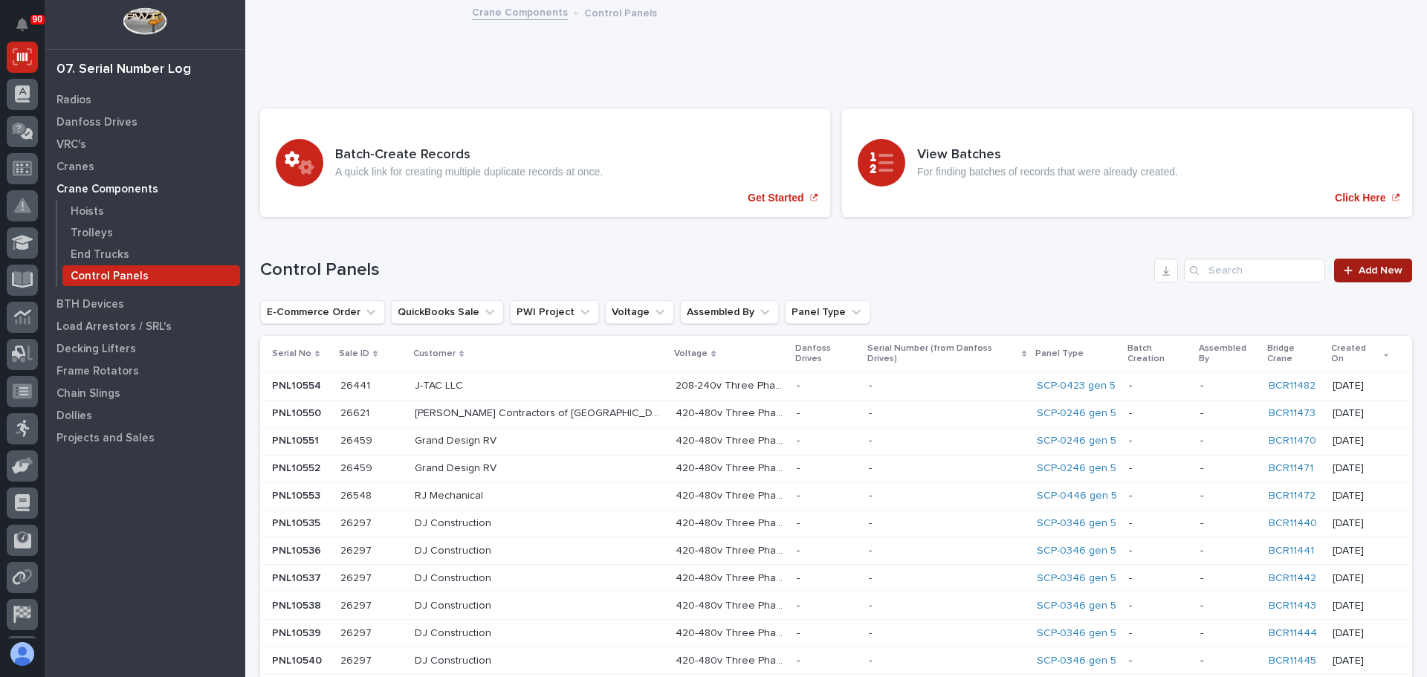
click at [1368, 272] on span "Add New" at bounding box center [1381, 270] width 44 height 10
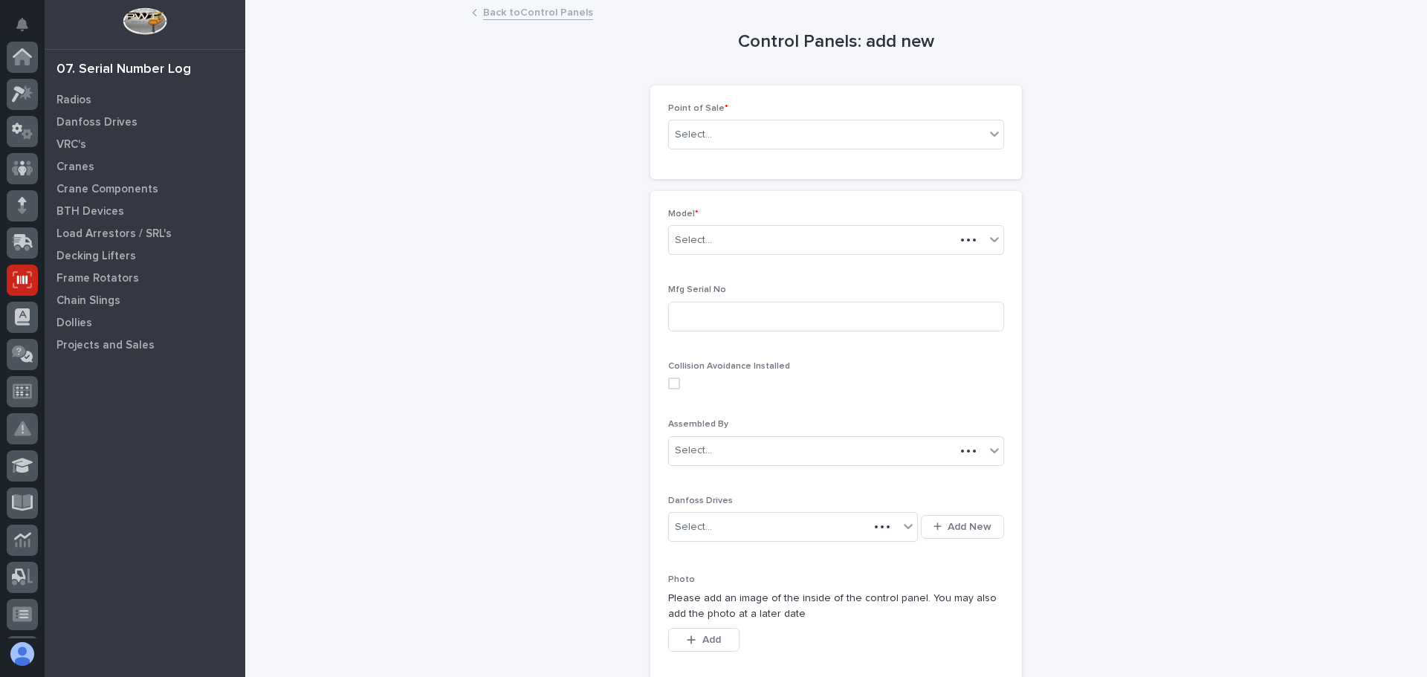
scroll to position [223, 0]
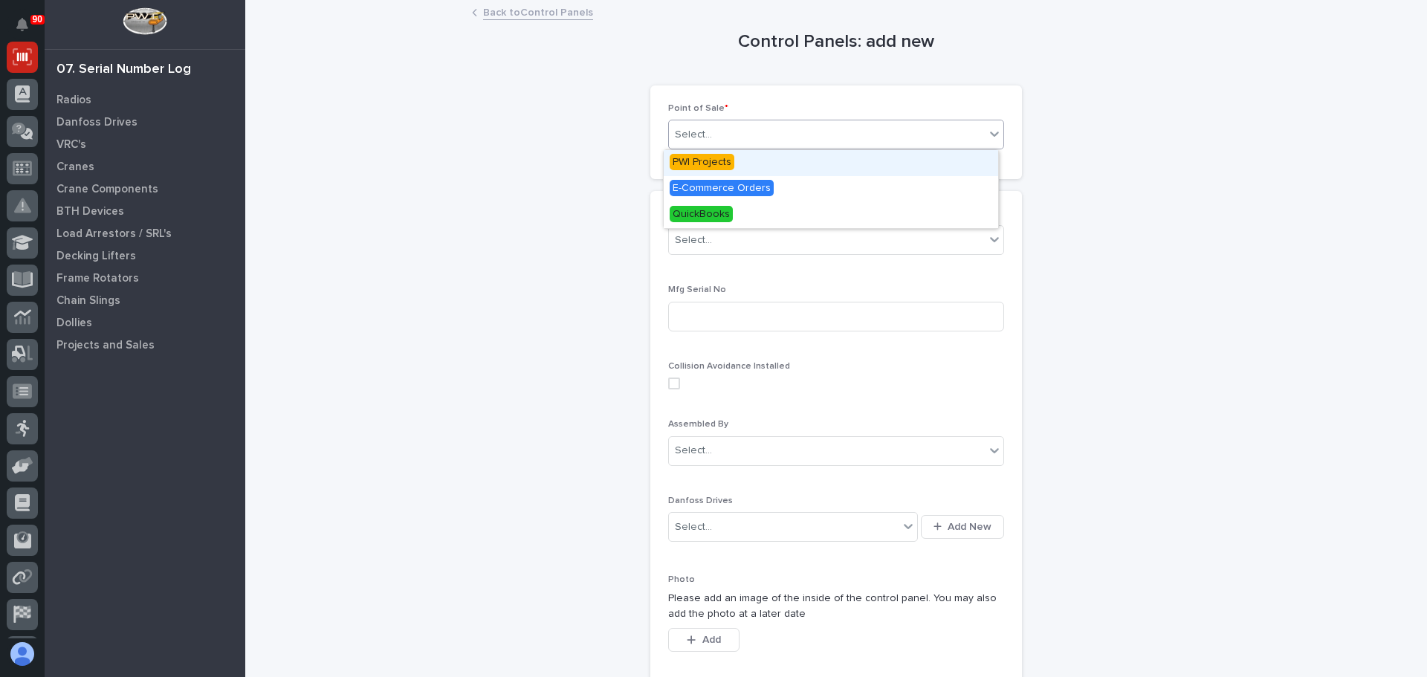
click at [773, 144] on div "Select..." at bounding box center [827, 135] width 316 height 25
click at [722, 160] on span "PWI Projects" at bounding box center [702, 162] width 65 height 16
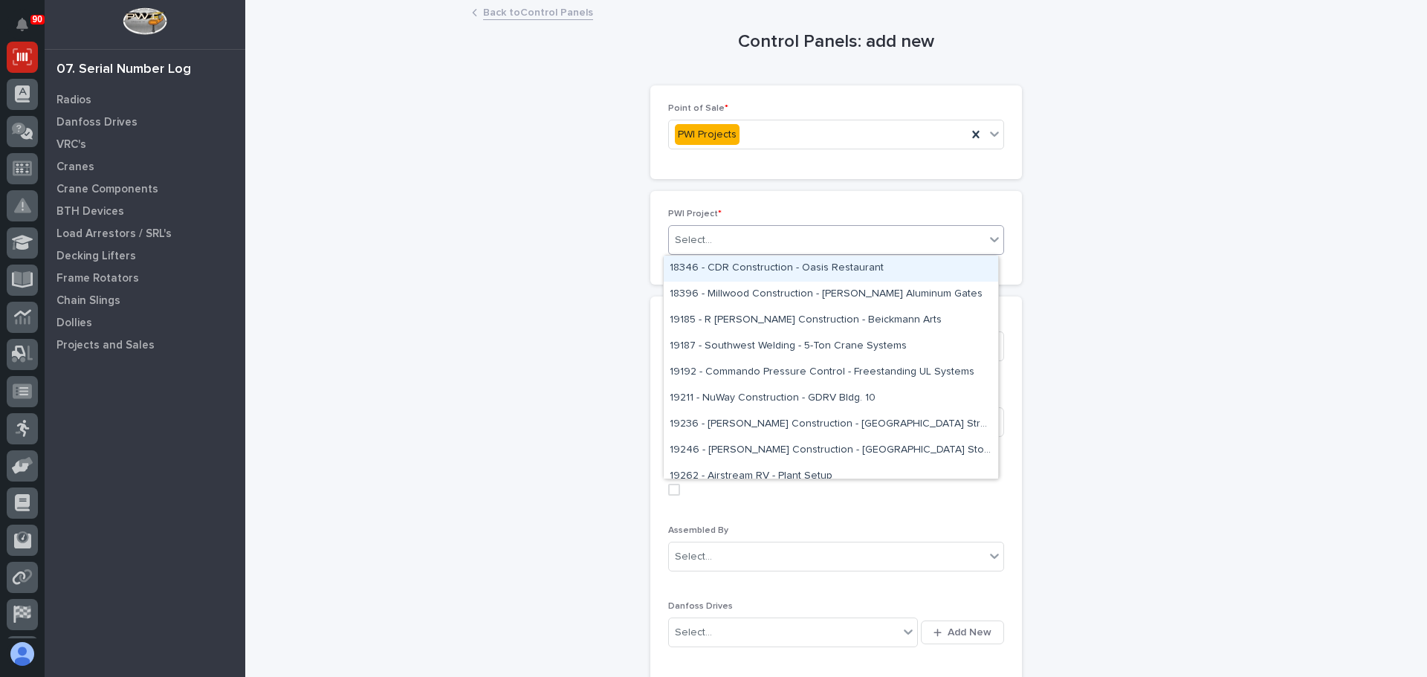
click at [699, 239] on div "Select..." at bounding box center [693, 241] width 37 height 16
type input "*****"
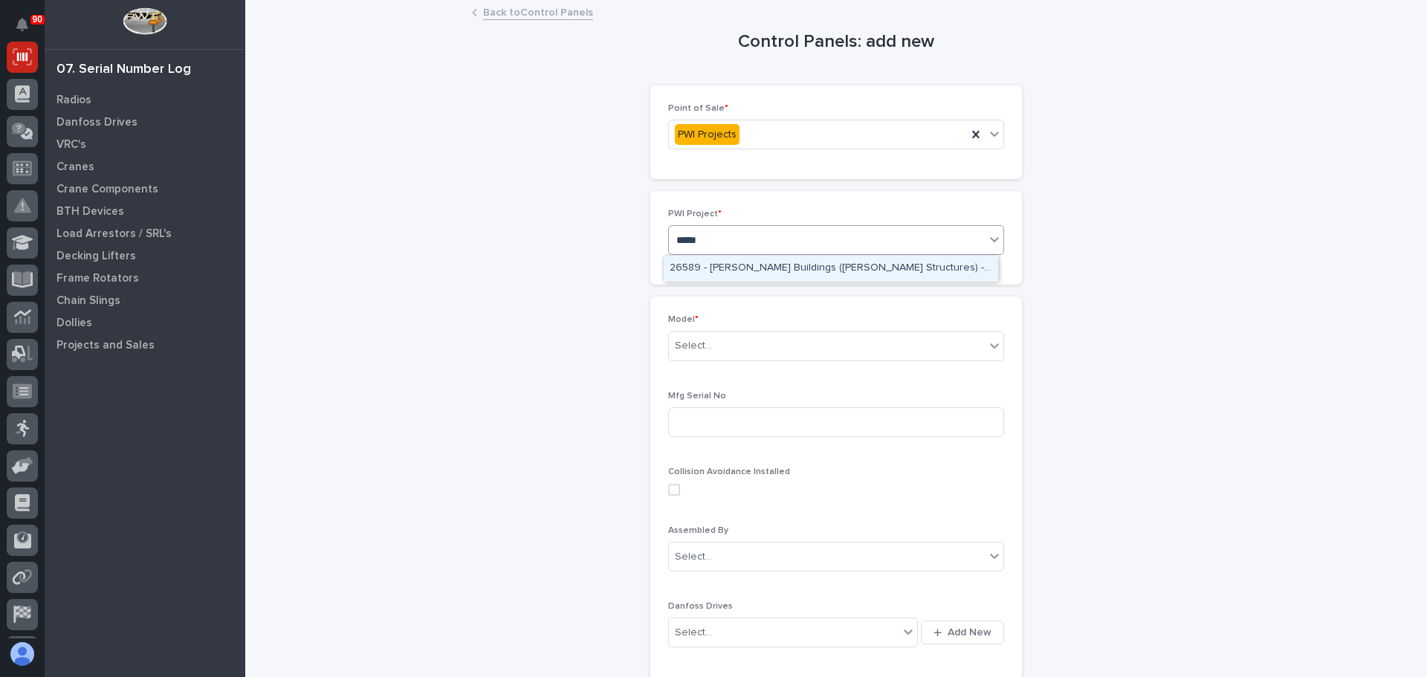
click at [713, 271] on div "26589 - Zook Buildings (Stoltzfus Structures) - 1 Ton Bridge" at bounding box center [831, 269] width 335 height 26
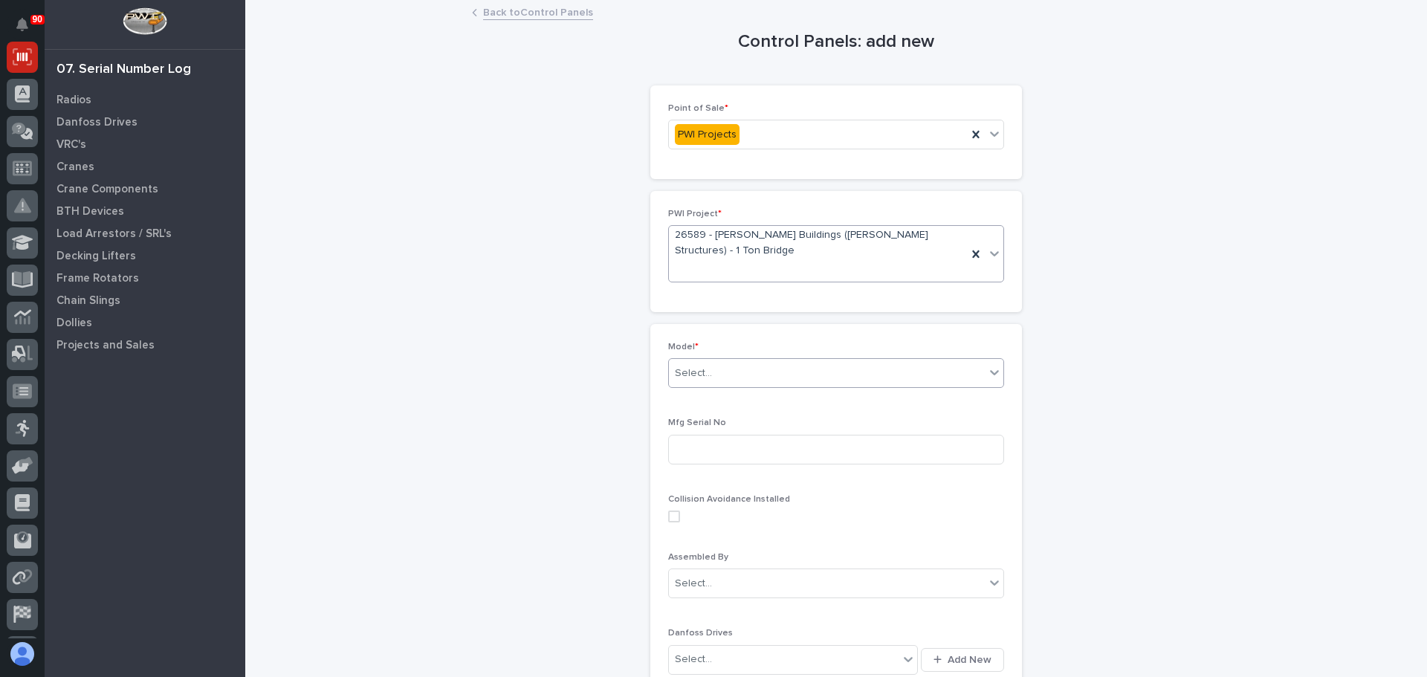
click at [743, 361] on div "Select..." at bounding box center [827, 373] width 316 height 25
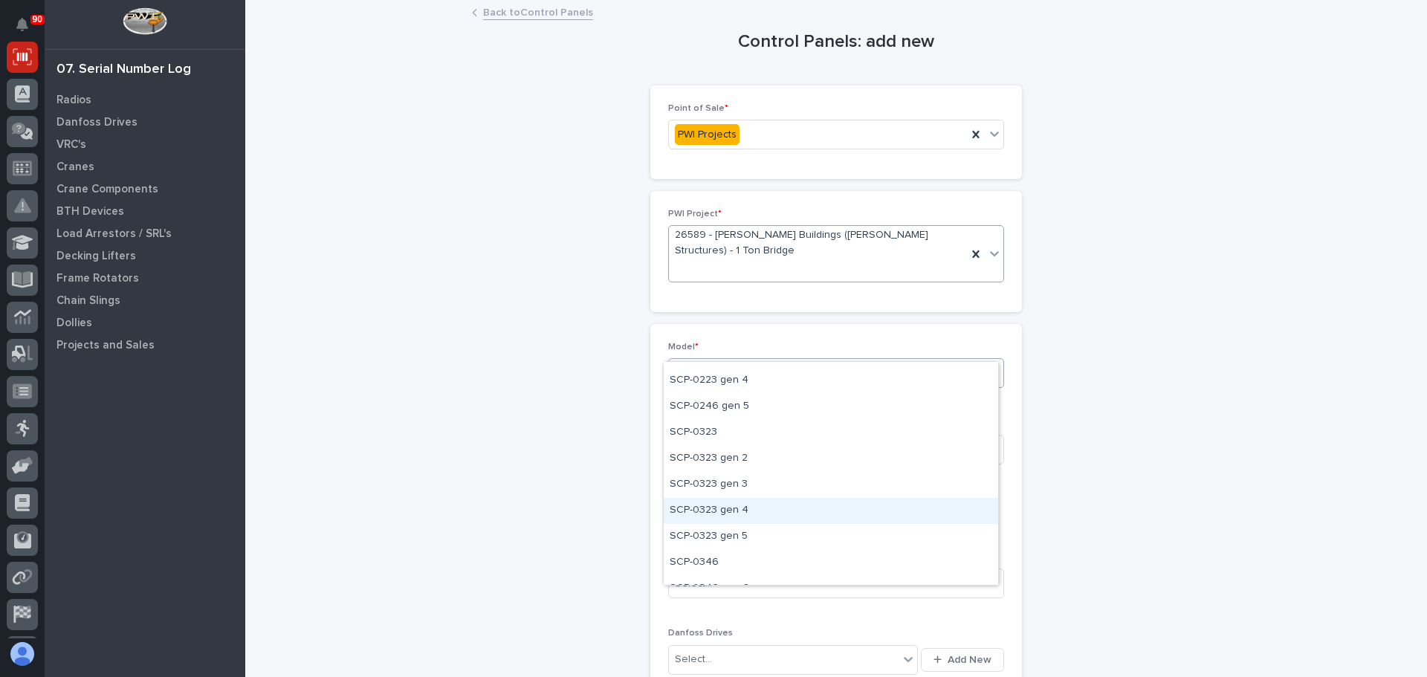
scroll to position [74, 0]
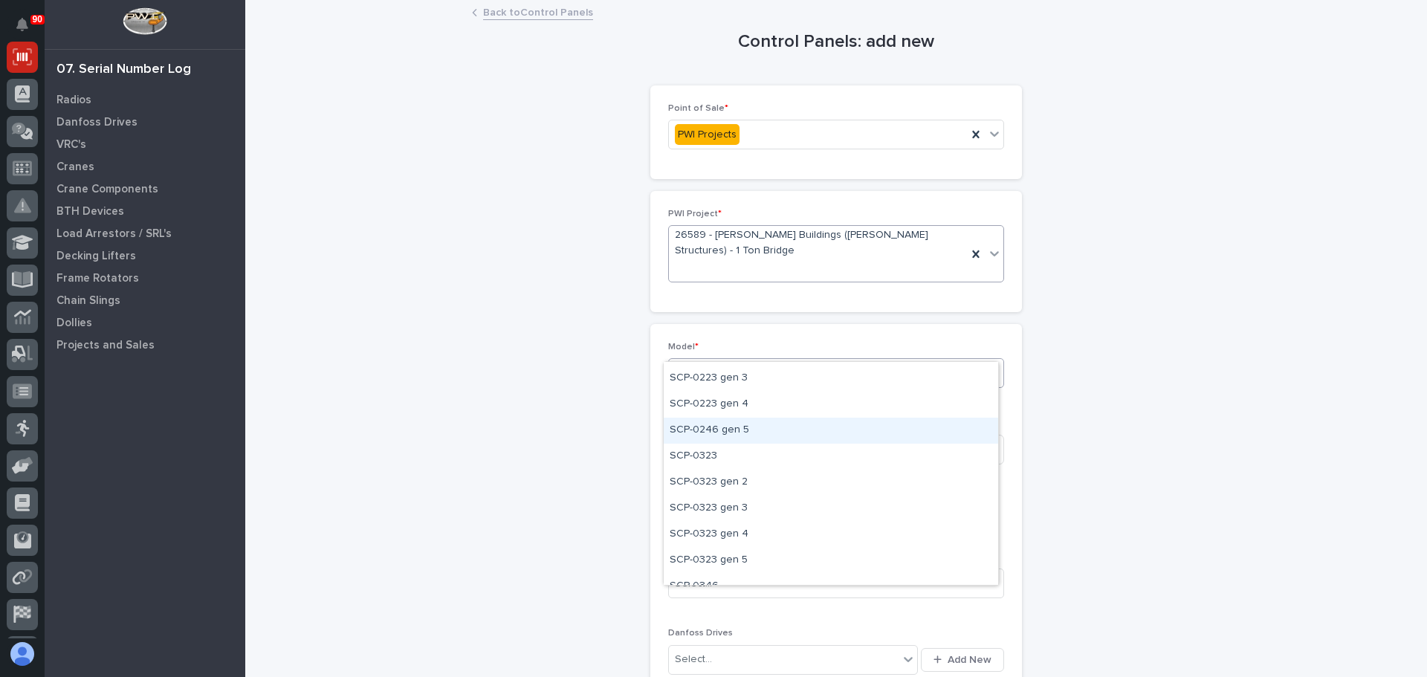
click at [722, 434] on div "SCP-0246 gen 5" at bounding box center [831, 431] width 335 height 26
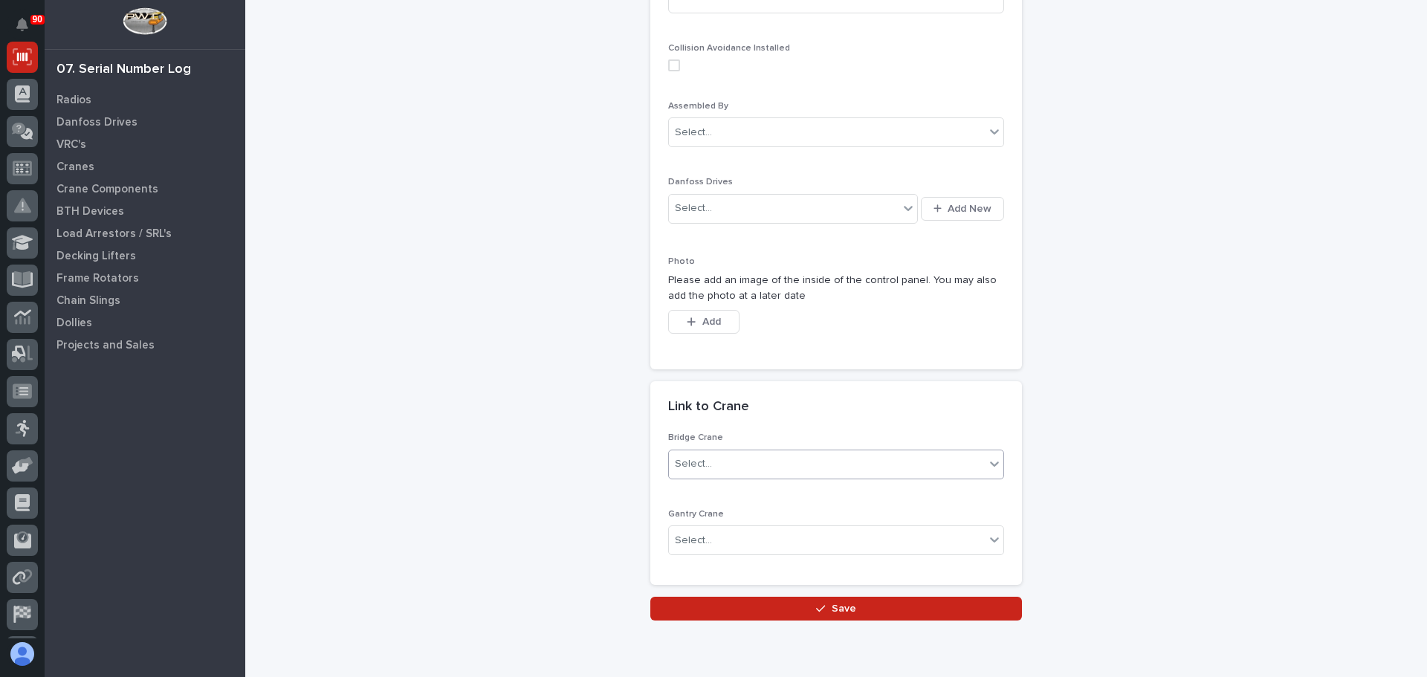
scroll to position [484, 0]
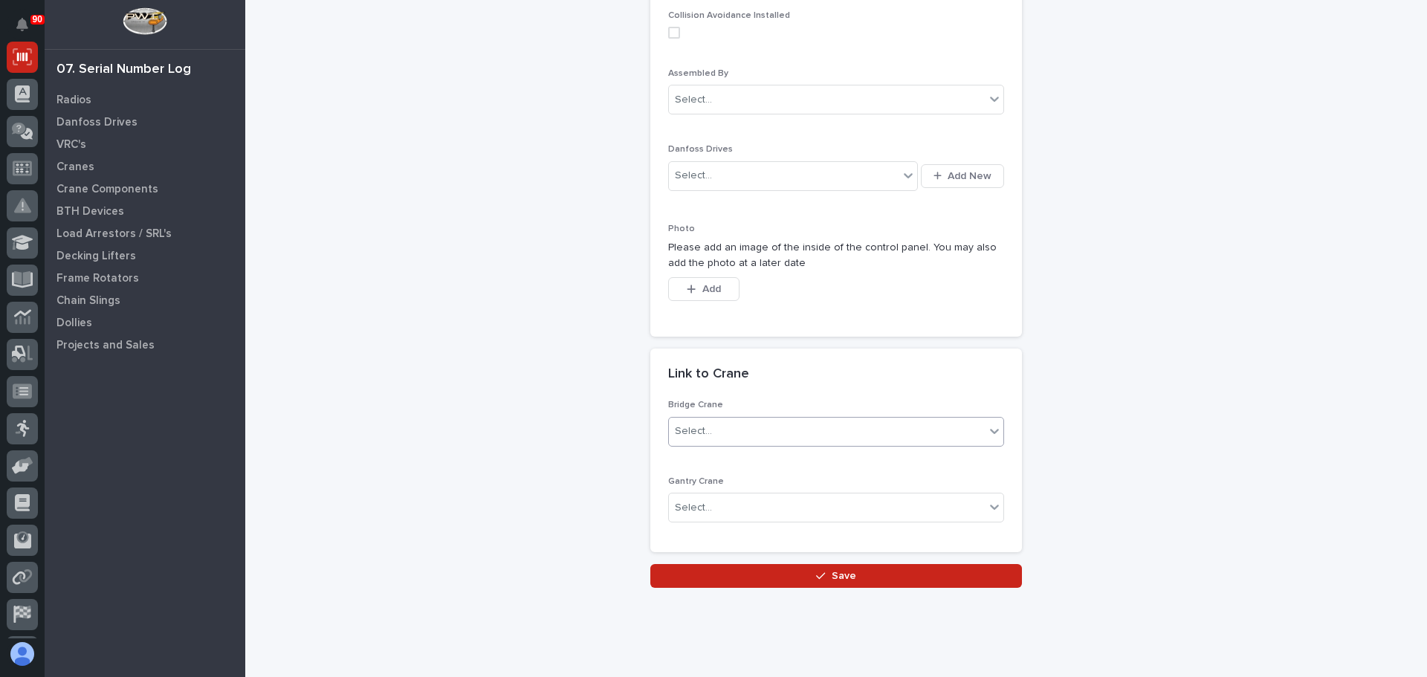
click at [737, 419] on div "Select..." at bounding box center [827, 431] width 316 height 25
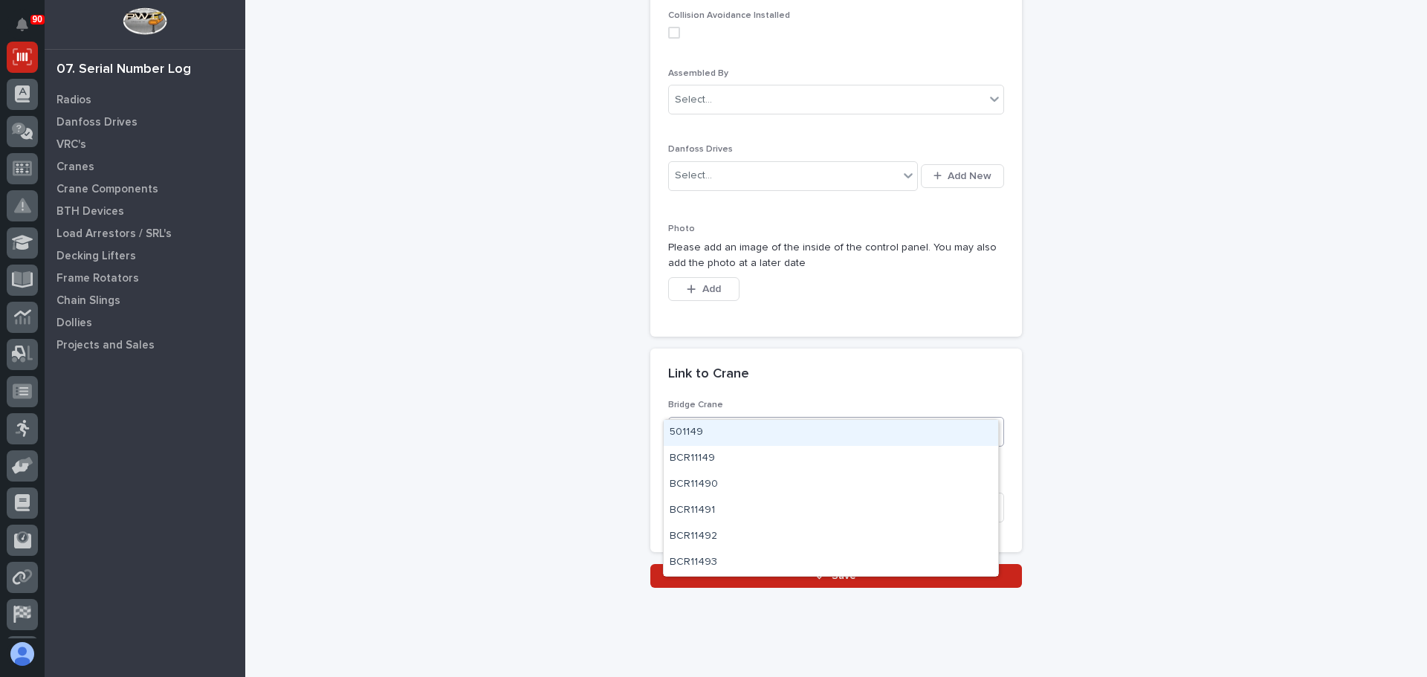
type input "*****"
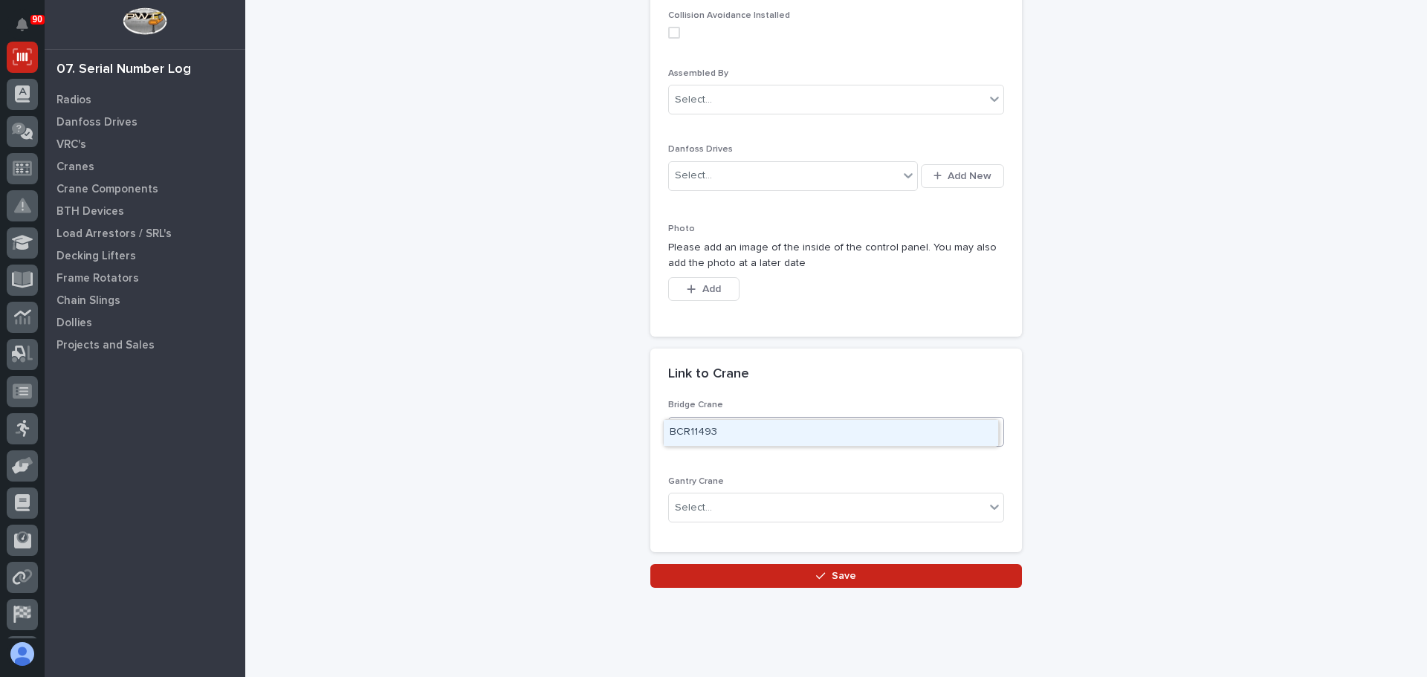
click at [741, 425] on div "BCR11493" at bounding box center [831, 433] width 335 height 26
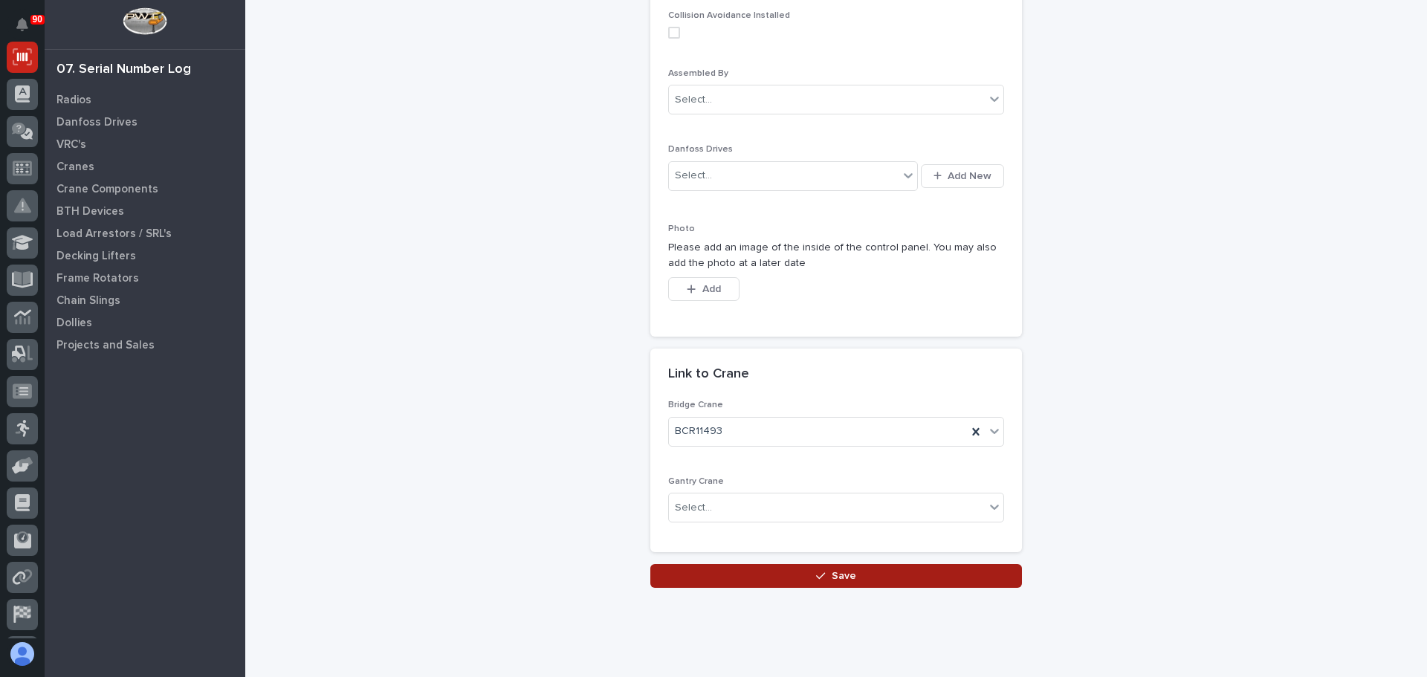
click at [832, 569] on span "Save" at bounding box center [844, 575] width 25 height 13
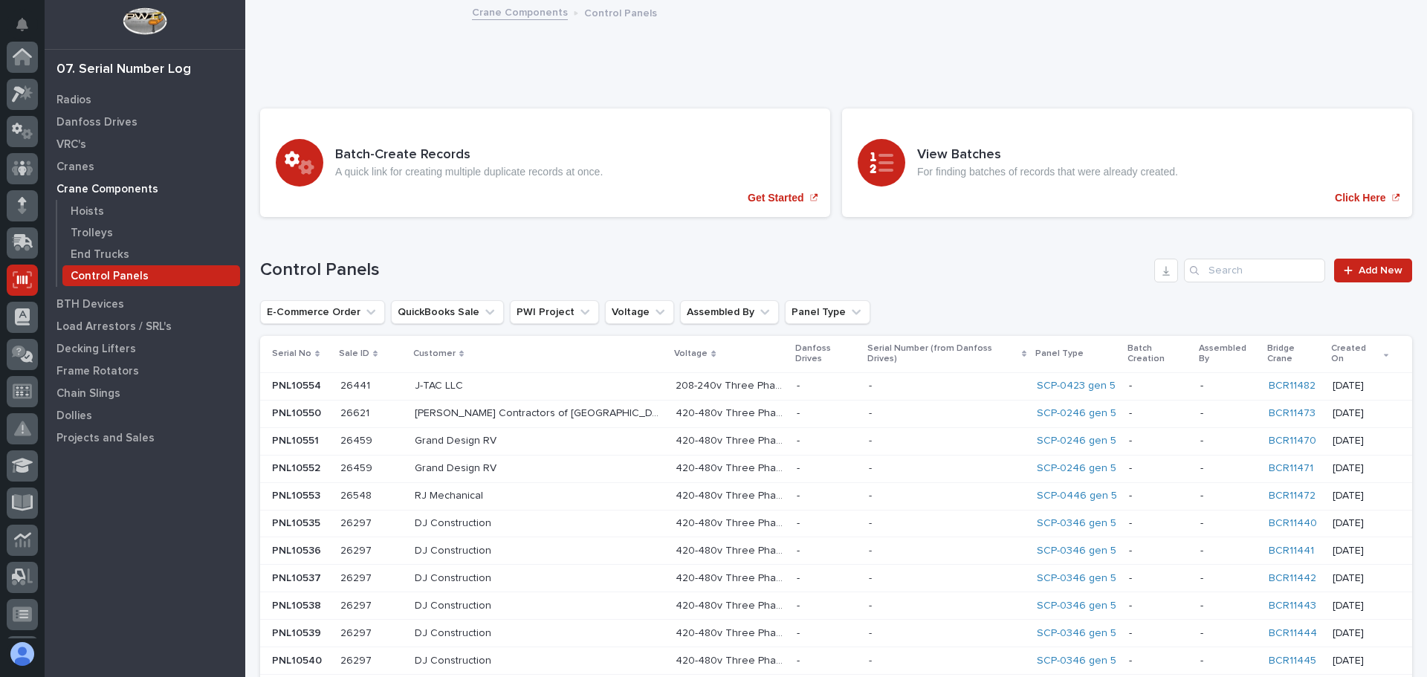
scroll to position [223, 0]
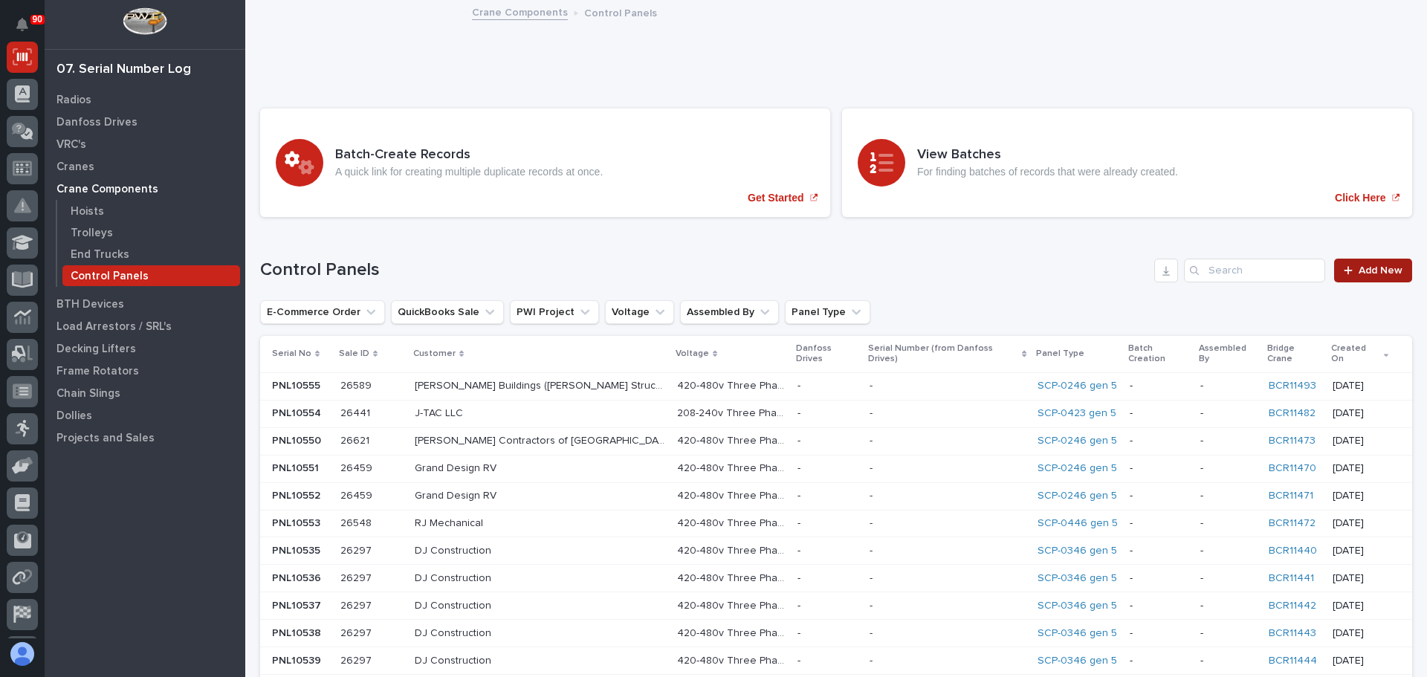
click at [1361, 272] on span "Add New" at bounding box center [1381, 270] width 44 height 10
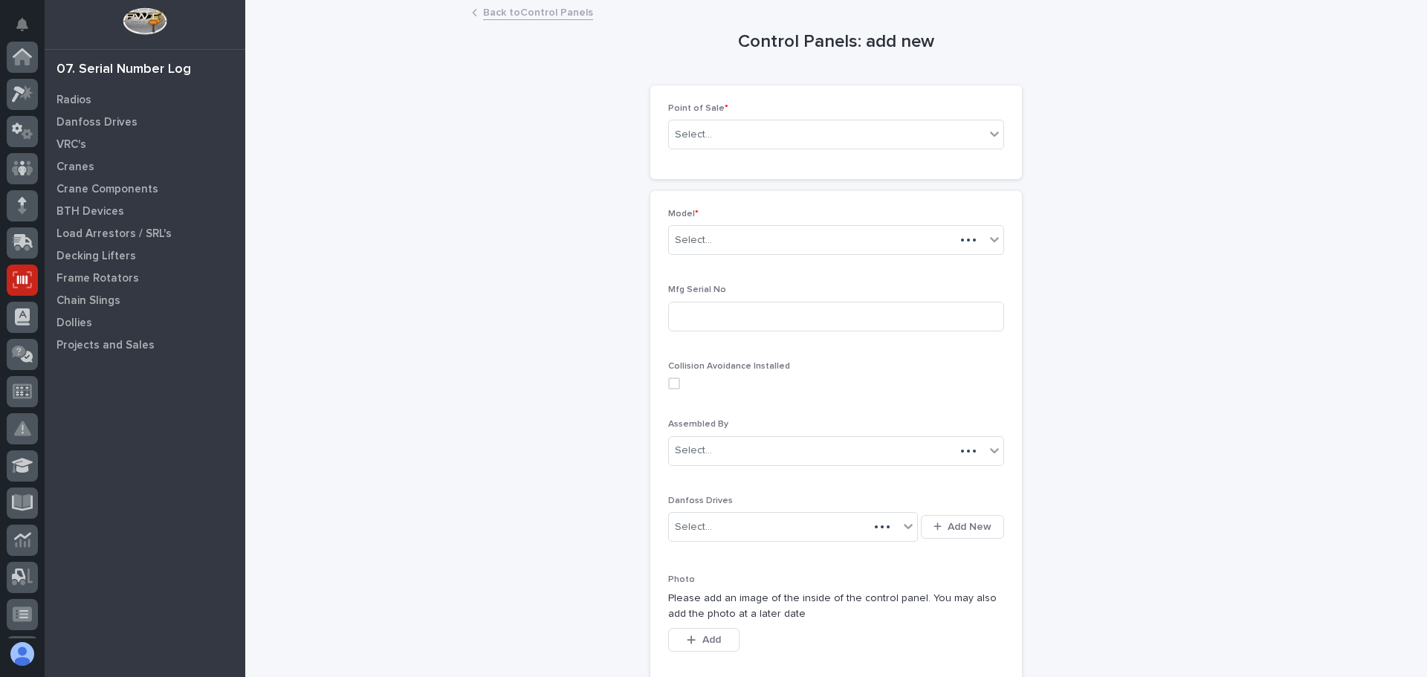
scroll to position [223, 0]
click at [753, 142] on div "Select..." at bounding box center [827, 135] width 316 height 25
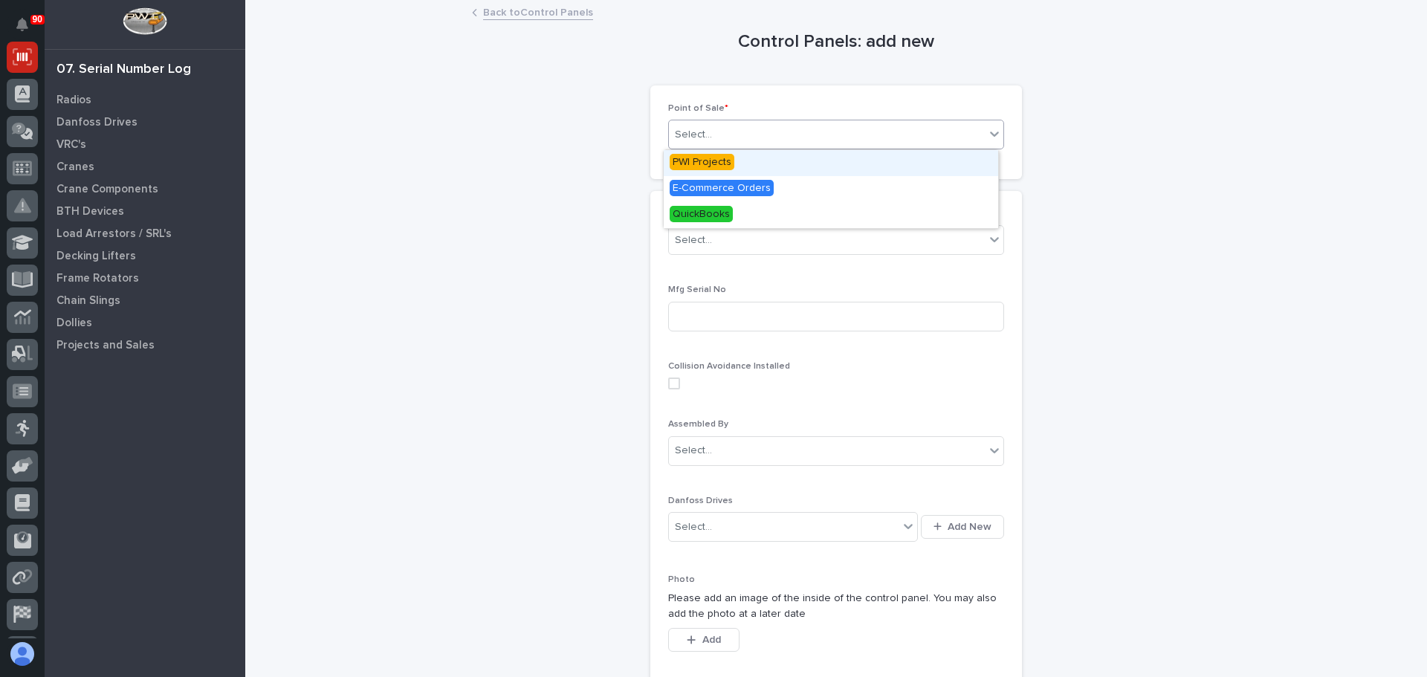
click at [741, 162] on div "PWI Projects" at bounding box center [831, 163] width 335 height 26
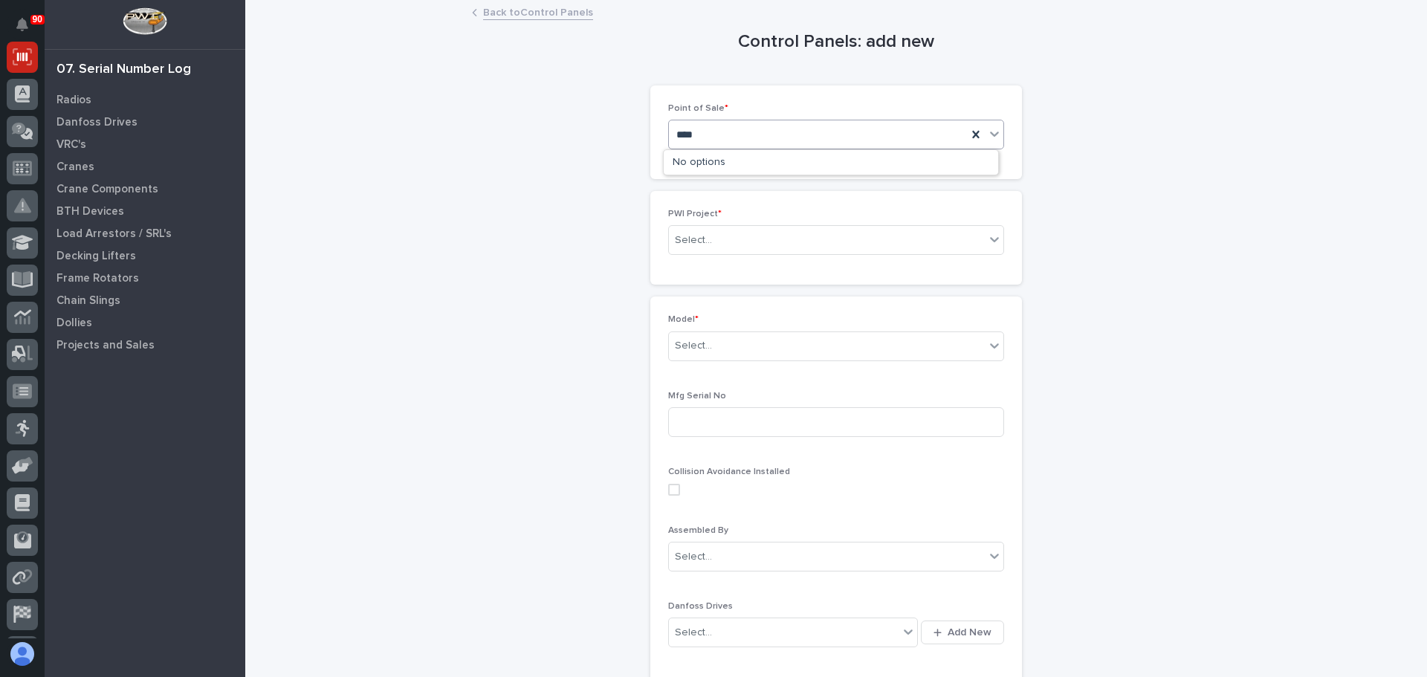
type input "*****"
click at [740, 123] on div "PWI Projects" at bounding box center [818, 135] width 298 height 25
click at [719, 233] on div "Select..." at bounding box center [827, 240] width 316 height 25
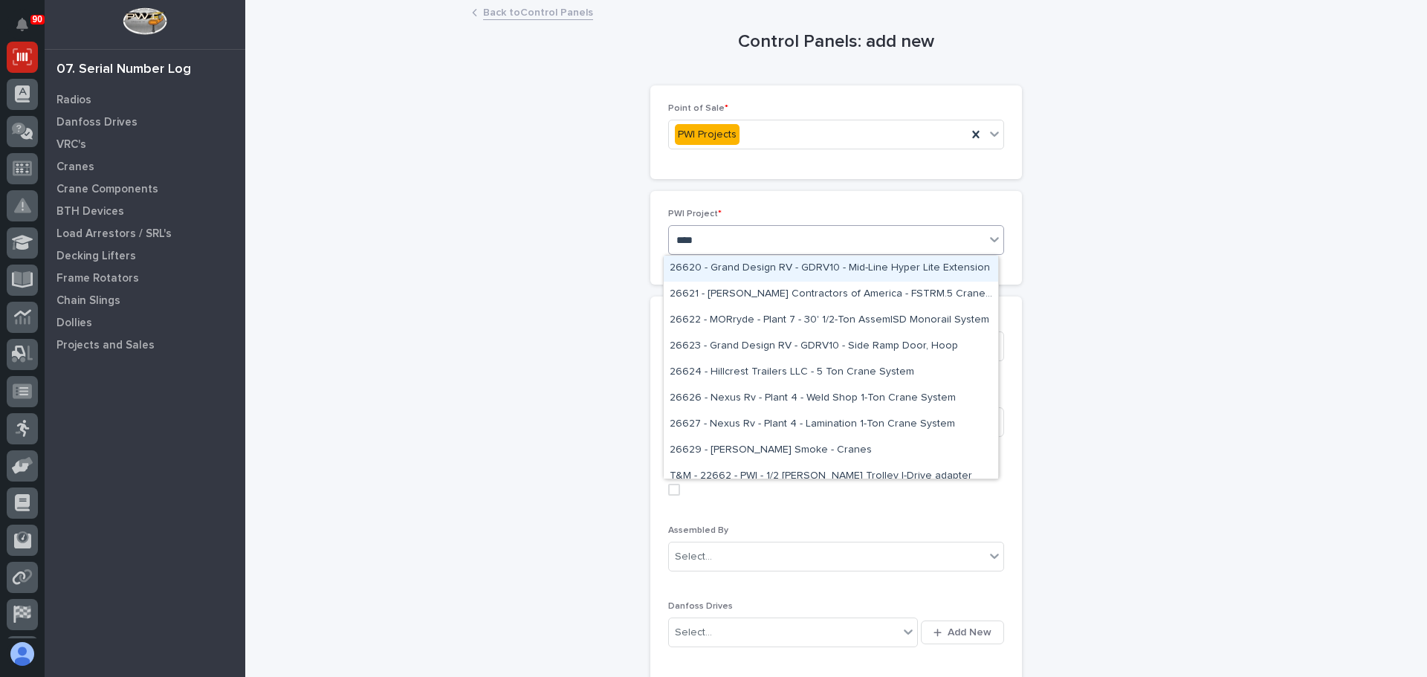
type input "*****"
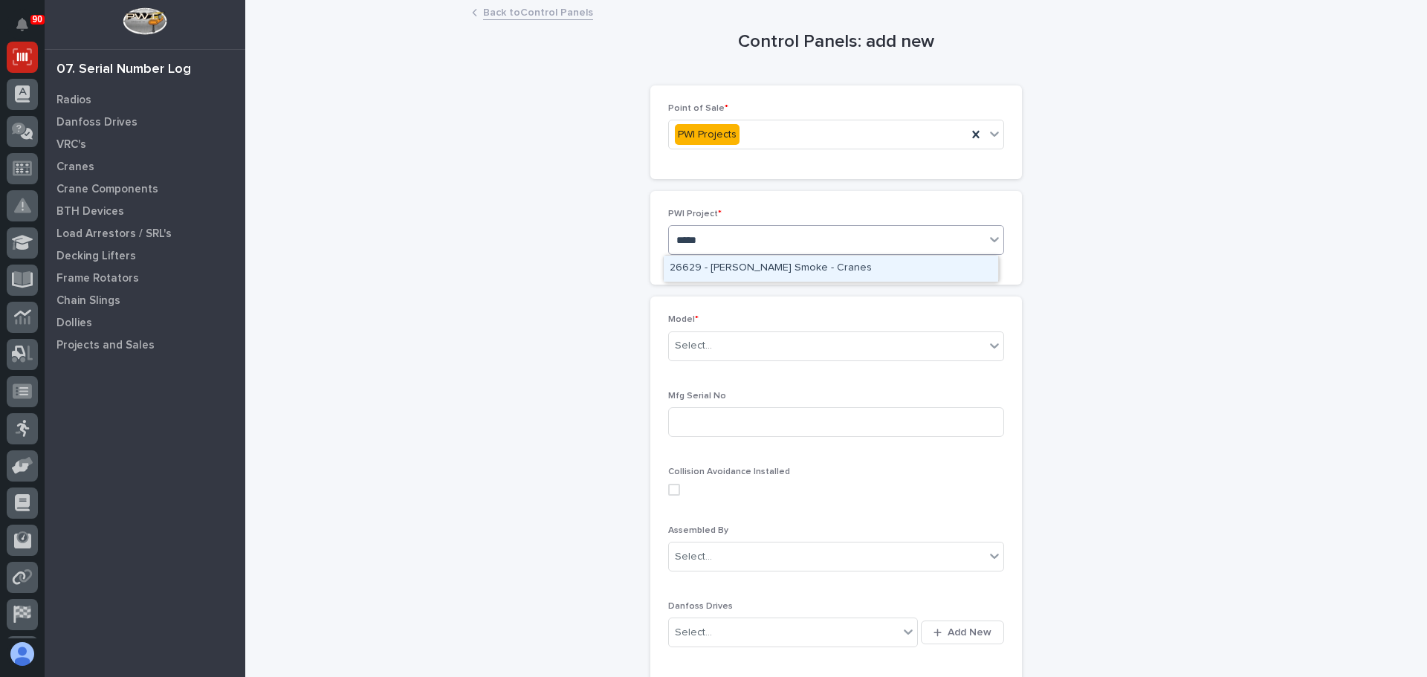
click at [737, 261] on div "26629 - [PERSON_NAME] Smoke - Cranes" at bounding box center [831, 269] width 335 height 26
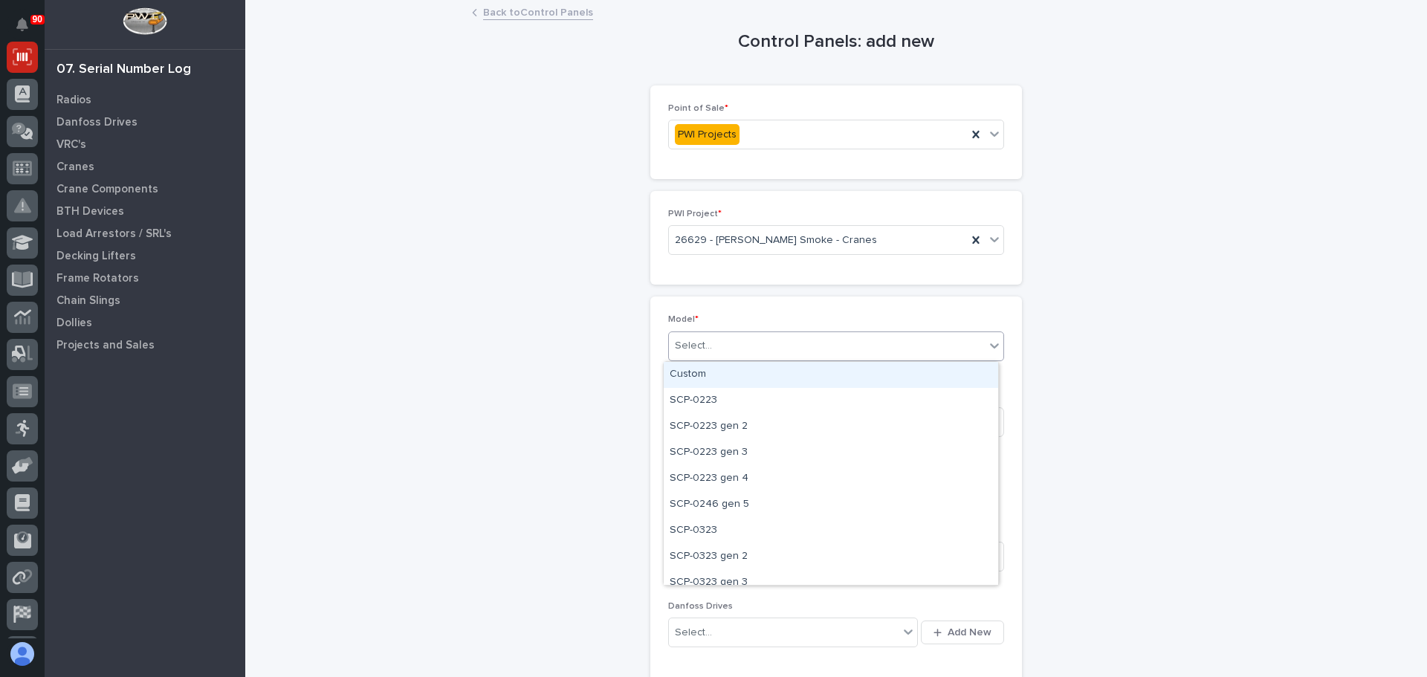
click at [710, 350] on div "Select..." at bounding box center [827, 346] width 316 height 25
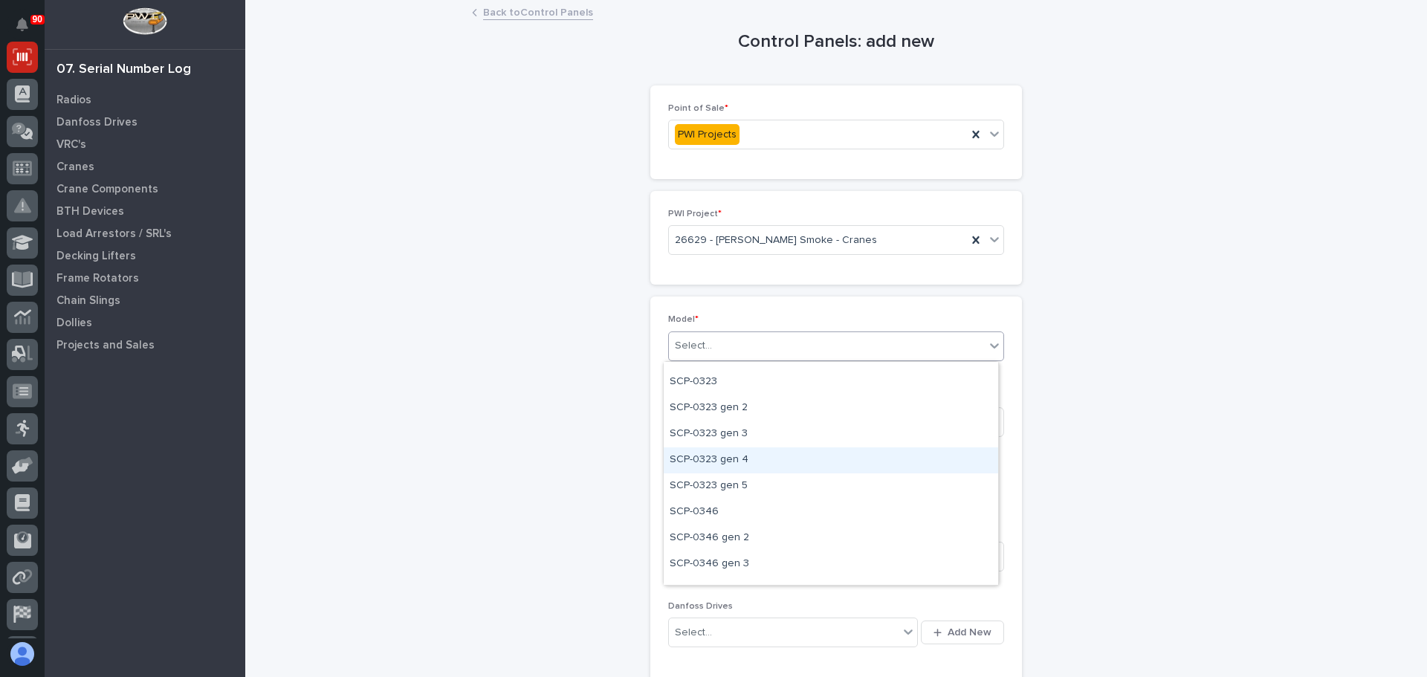
scroll to position [74, 0]
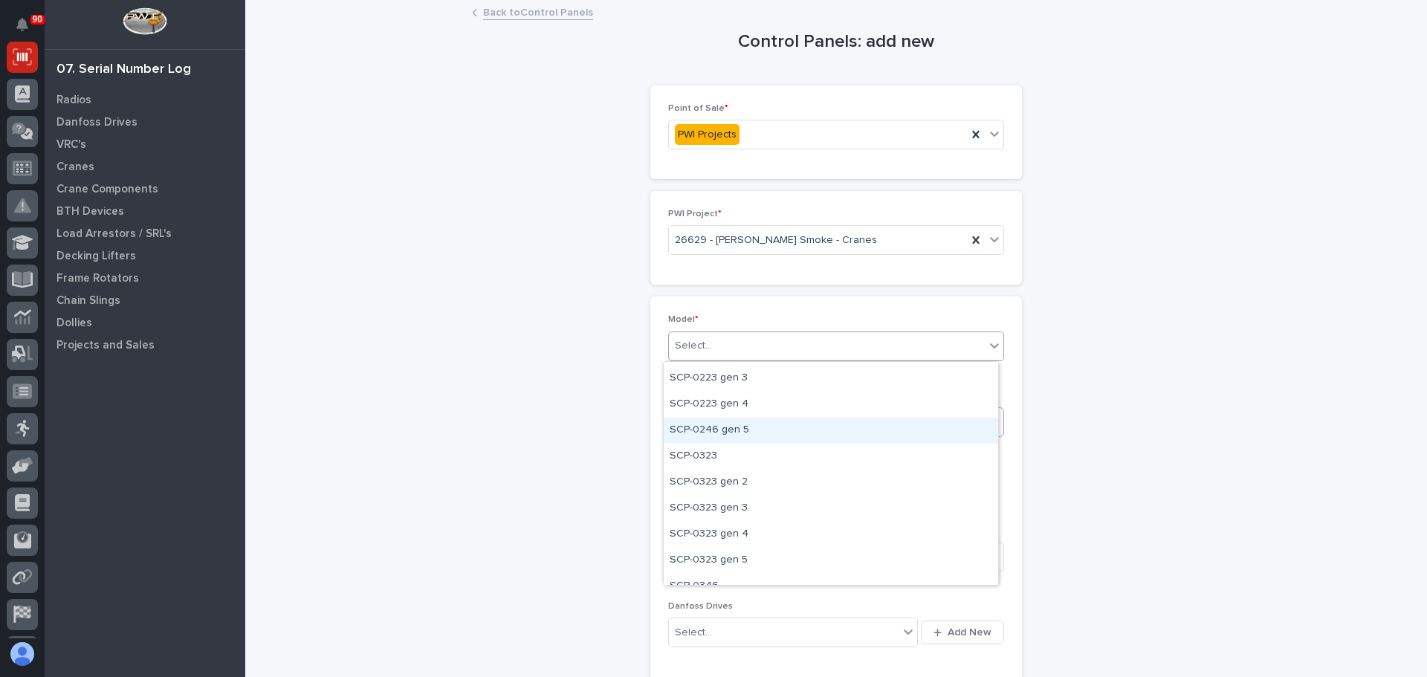
click at [720, 432] on div "SCP-0246 gen 5" at bounding box center [831, 431] width 335 height 26
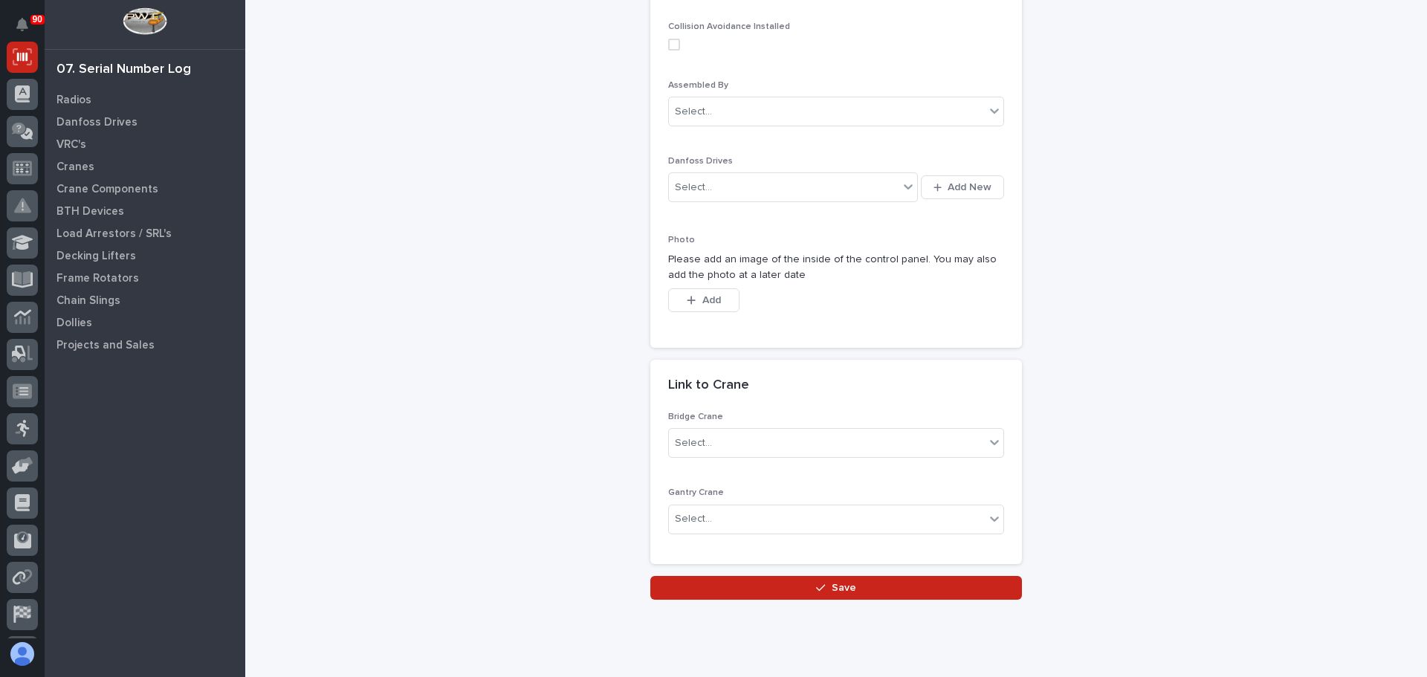
scroll to position [446, 0]
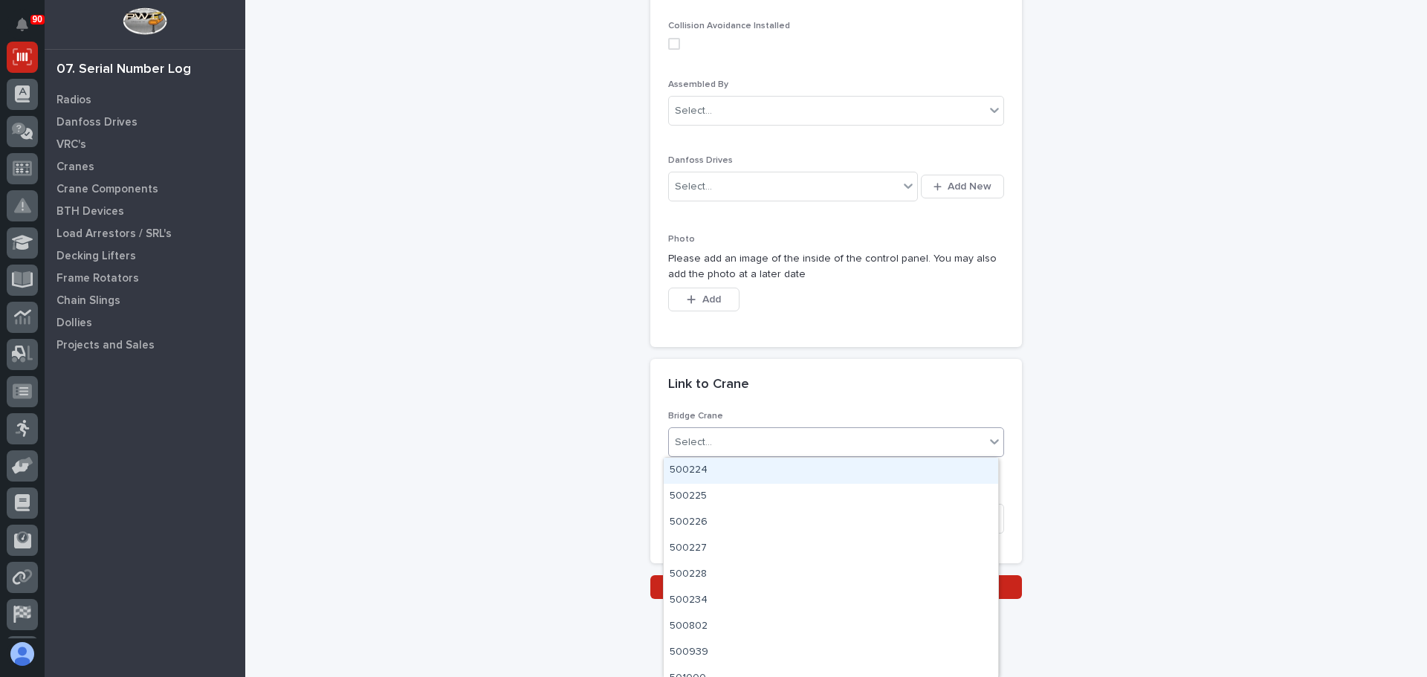
click at [713, 439] on div "Select..." at bounding box center [827, 442] width 316 height 25
type input "*****"
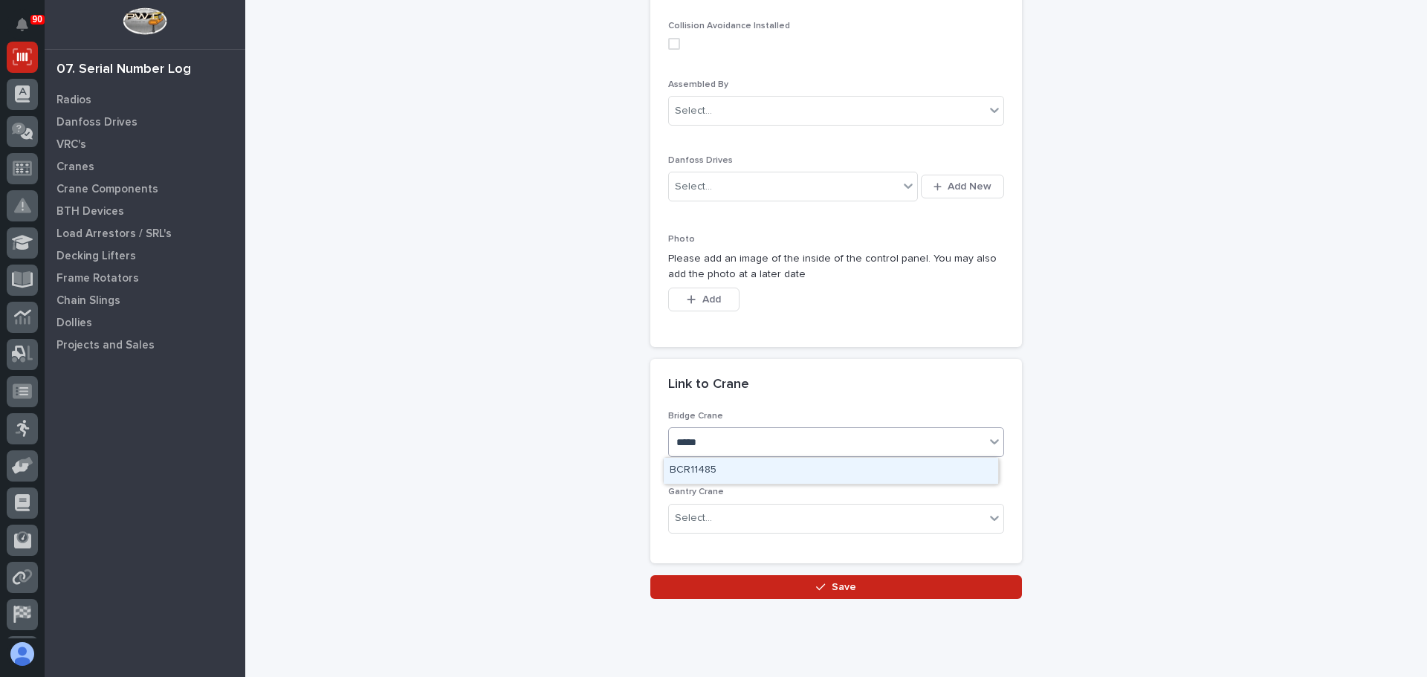
click at [699, 469] on div "BCR11485" at bounding box center [831, 471] width 335 height 26
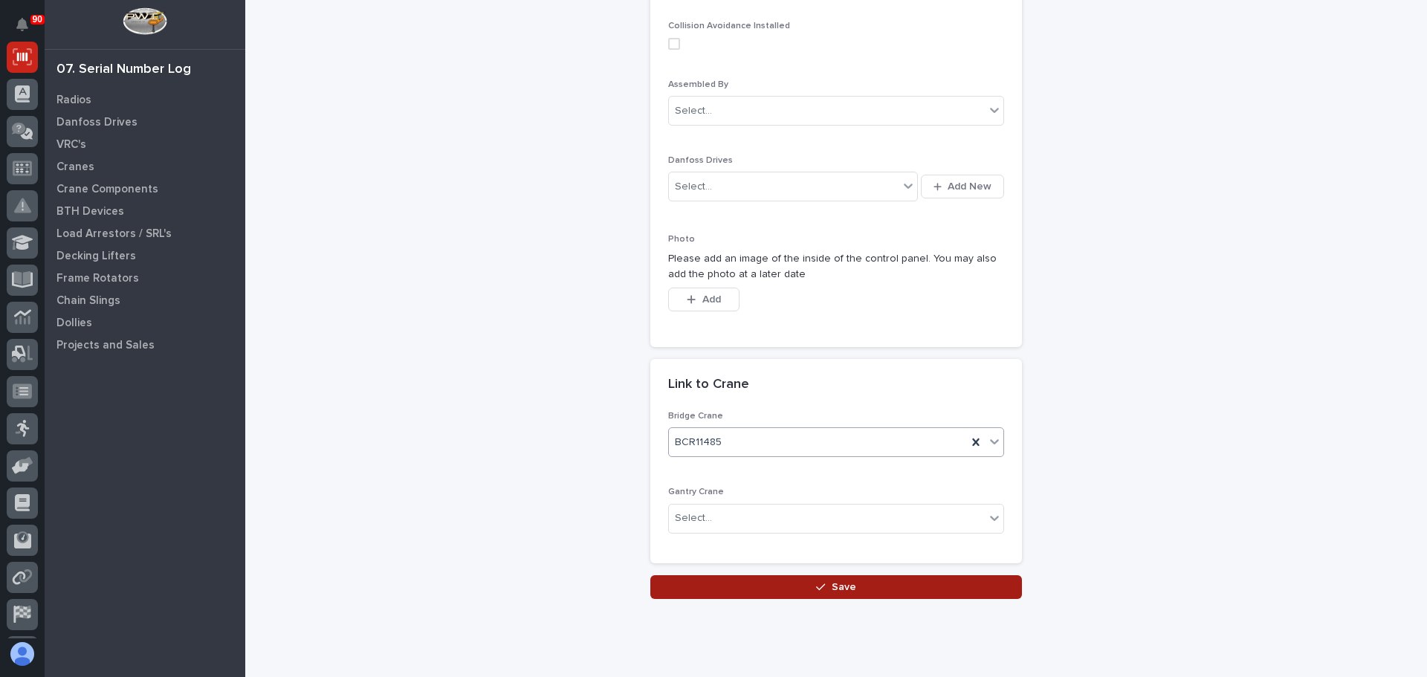
click at [781, 586] on button "Save" at bounding box center [836, 587] width 372 height 24
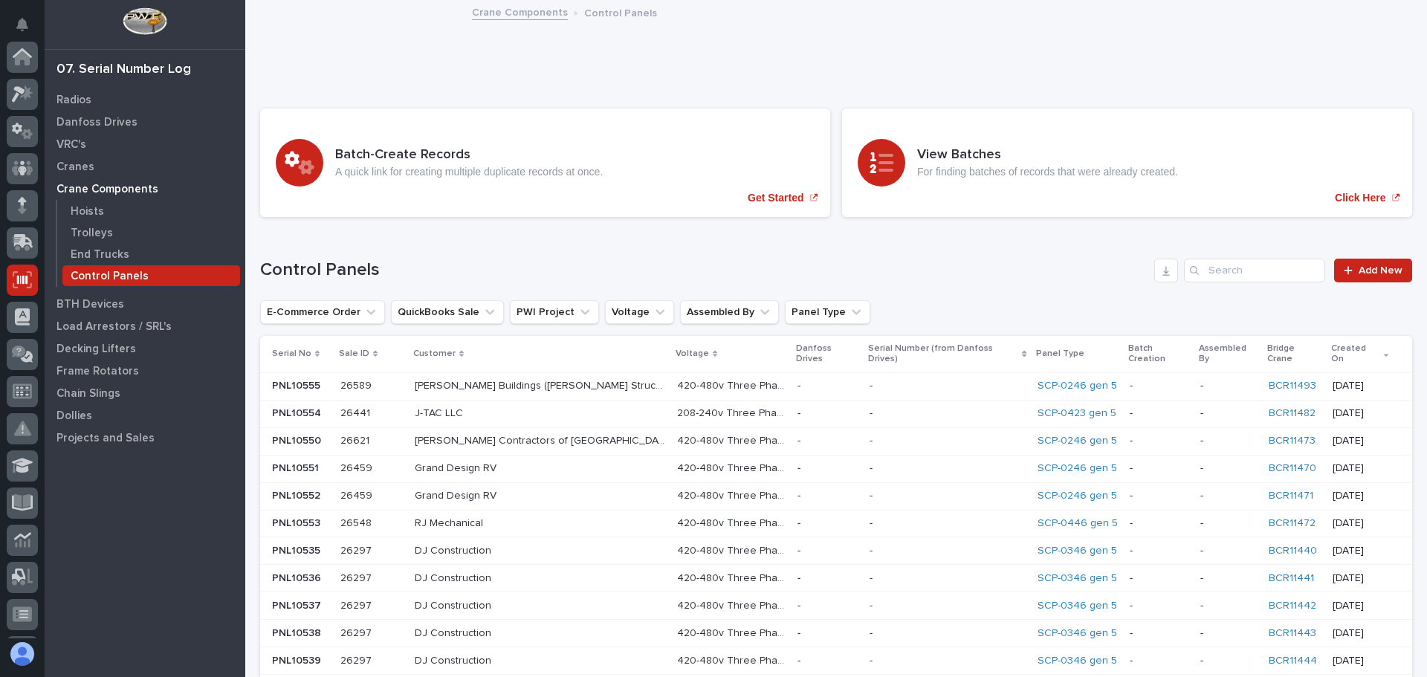
scroll to position [223, 0]
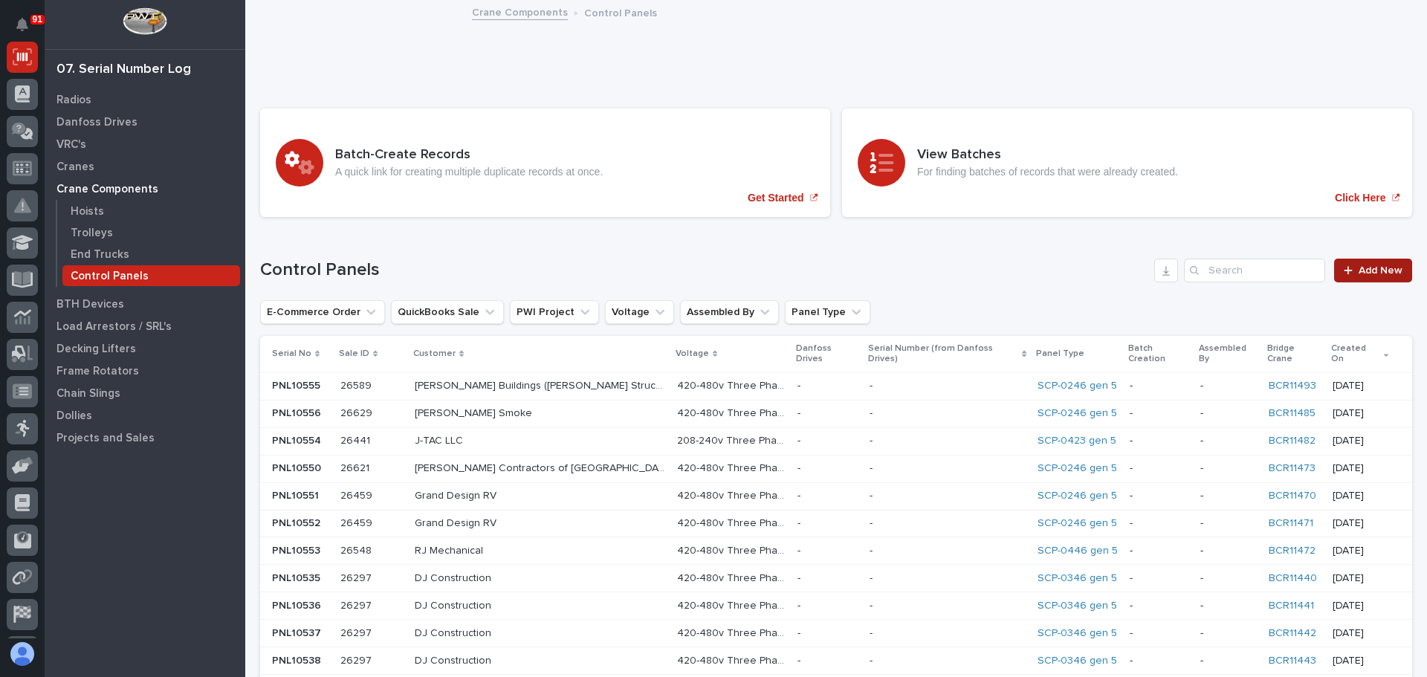
click at [1359, 265] on span "Add New" at bounding box center [1381, 270] width 44 height 10
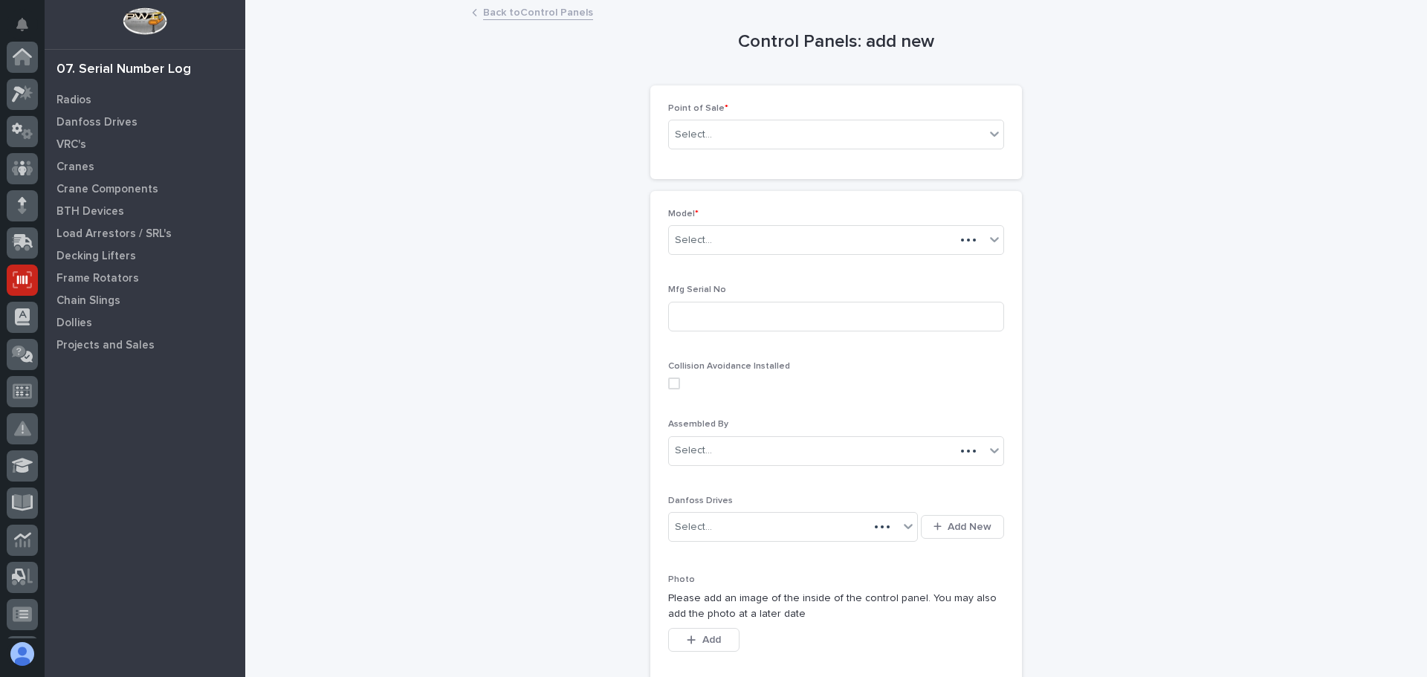
scroll to position [223, 0]
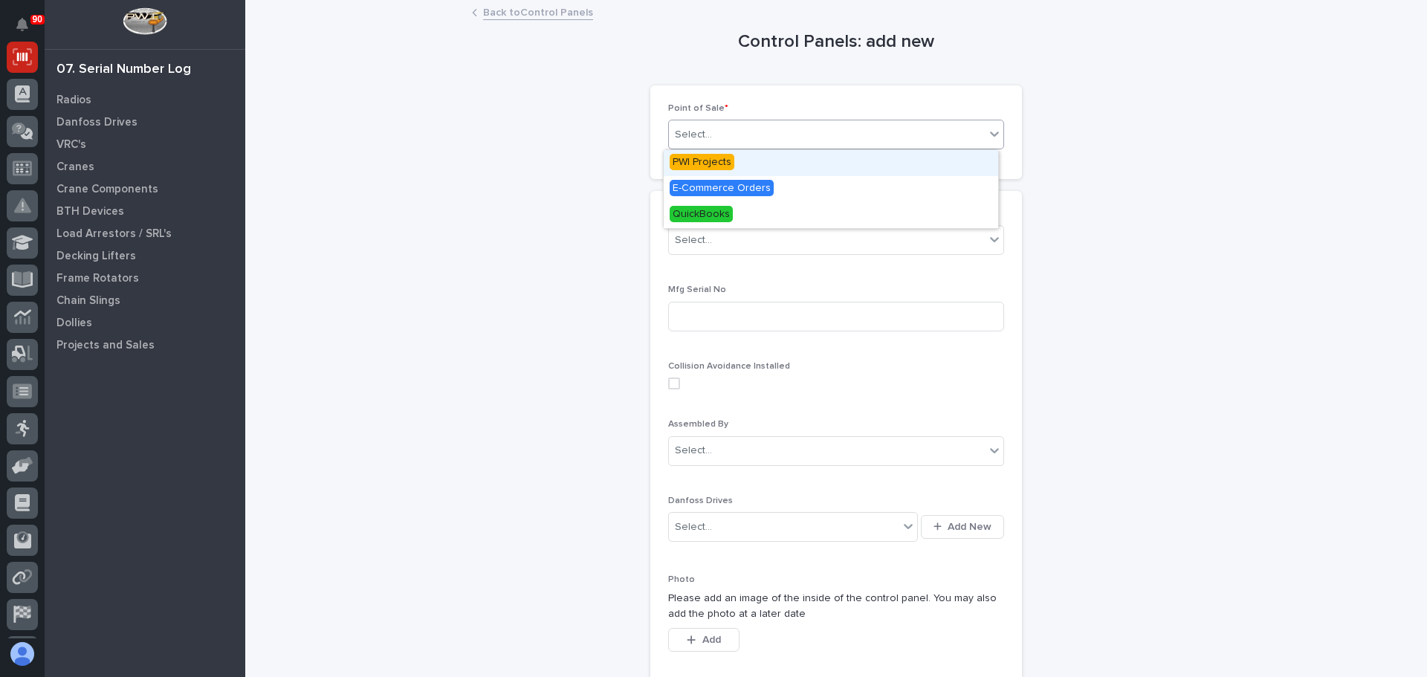
click at [795, 140] on div "Select..." at bounding box center [827, 135] width 316 height 25
click at [732, 162] on div "PWI Projects" at bounding box center [831, 163] width 335 height 26
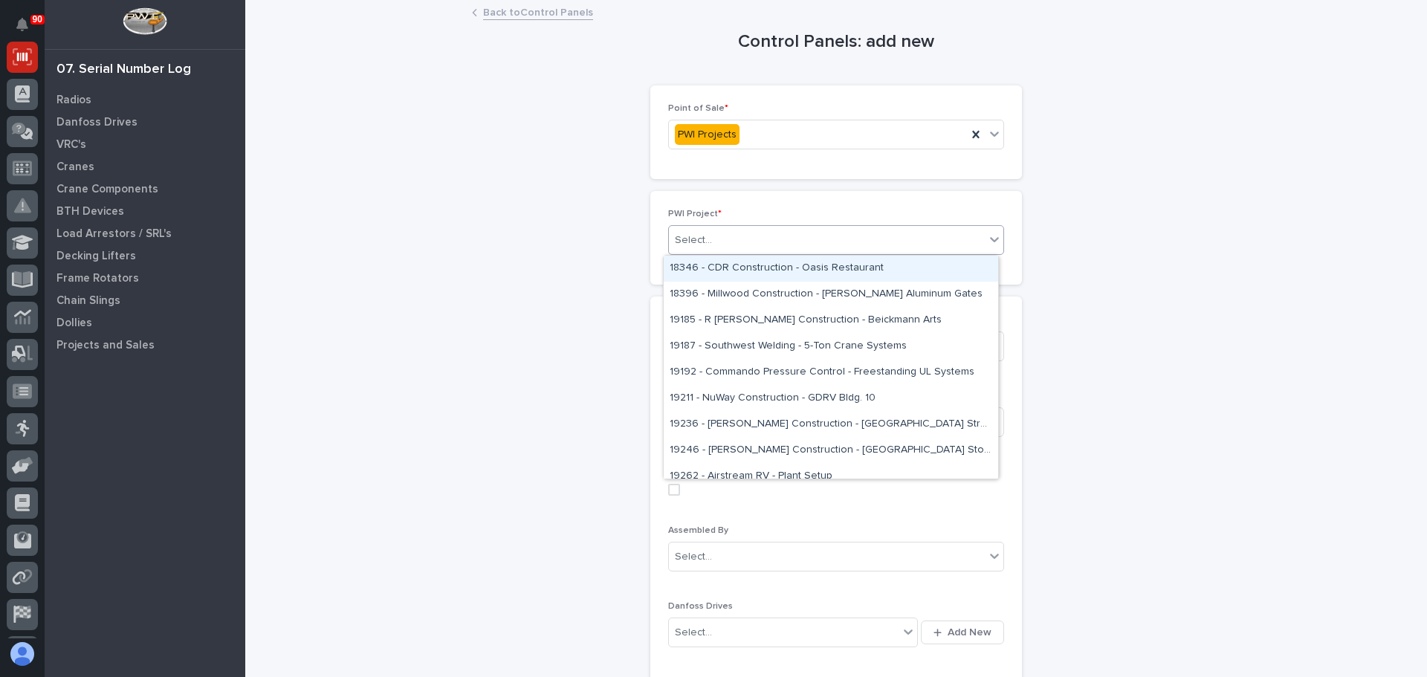
click at [710, 238] on div "Select..." at bounding box center [827, 240] width 316 height 25
type input "***"
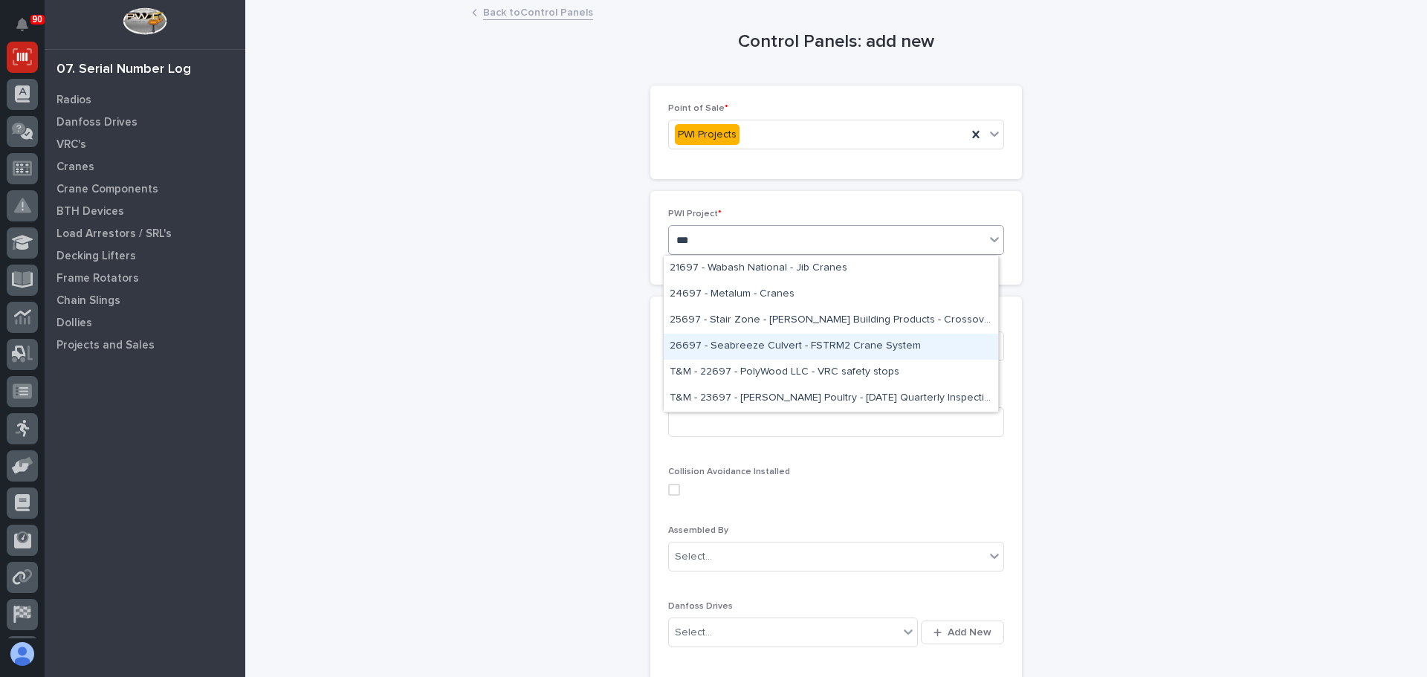
click at [763, 342] on div "26697 - Seabreeze Culvert - FSTRM2 Crane System" at bounding box center [831, 347] width 335 height 26
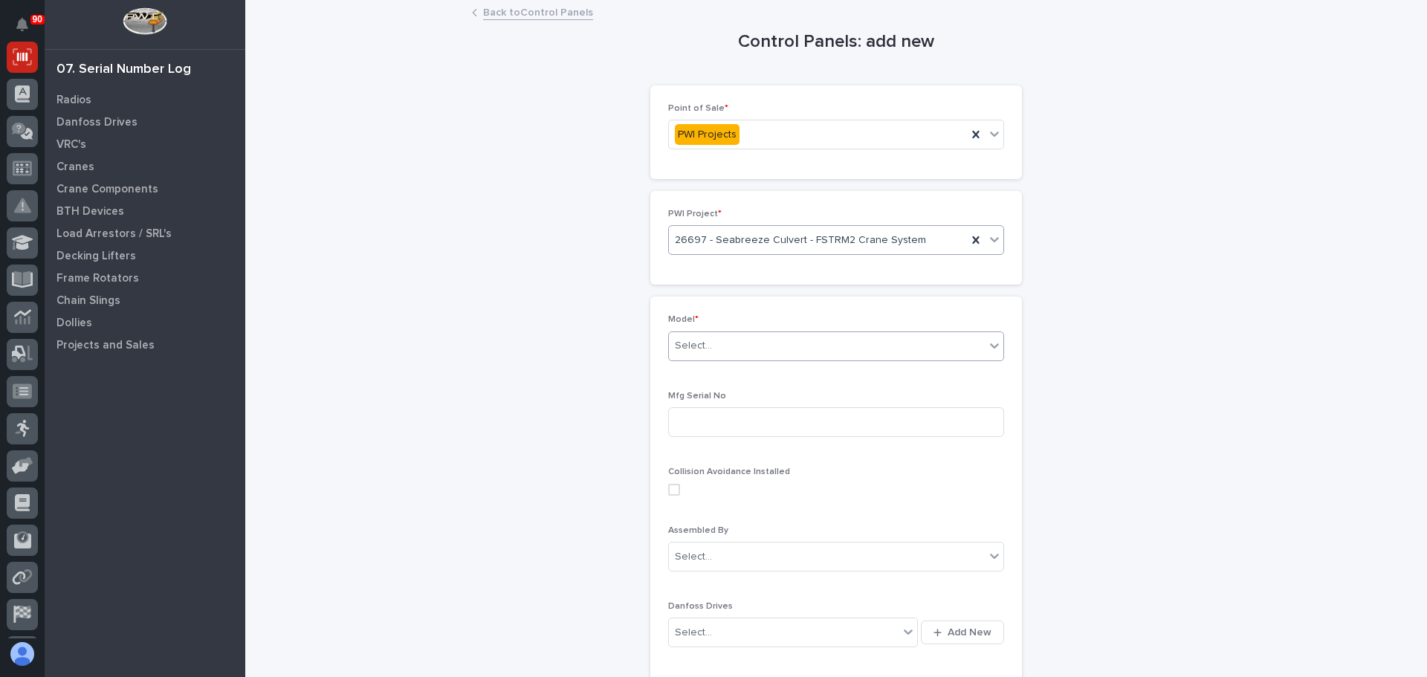
click at [737, 348] on div "Select..." at bounding box center [827, 346] width 316 height 25
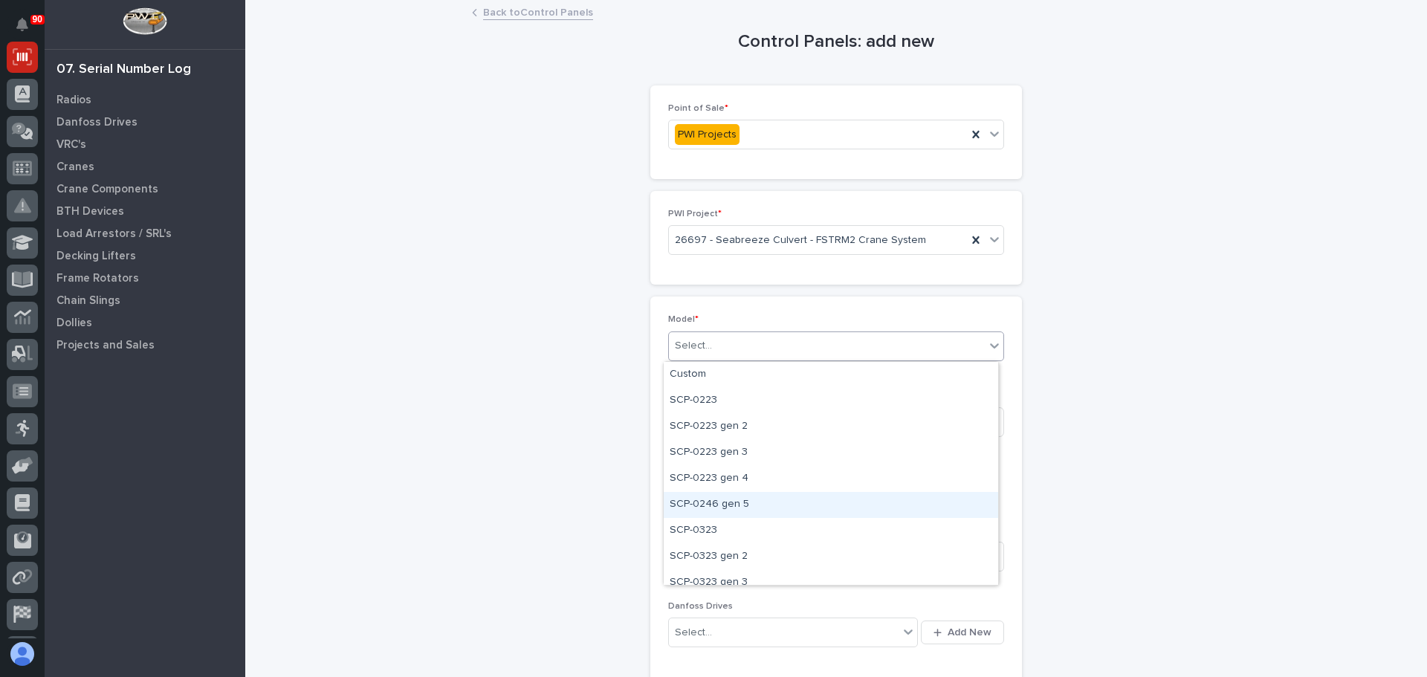
click at [735, 499] on div "SCP-0246 gen 5" at bounding box center [831, 505] width 335 height 26
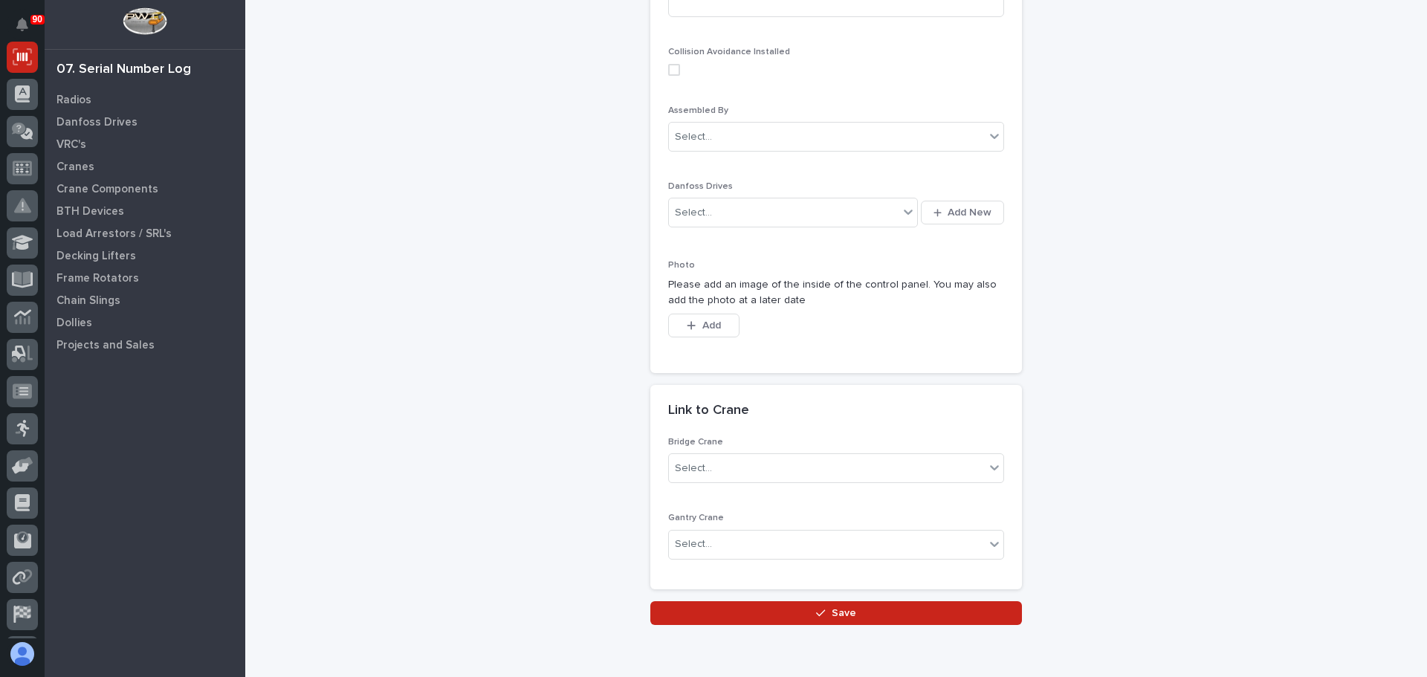
scroll to position [446, 0]
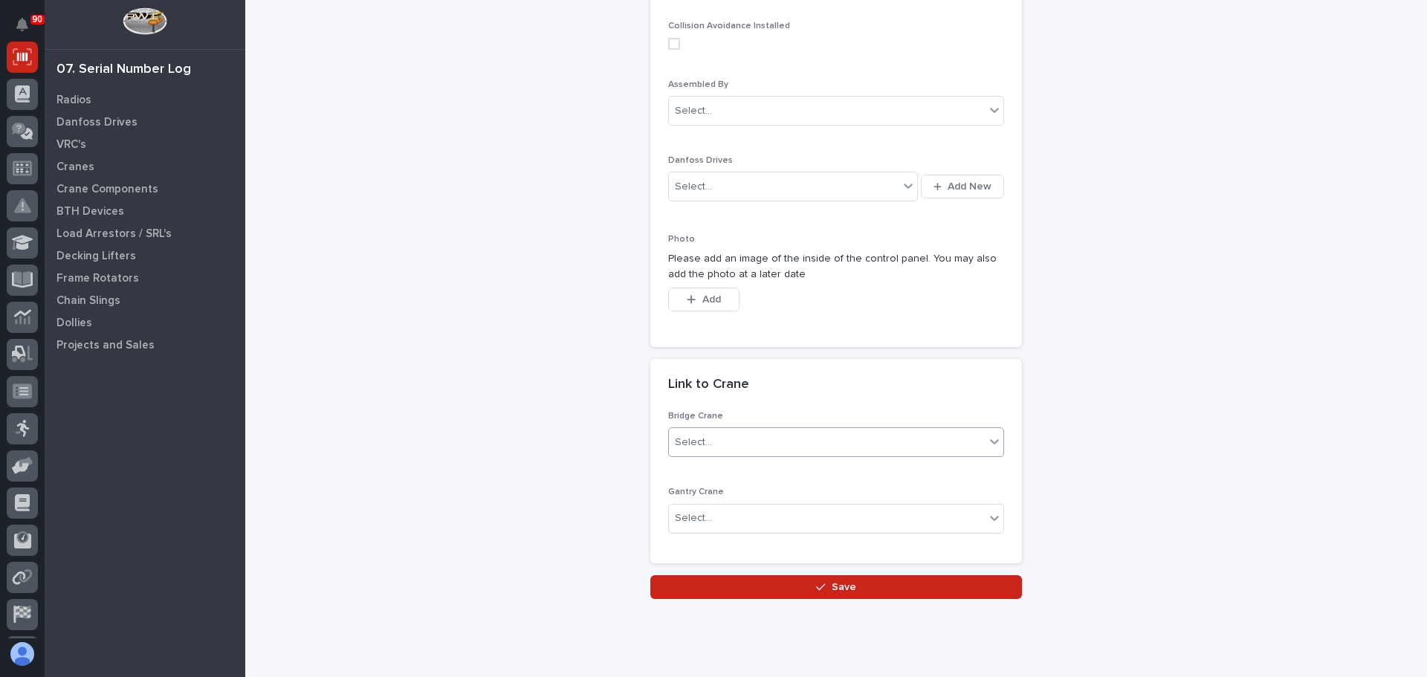
click at [728, 440] on div "Select..." at bounding box center [827, 442] width 316 height 25
type input "*****"
click at [725, 470] on div "BCR11487" at bounding box center [831, 471] width 335 height 26
click at [801, 586] on button "Save" at bounding box center [836, 587] width 372 height 24
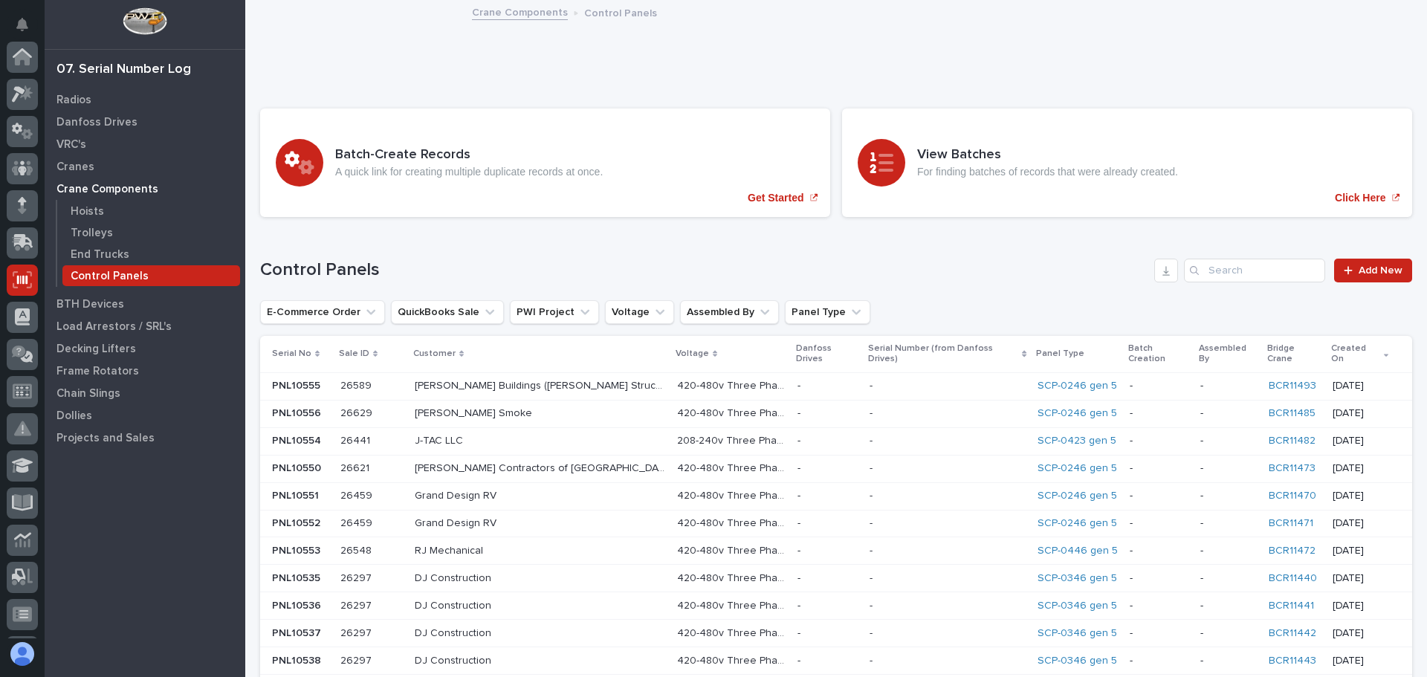
scroll to position [223, 0]
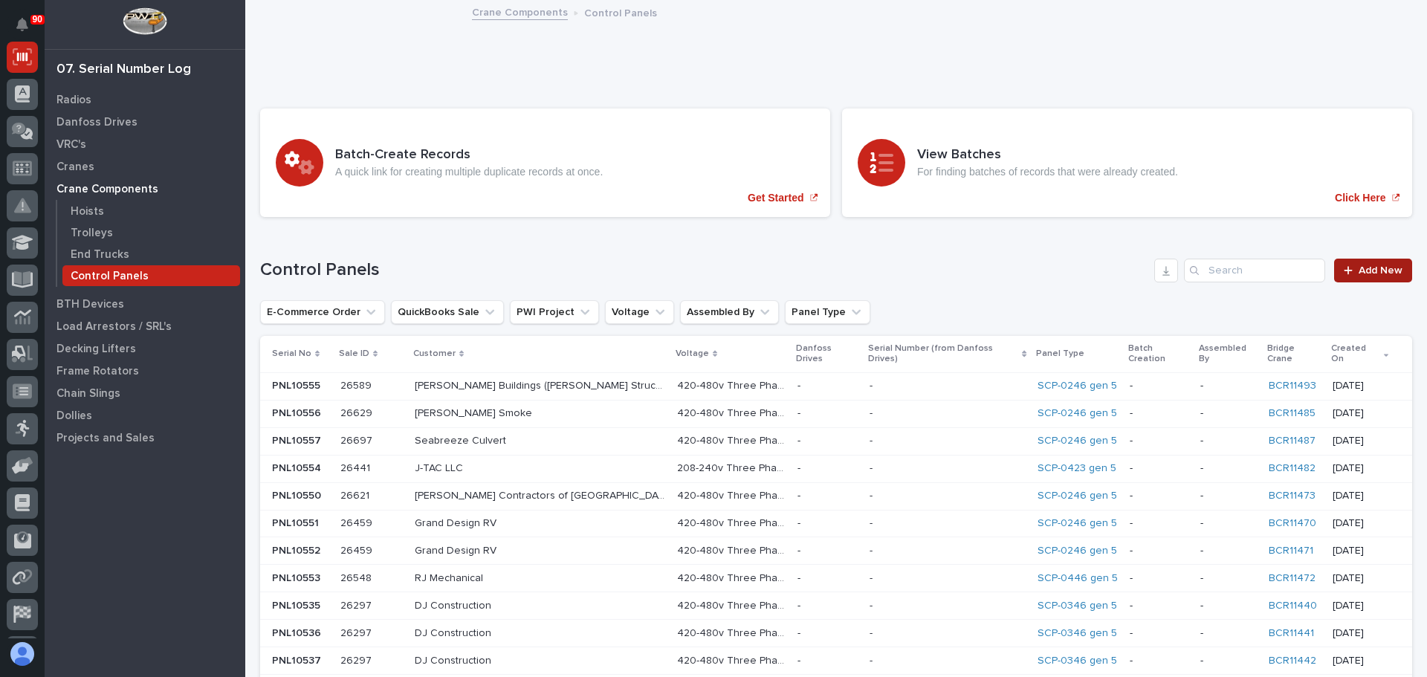
click at [1376, 273] on span "Add New" at bounding box center [1381, 270] width 44 height 10
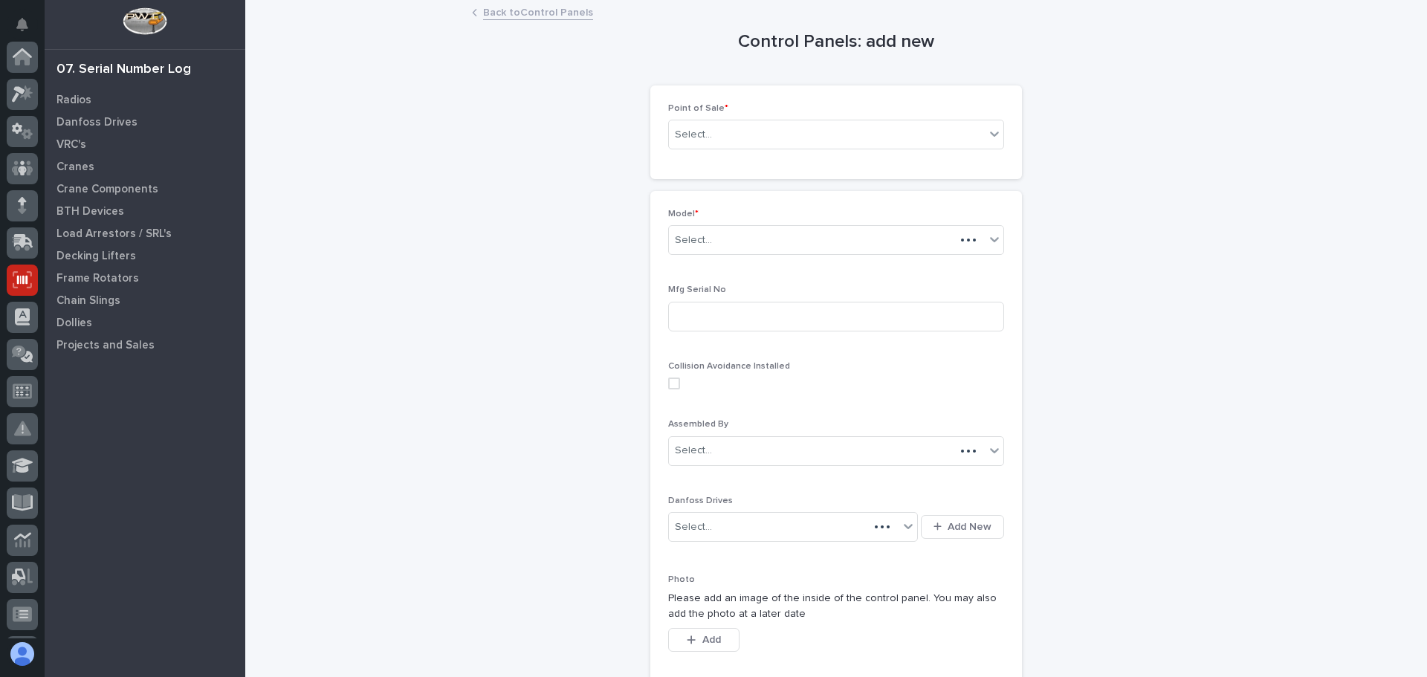
scroll to position [223, 0]
click at [793, 135] on div "Select..." at bounding box center [827, 135] width 316 height 25
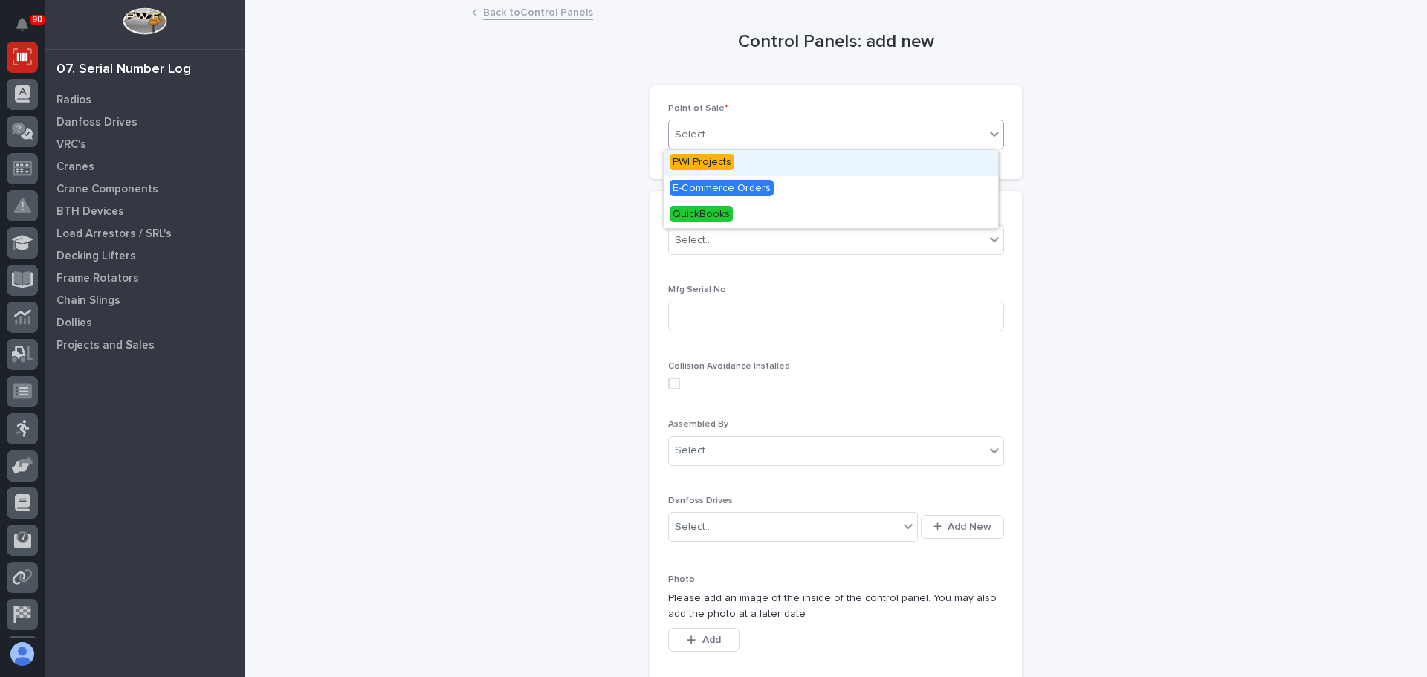
click at [726, 161] on span "PWI Projects" at bounding box center [702, 162] width 65 height 16
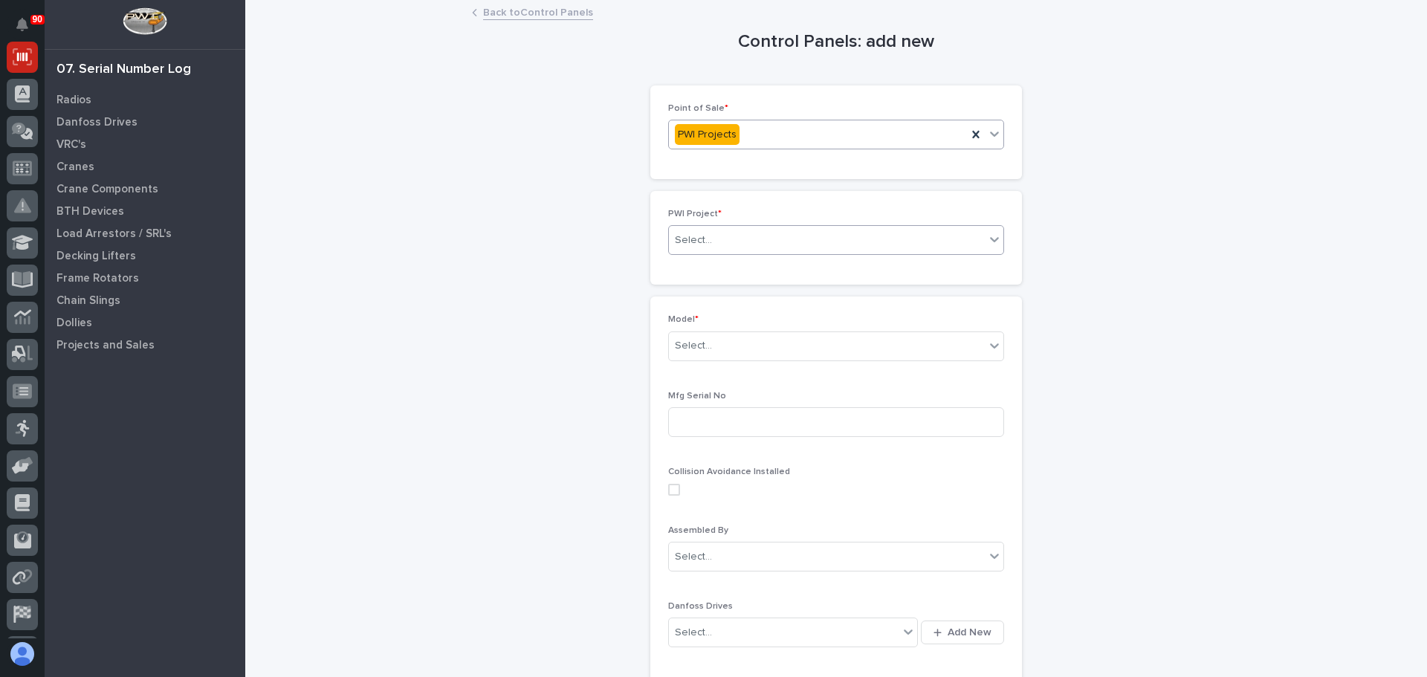
click at [731, 239] on div "Select..." at bounding box center [827, 240] width 316 height 25
type input "*****"
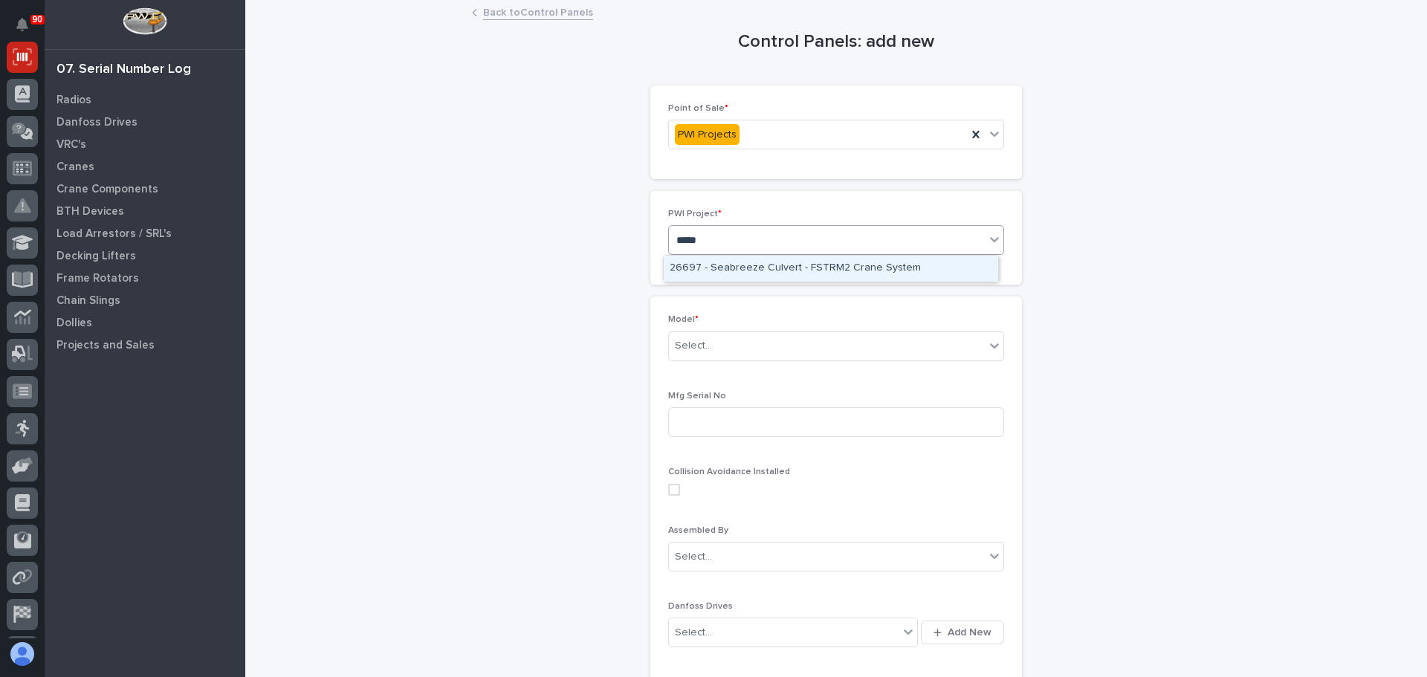
click at [734, 261] on div "26697 - Seabreeze Culvert - FSTRM2 Crane System" at bounding box center [831, 269] width 335 height 26
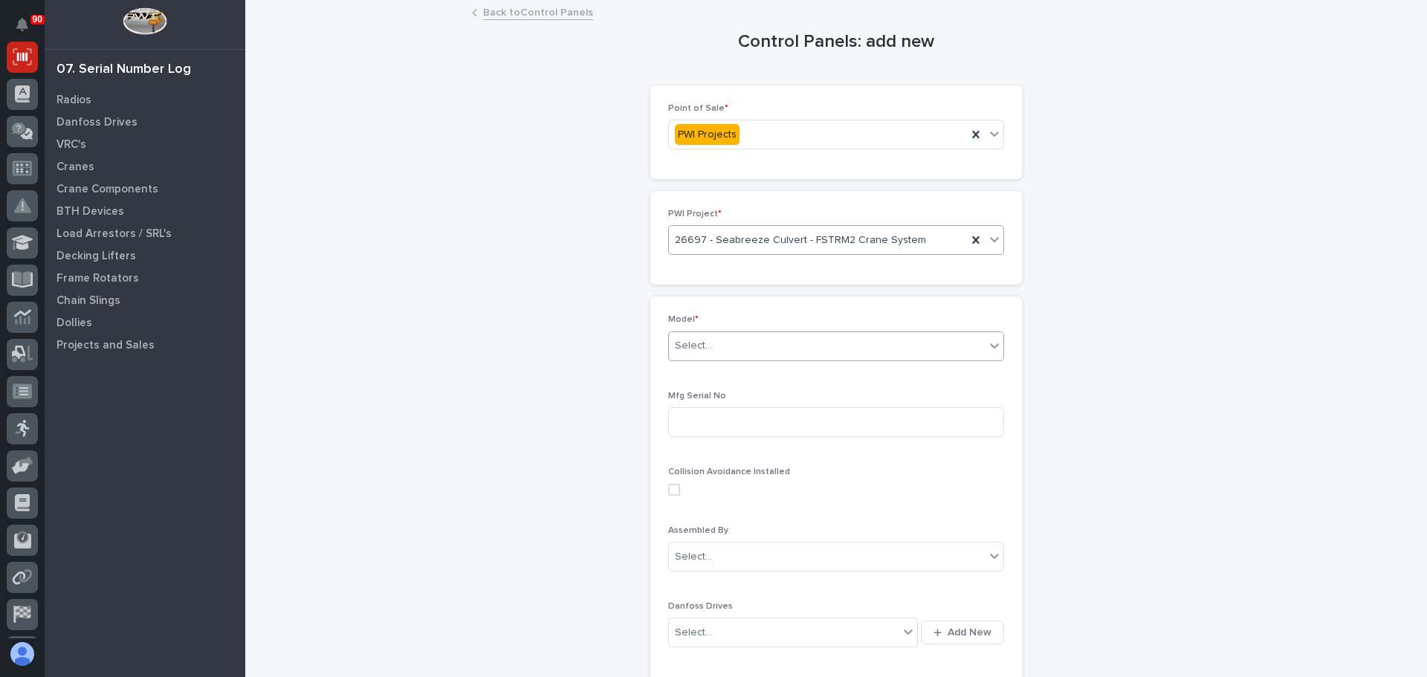
click at [731, 343] on div "Select..." at bounding box center [827, 346] width 316 height 25
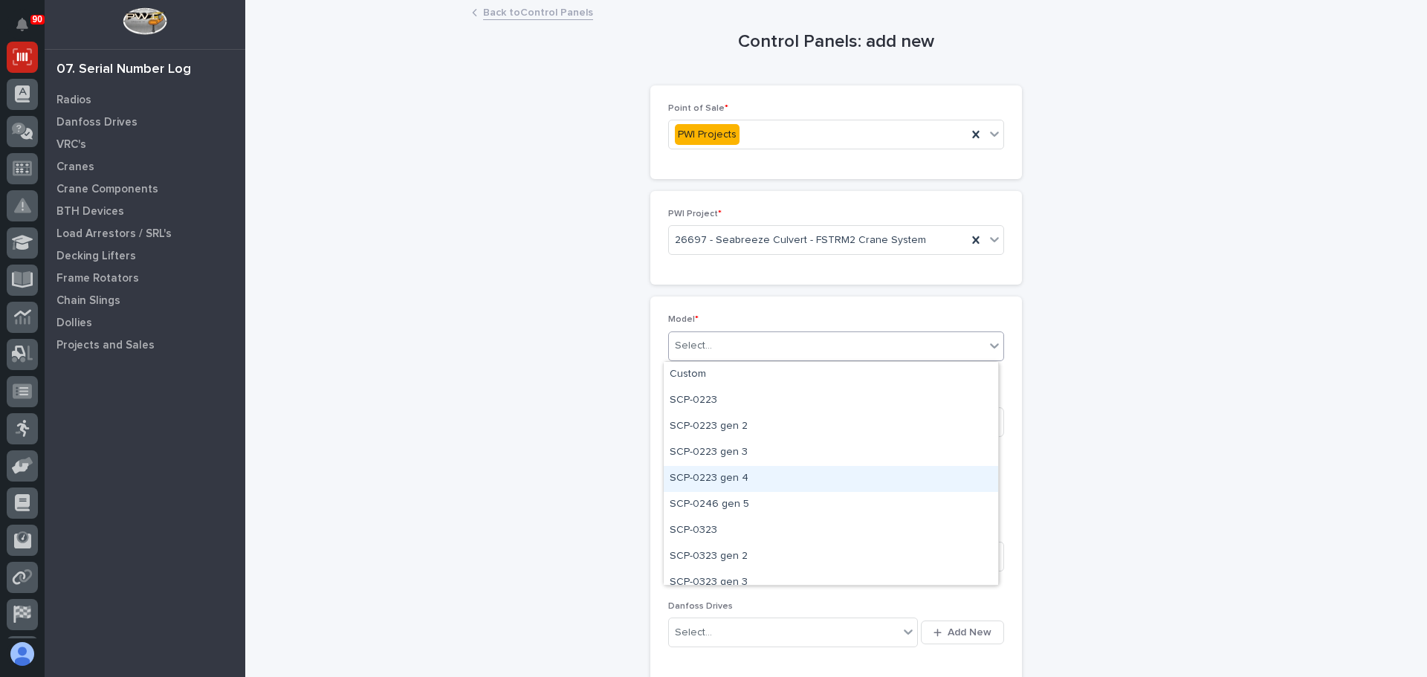
click at [748, 491] on div "SCP-0223 gen 4" at bounding box center [831, 479] width 335 height 26
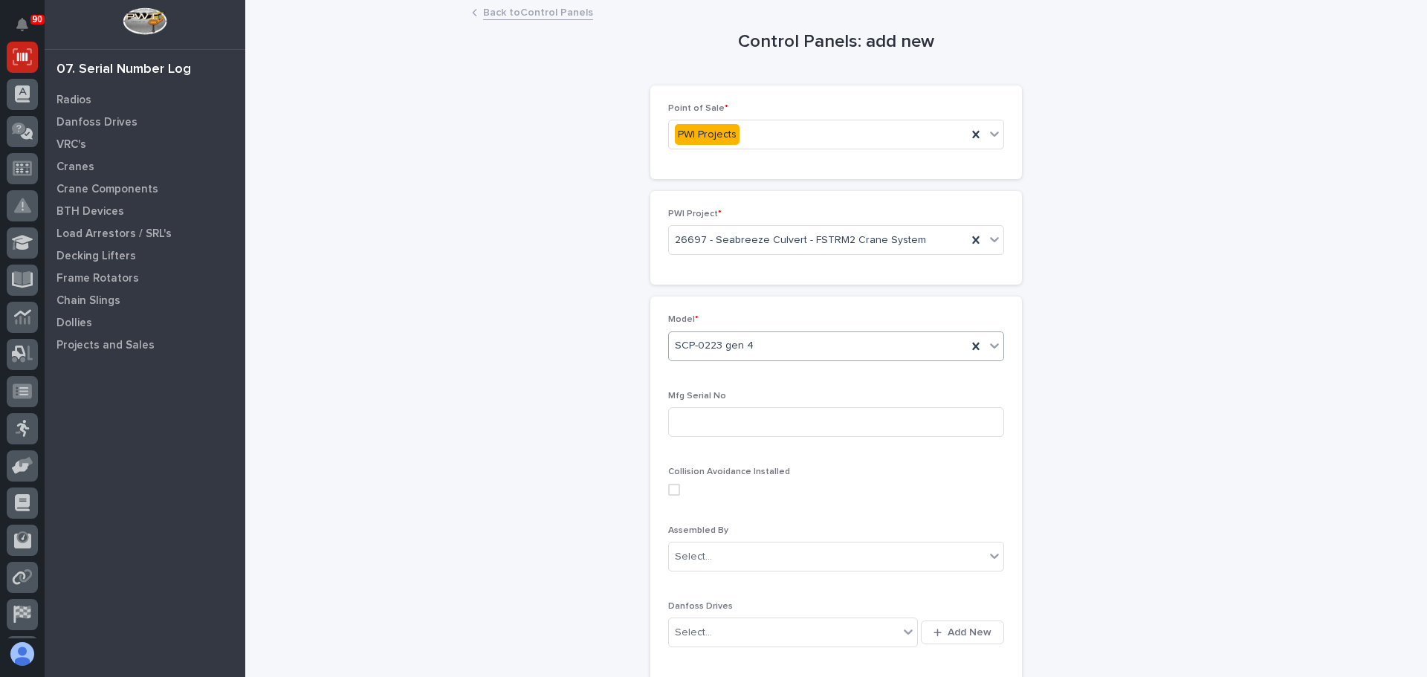
click at [778, 349] on div "SCP-0223 gen 4" at bounding box center [818, 346] width 298 height 25
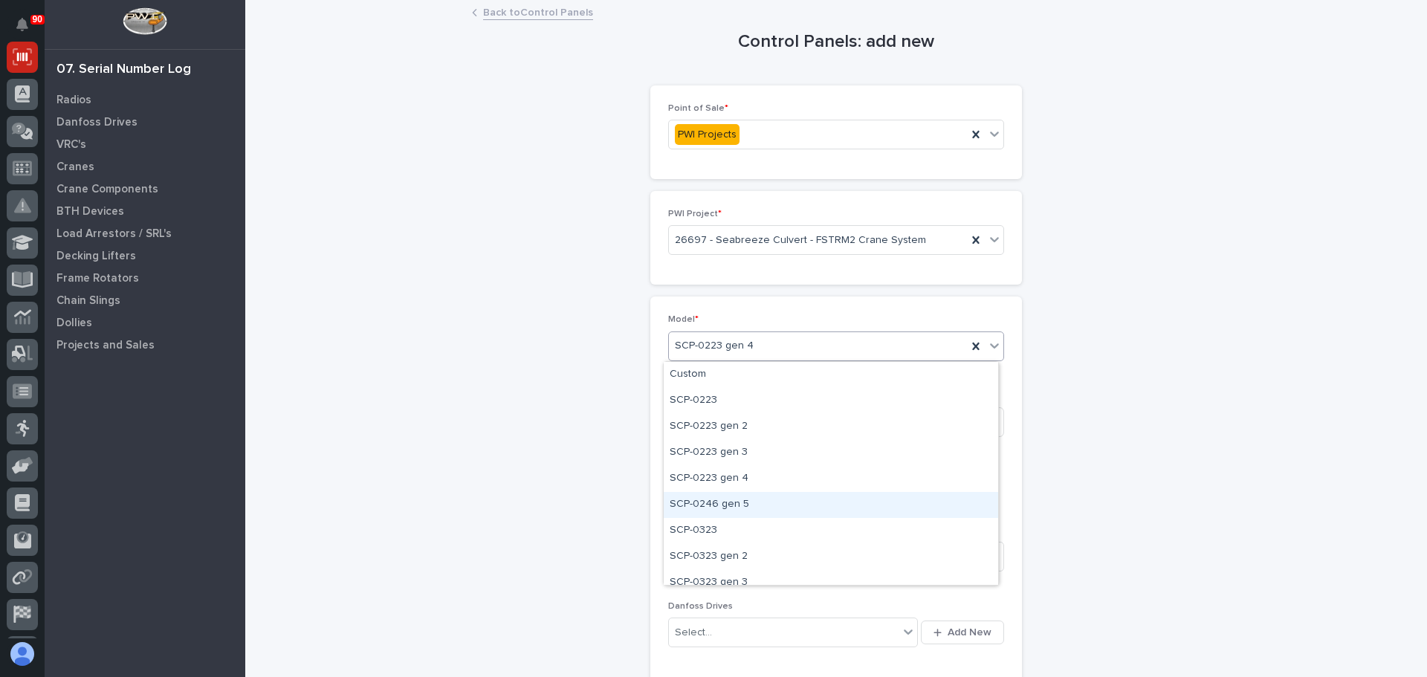
click at [746, 502] on div "SCP-0246 gen 5" at bounding box center [831, 505] width 335 height 26
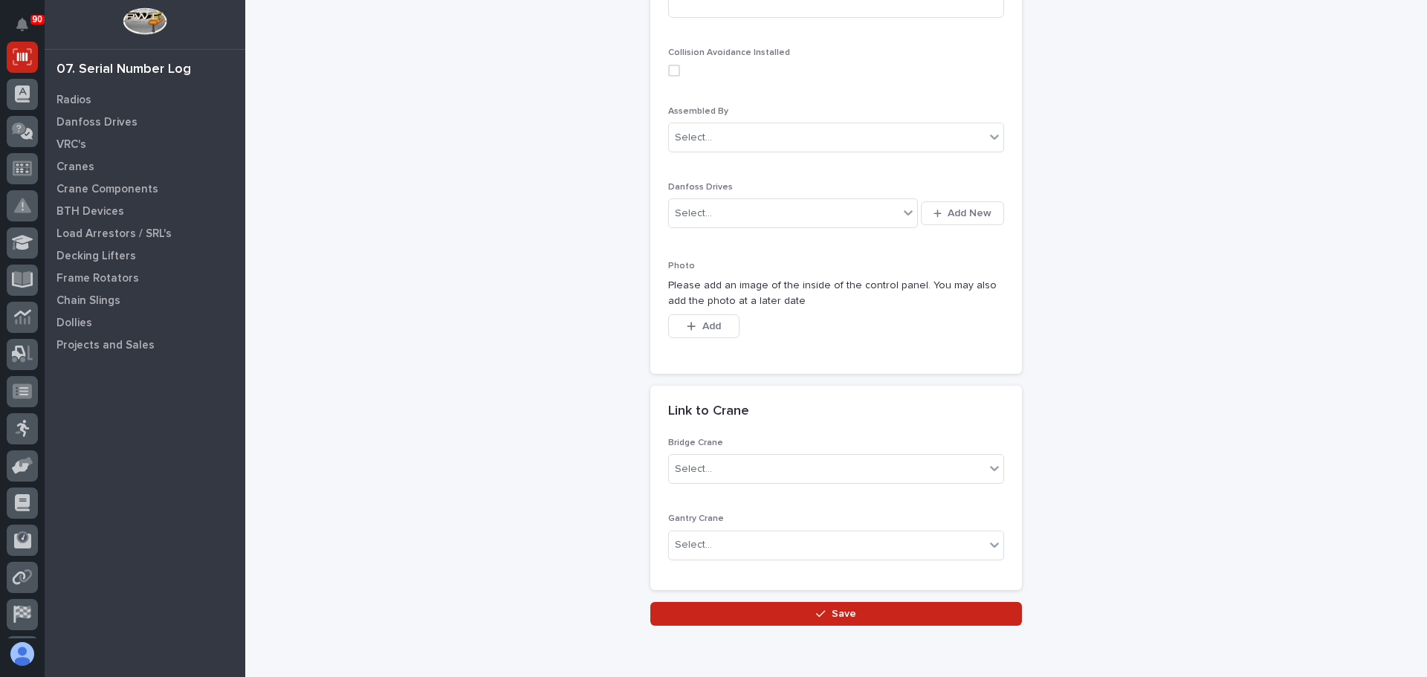
scroll to position [484, 0]
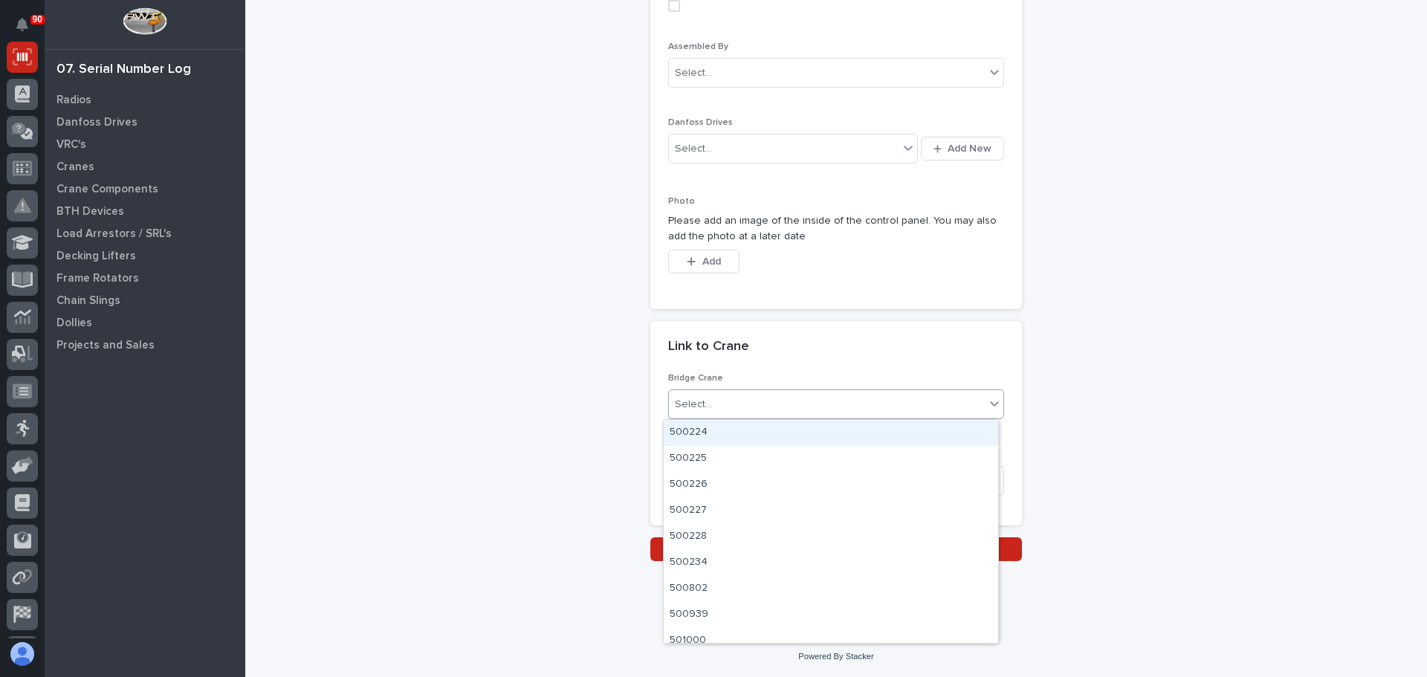
click at [711, 404] on div "Select..." at bounding box center [827, 404] width 316 height 25
type input "*****"
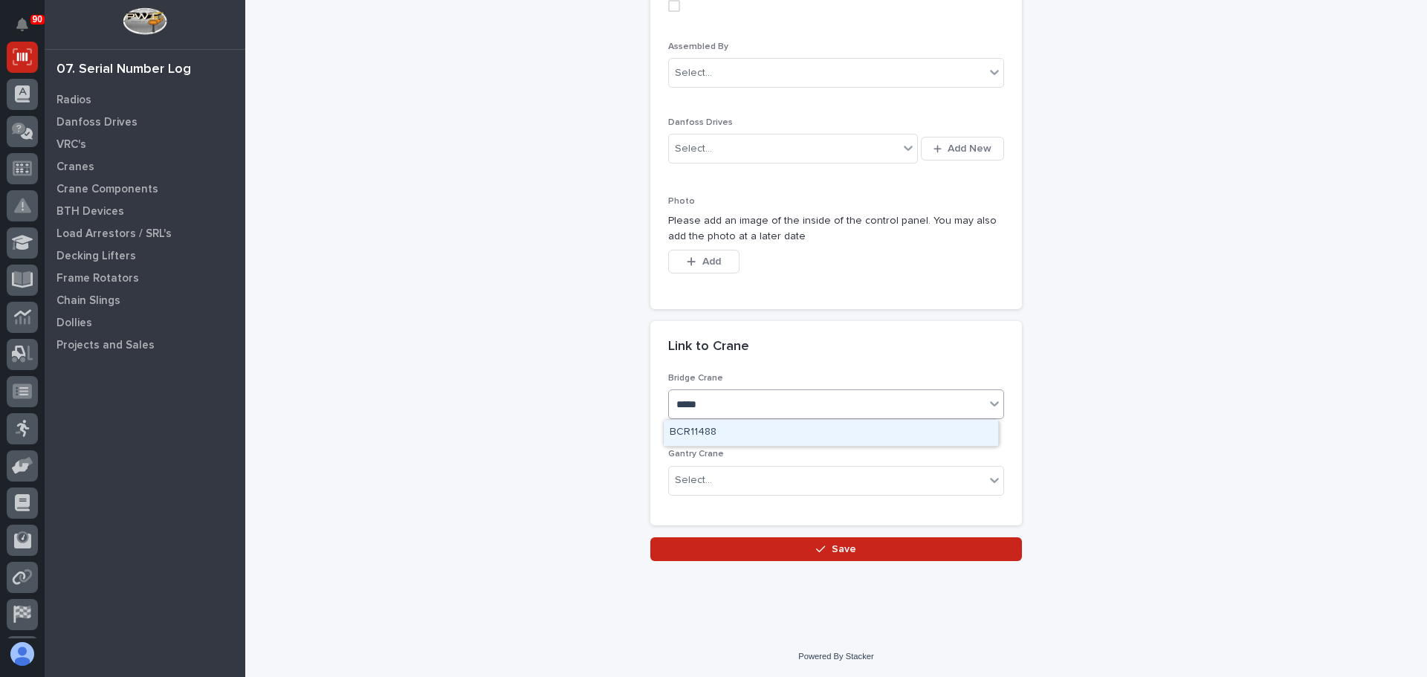
click at [720, 426] on div "BCR11488" at bounding box center [831, 433] width 335 height 26
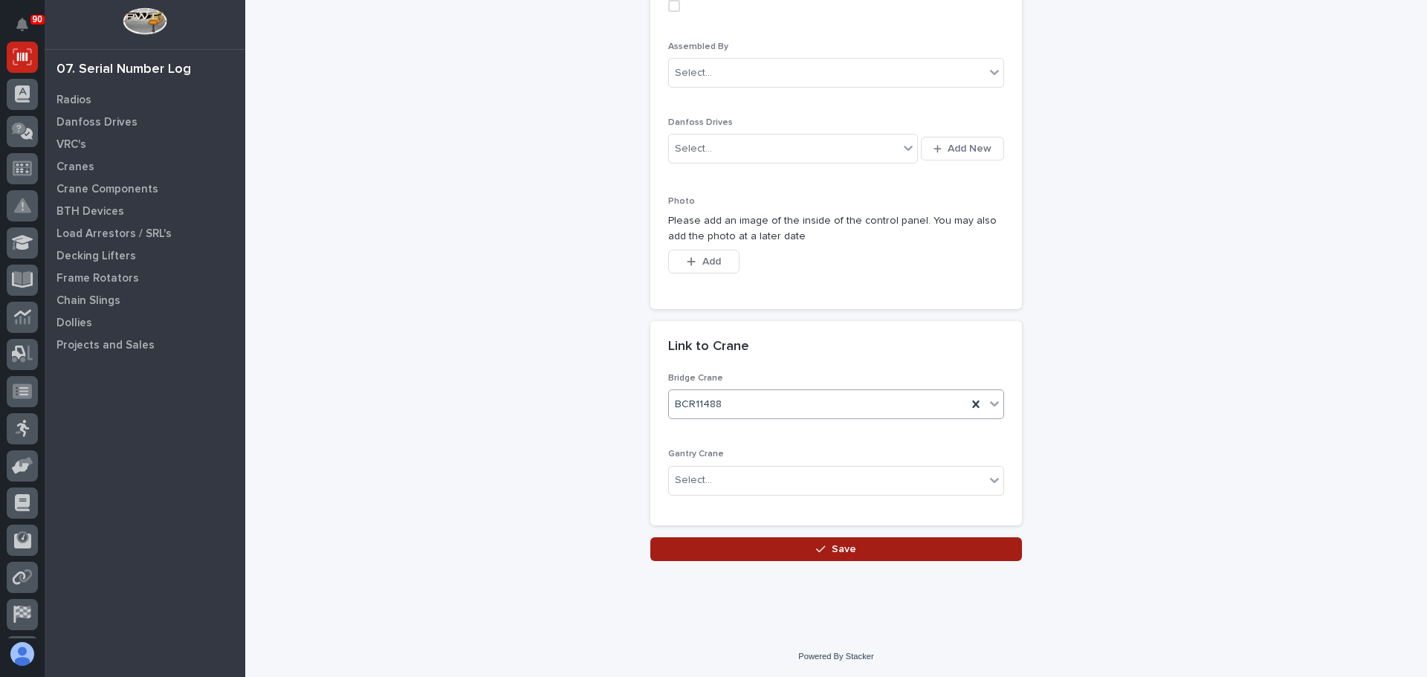
click at [818, 545] on icon "button" at bounding box center [820, 549] width 9 height 10
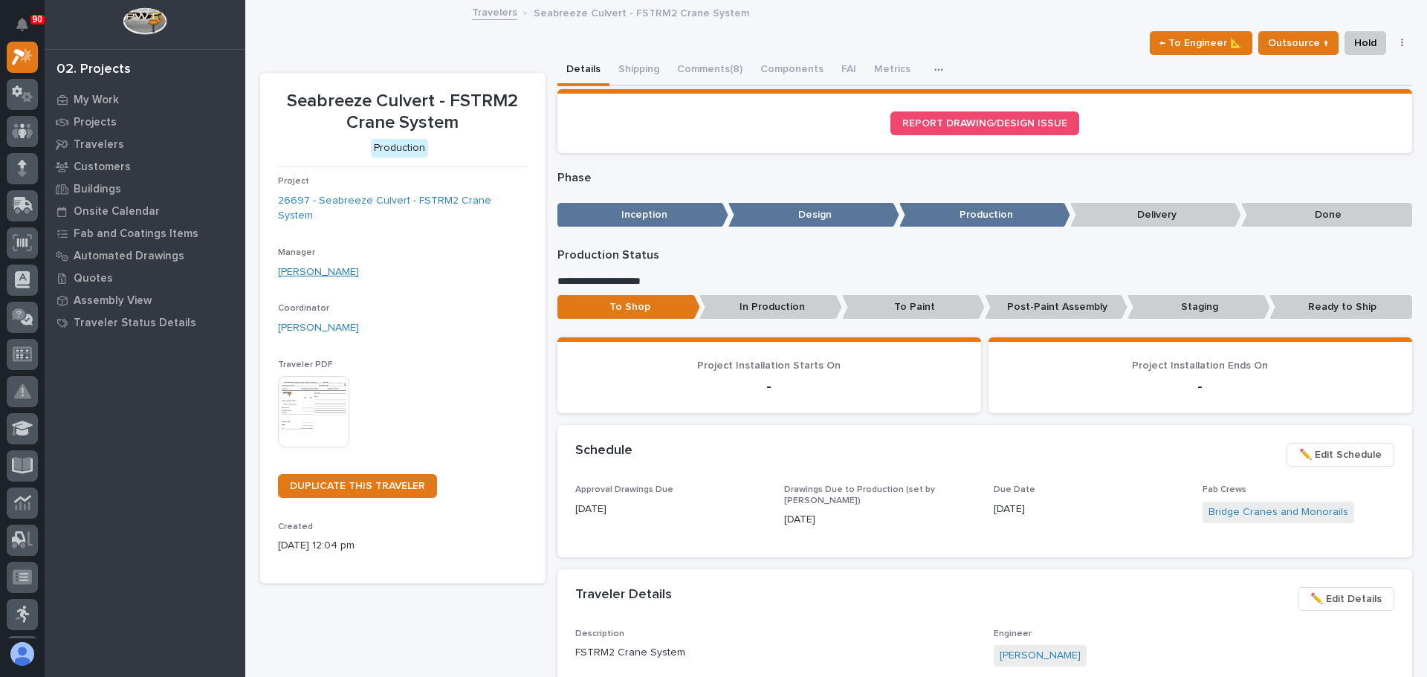
click at [329, 265] on link "[PERSON_NAME]" at bounding box center [318, 273] width 81 height 16
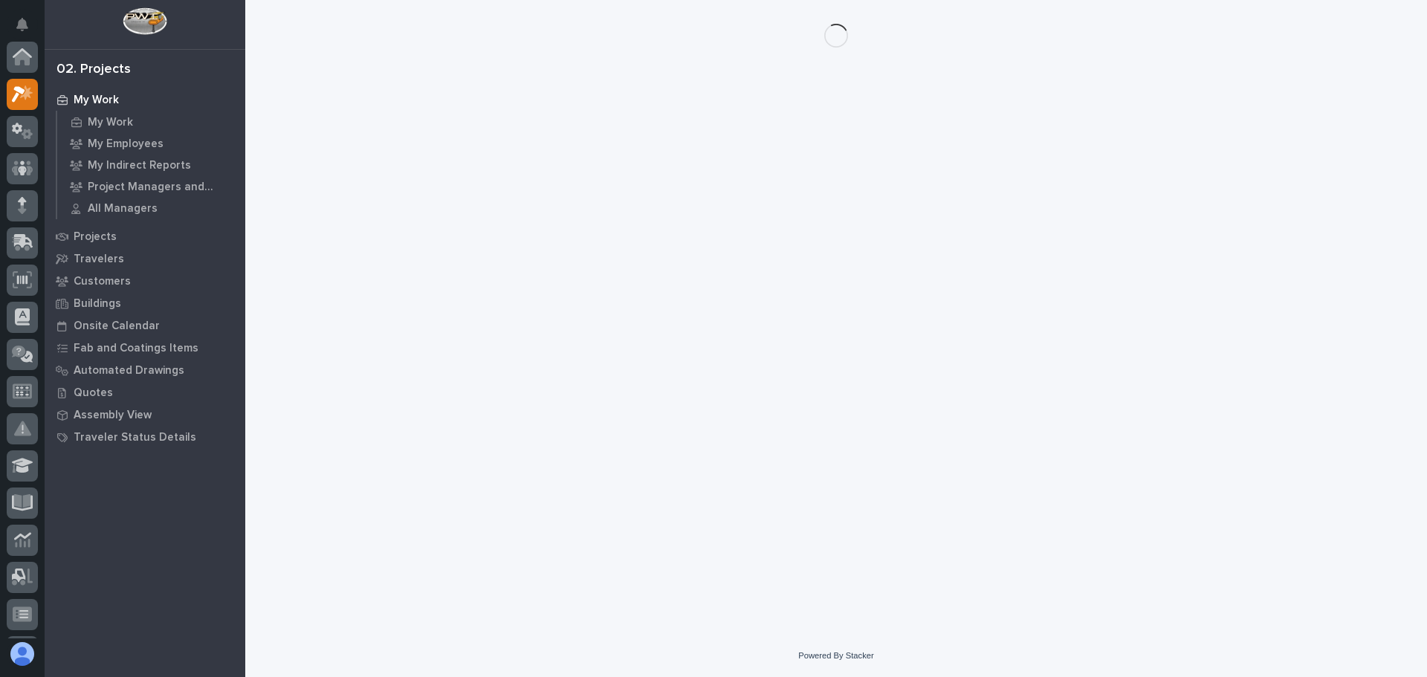
scroll to position [37, 0]
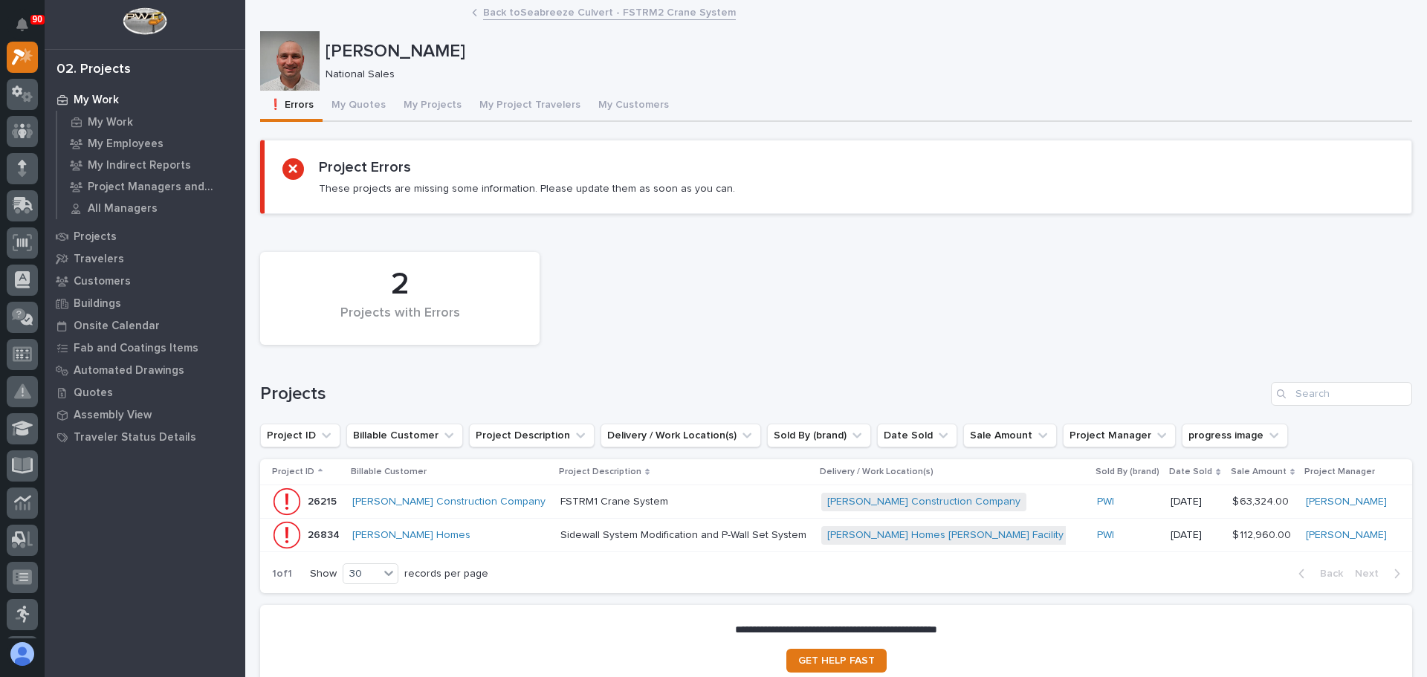
click at [295, 56] on div at bounding box center [289, 60] width 59 height 59
click at [347, 53] on p "[PERSON_NAME]" at bounding box center [866, 52] width 1081 height 22
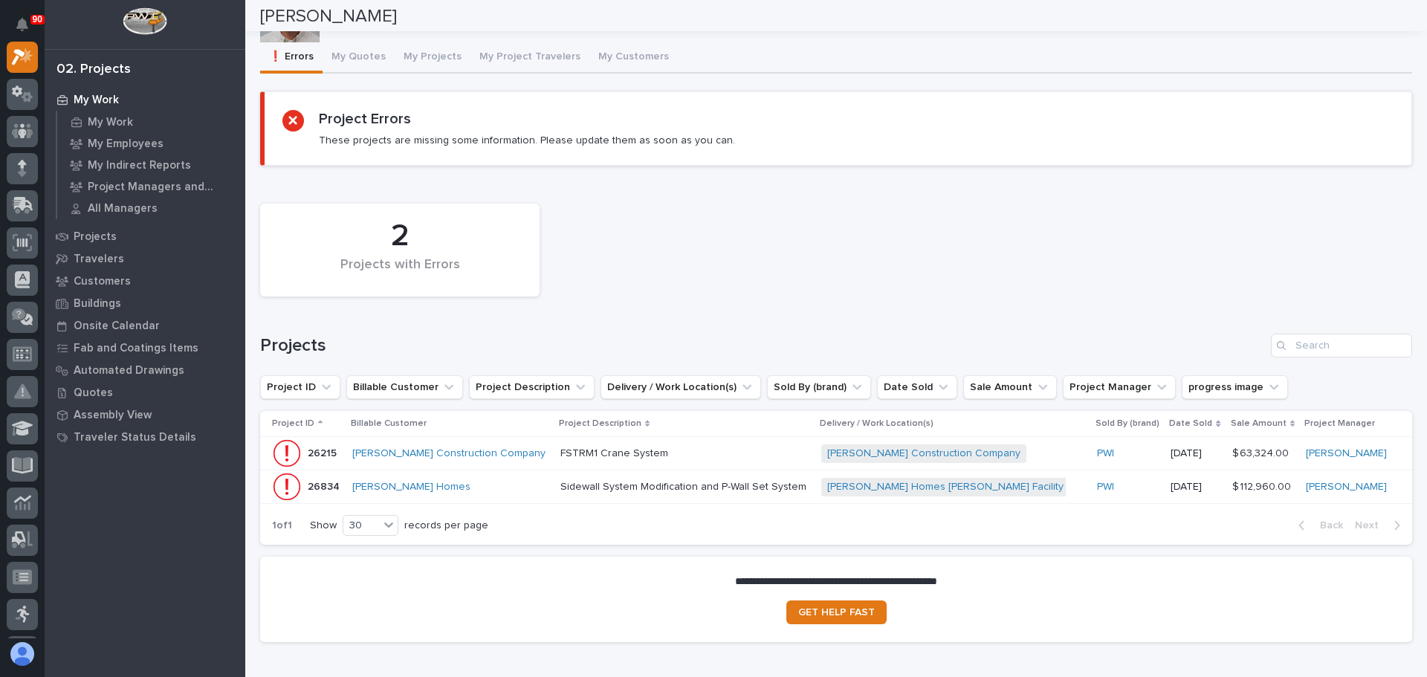
scroll to position [0, 0]
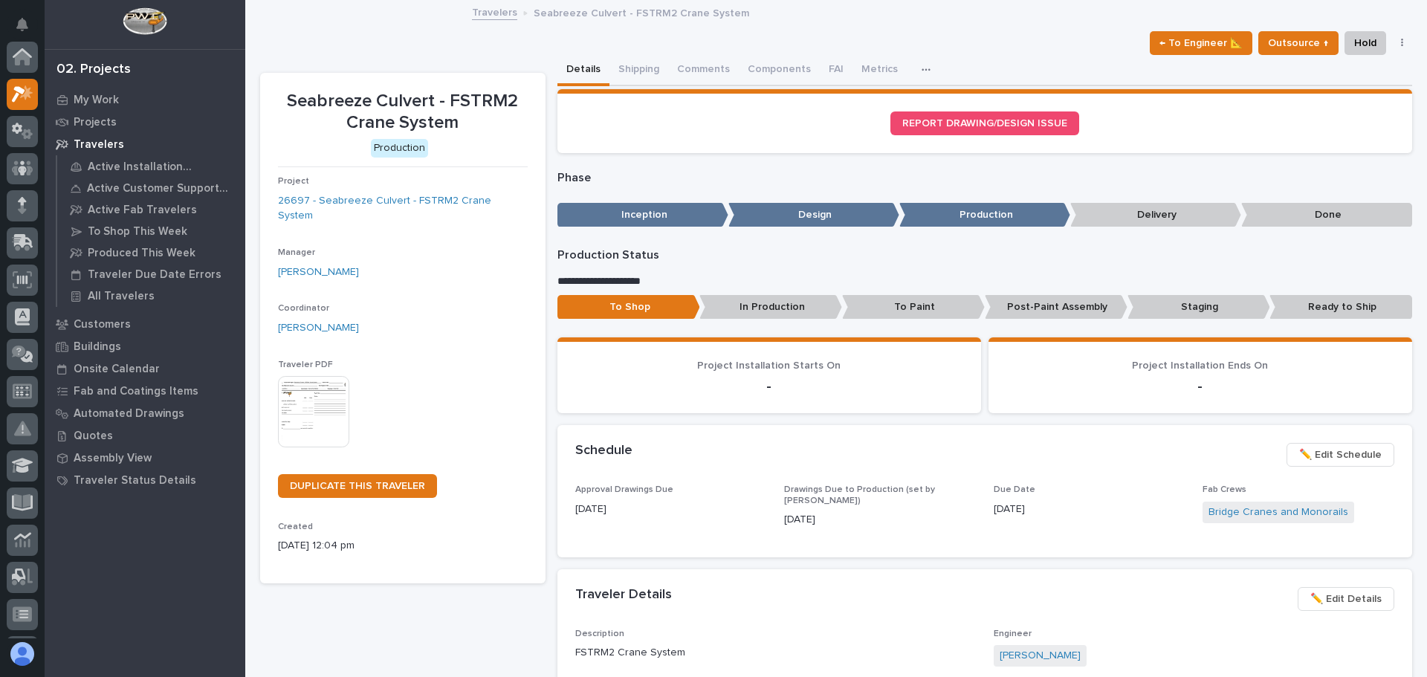
scroll to position [37, 0]
click at [15, 130] on icon at bounding box center [23, 130] width 22 height 15
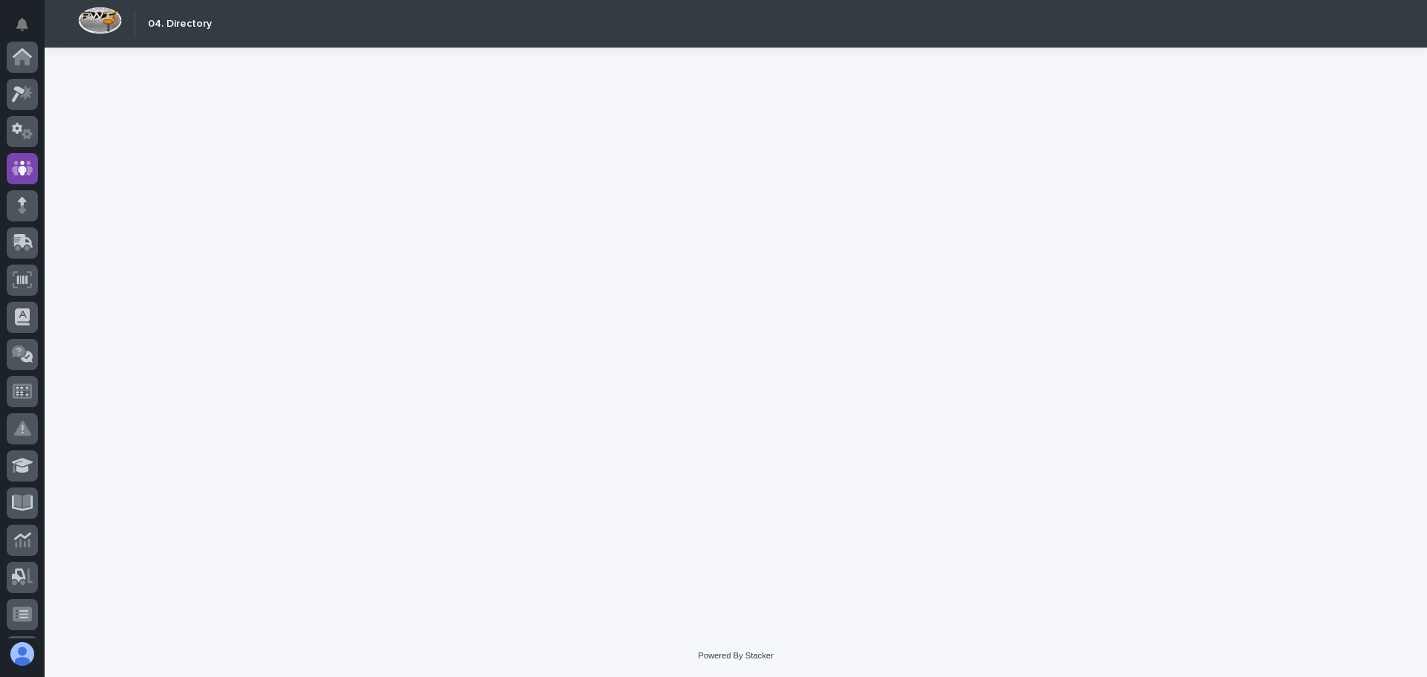
scroll to position [112, 0]
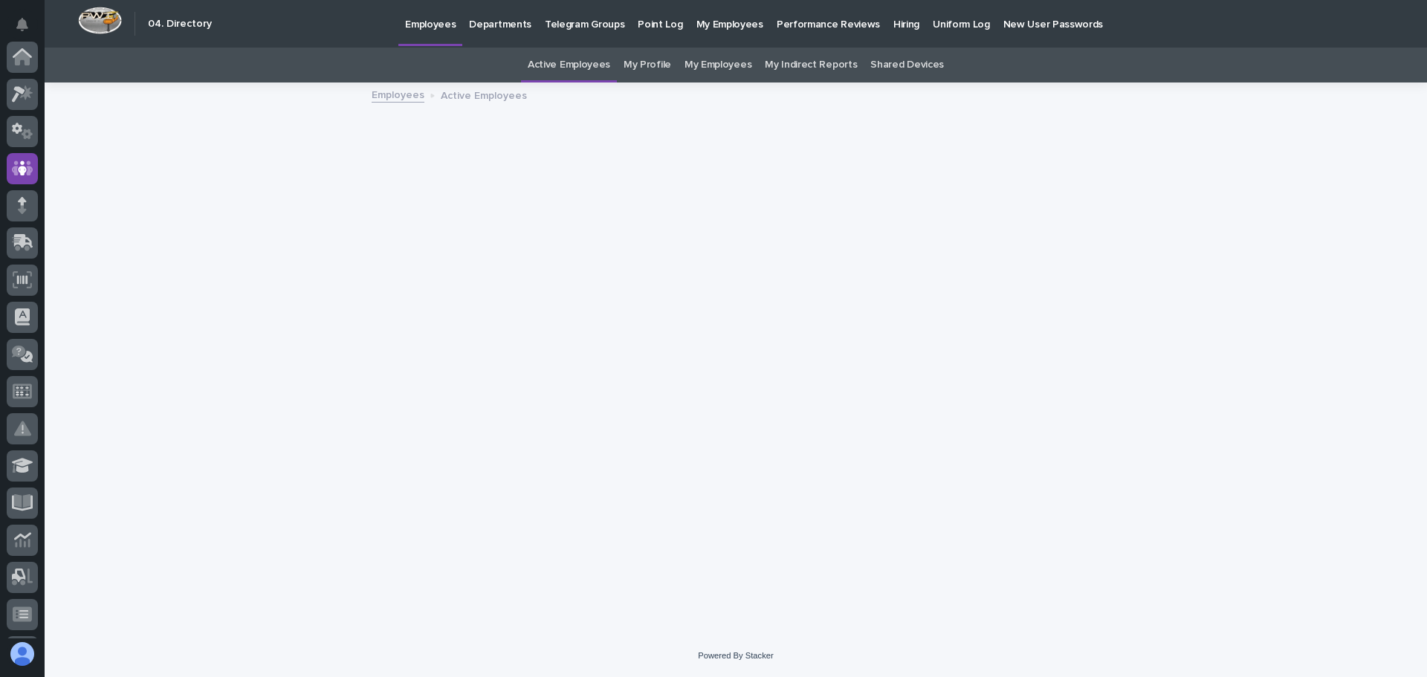
scroll to position [112, 0]
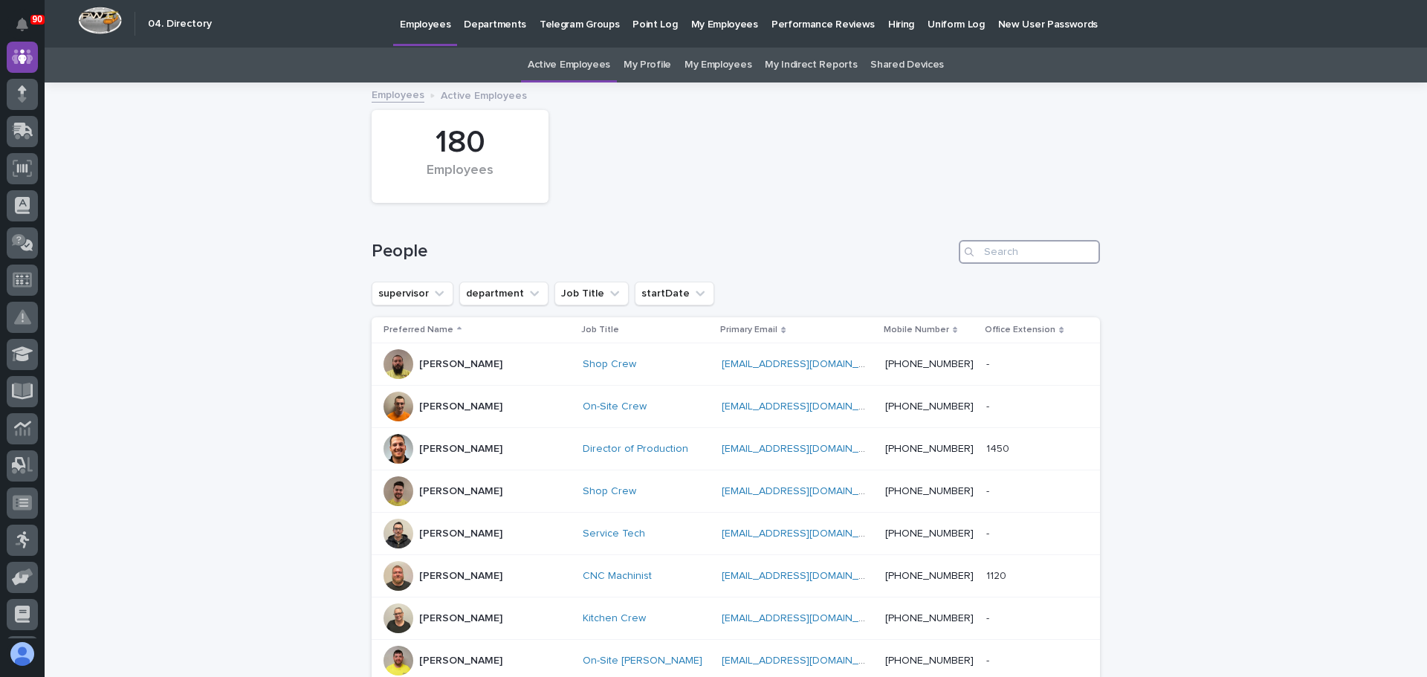
click at [987, 243] on input "Search" at bounding box center [1029, 252] width 141 height 24
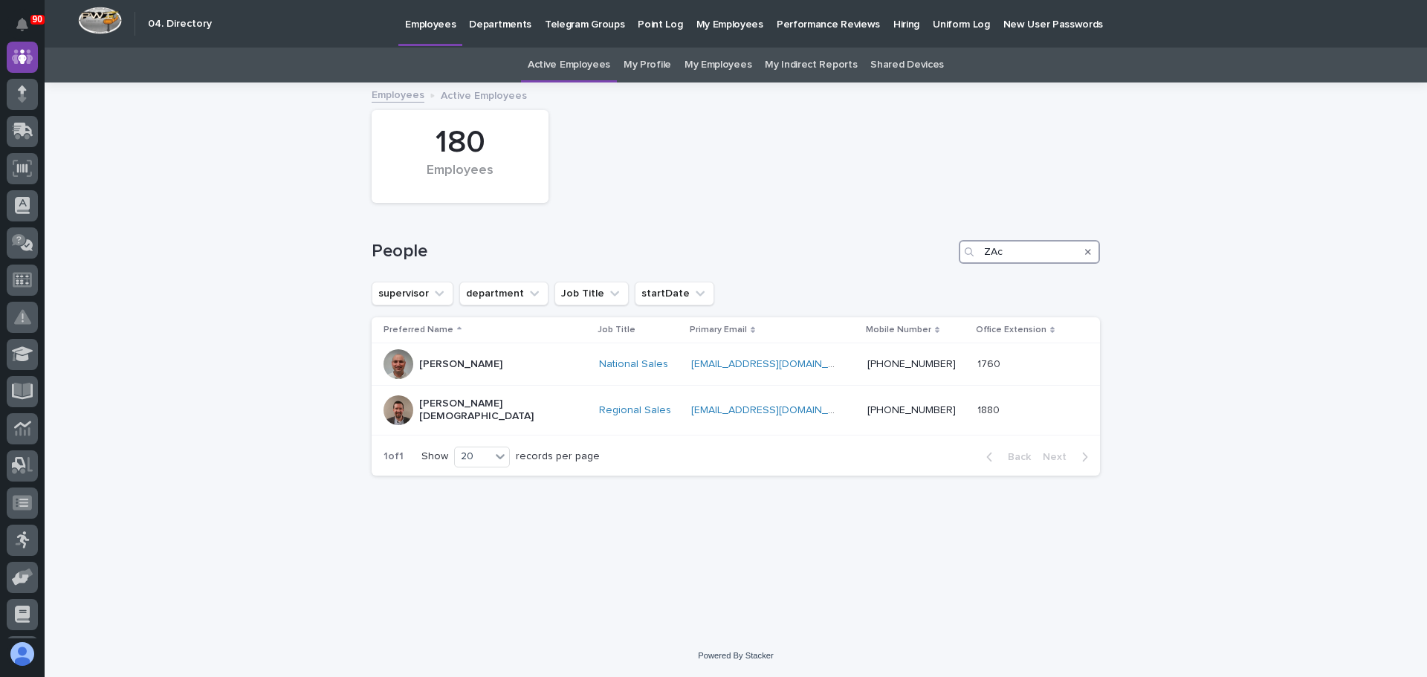
type input "ZAc"
click at [18, 133] on icon at bounding box center [23, 131] width 22 height 17
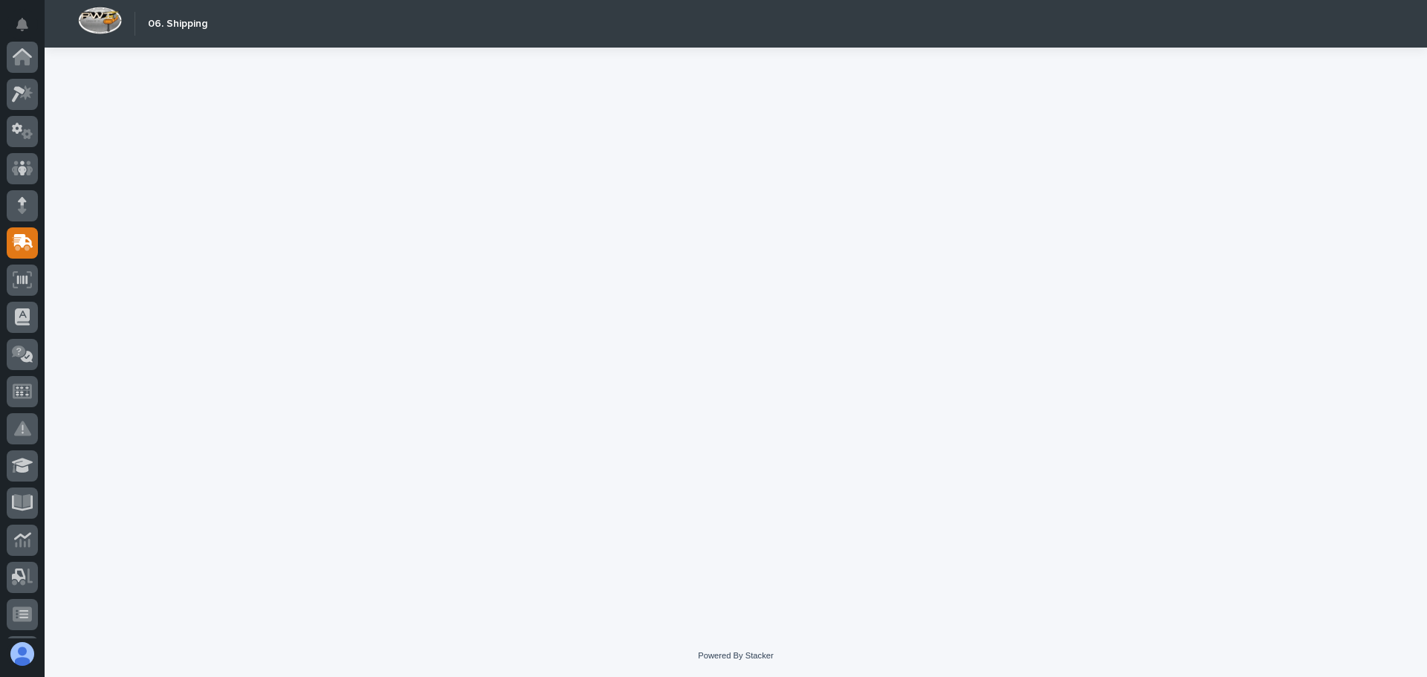
scroll to position [186, 0]
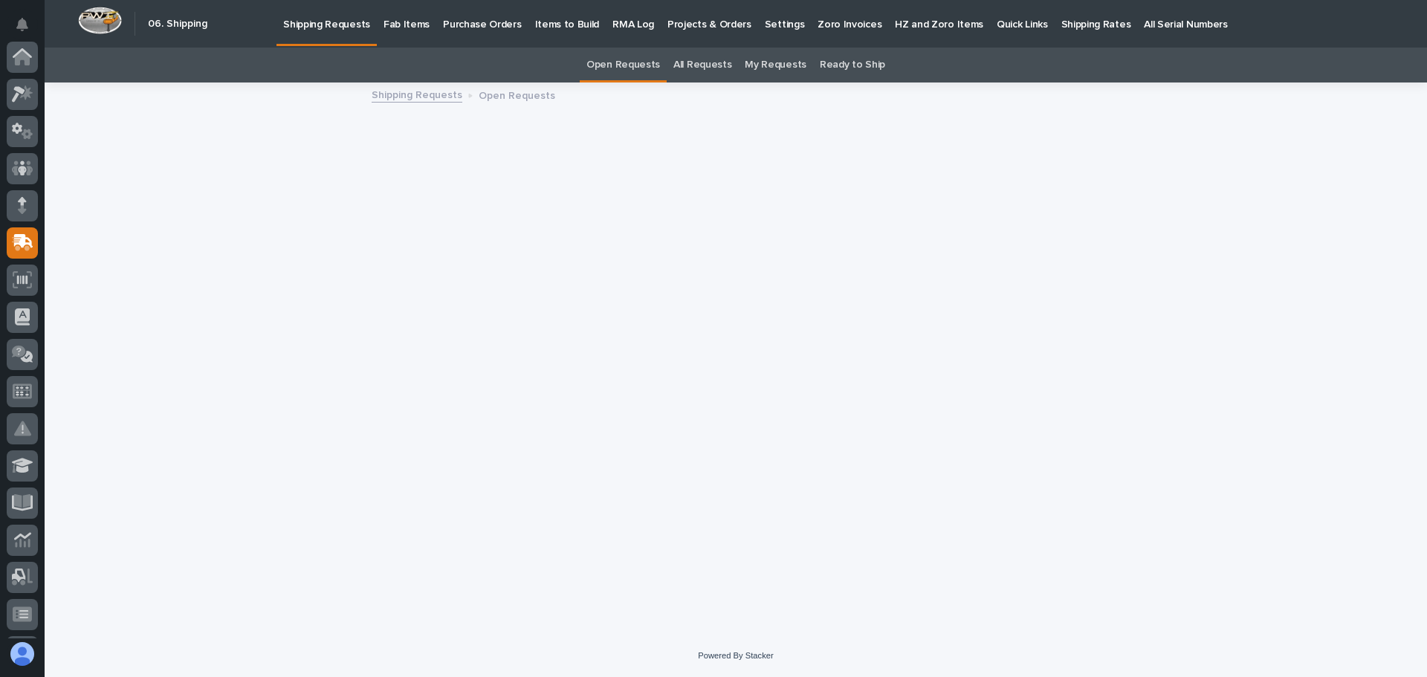
scroll to position [186, 0]
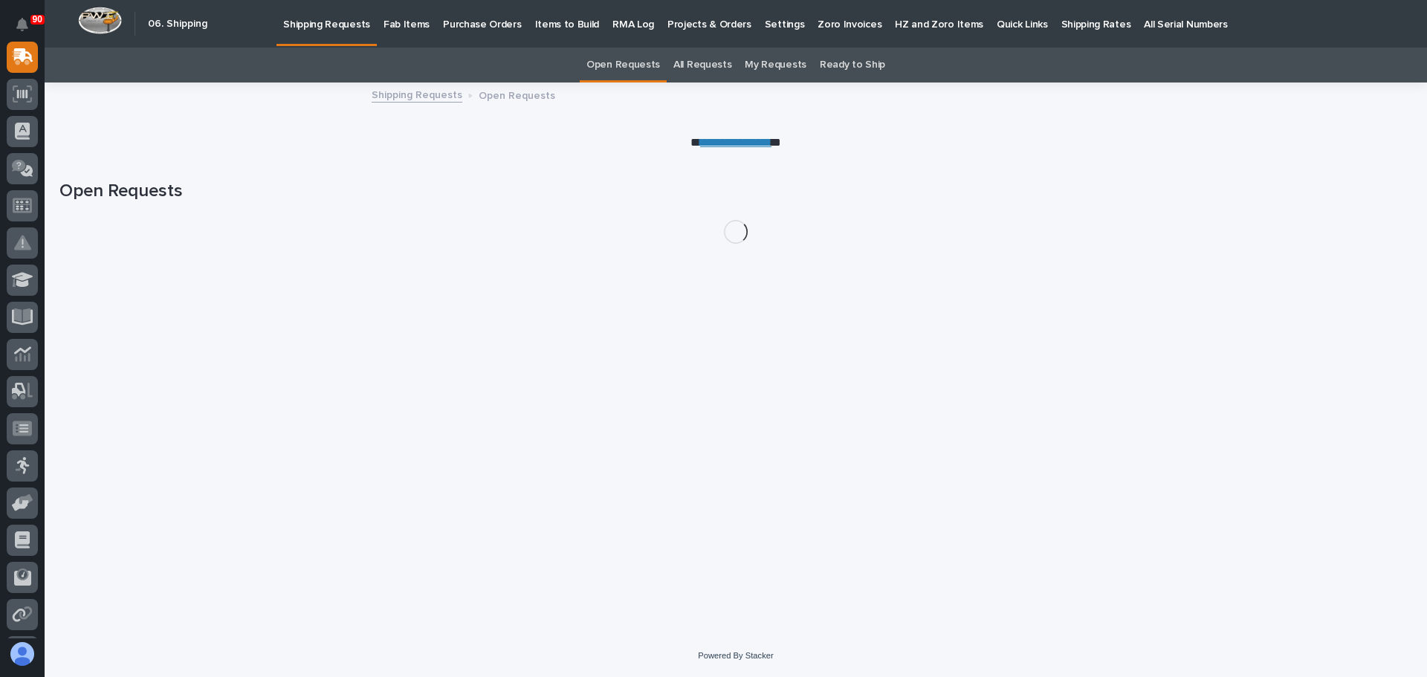
click at [406, 24] on p "Fab Items" at bounding box center [407, 15] width 46 height 31
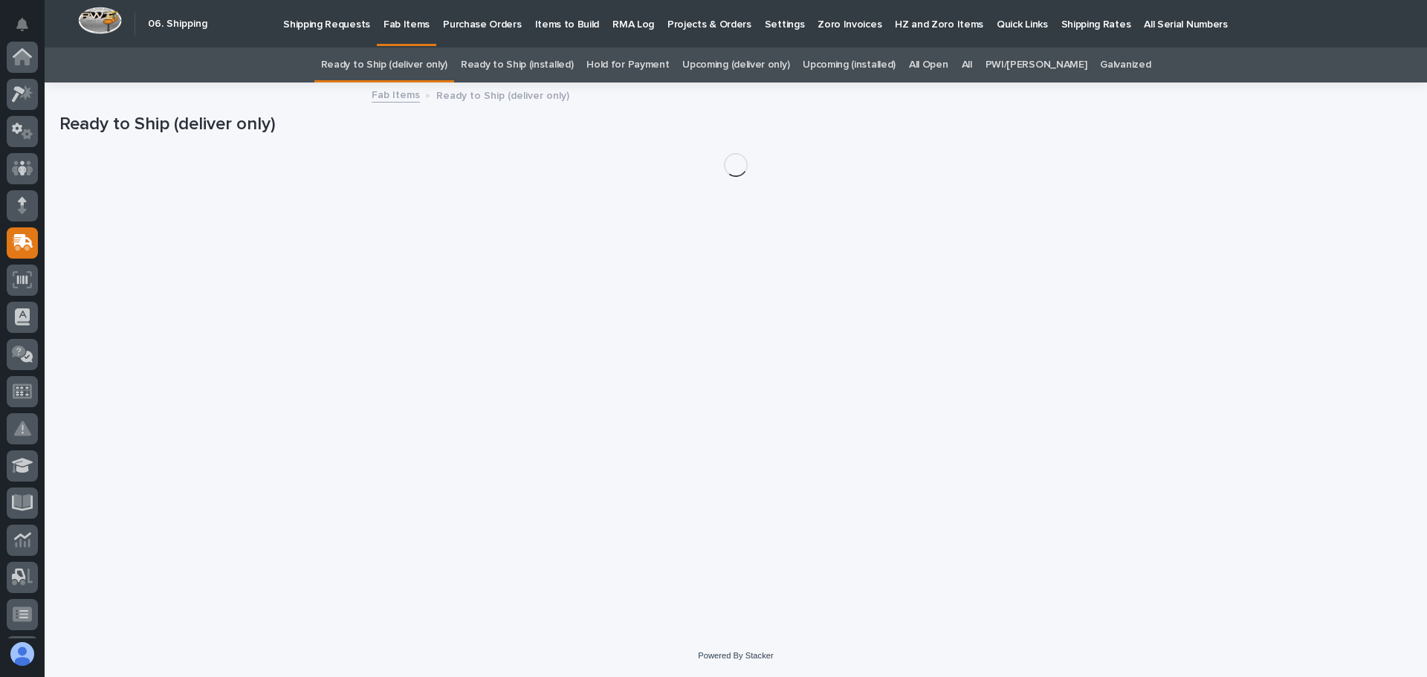
scroll to position [186, 0]
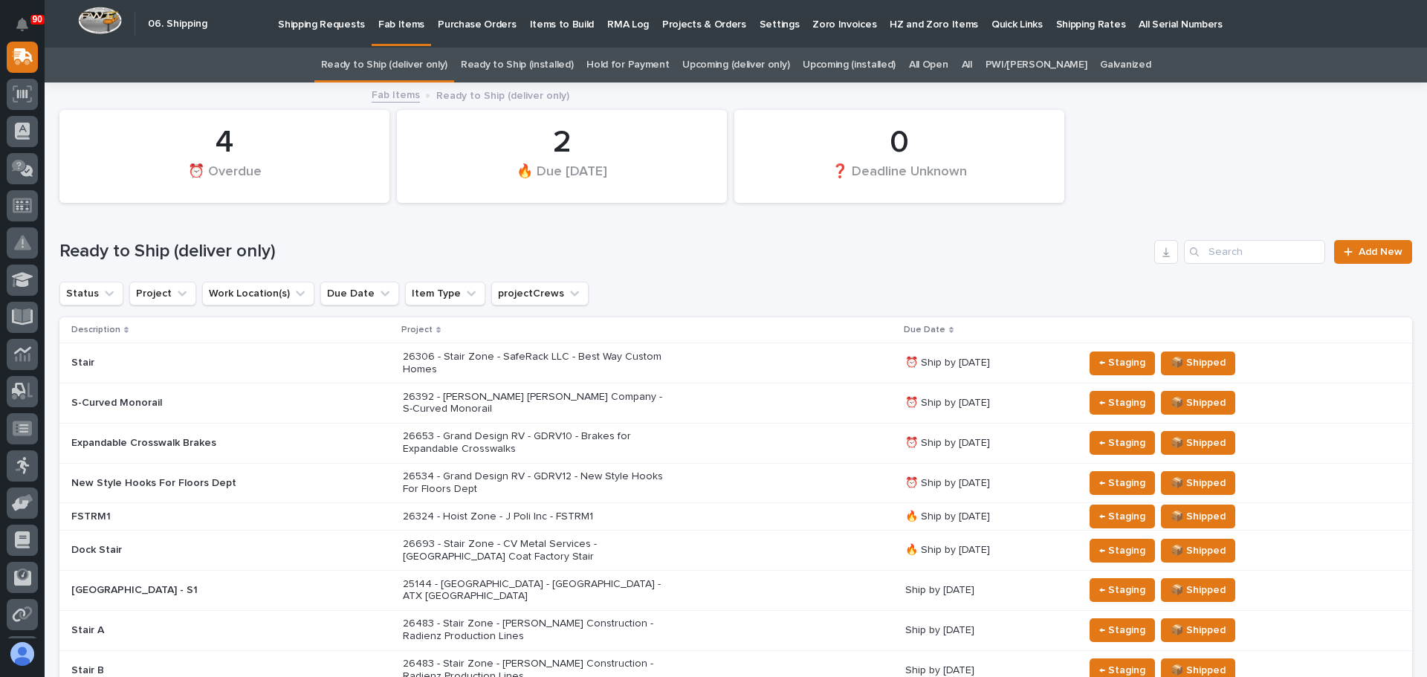
click at [972, 65] on link "All" at bounding box center [967, 65] width 10 height 35
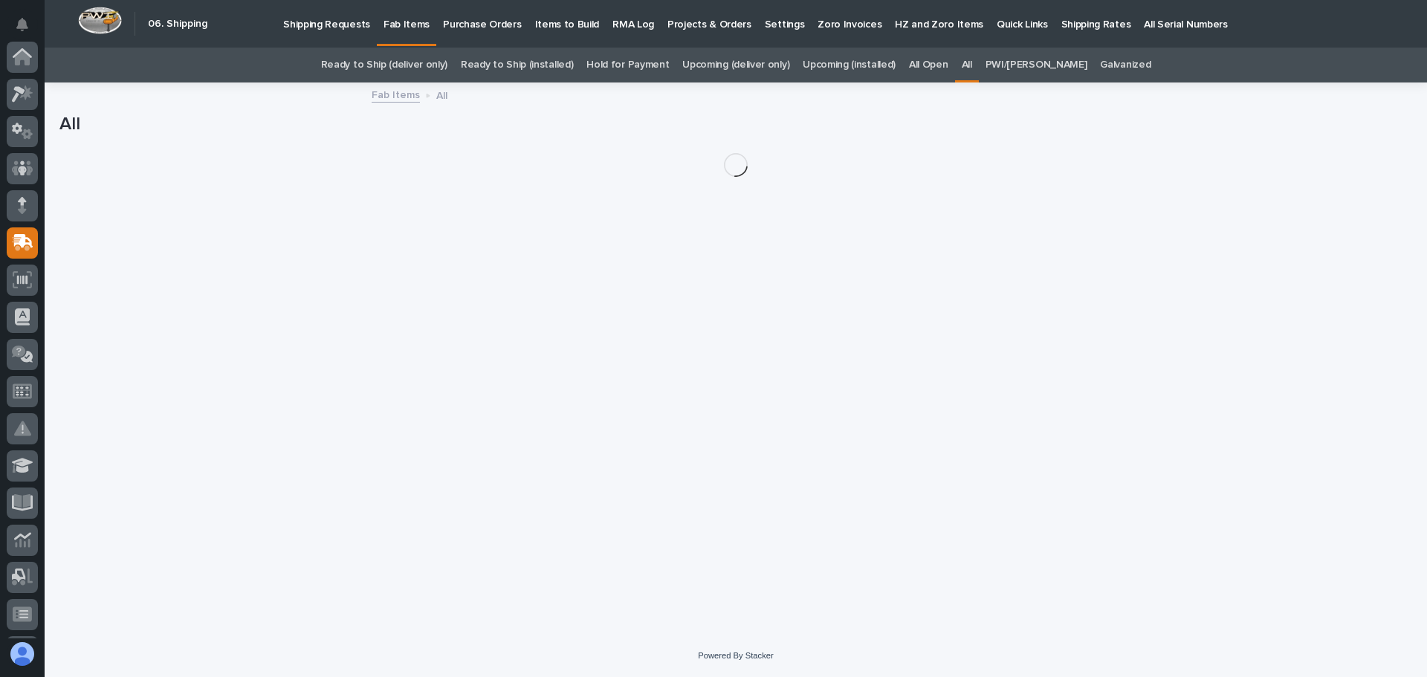
scroll to position [186, 0]
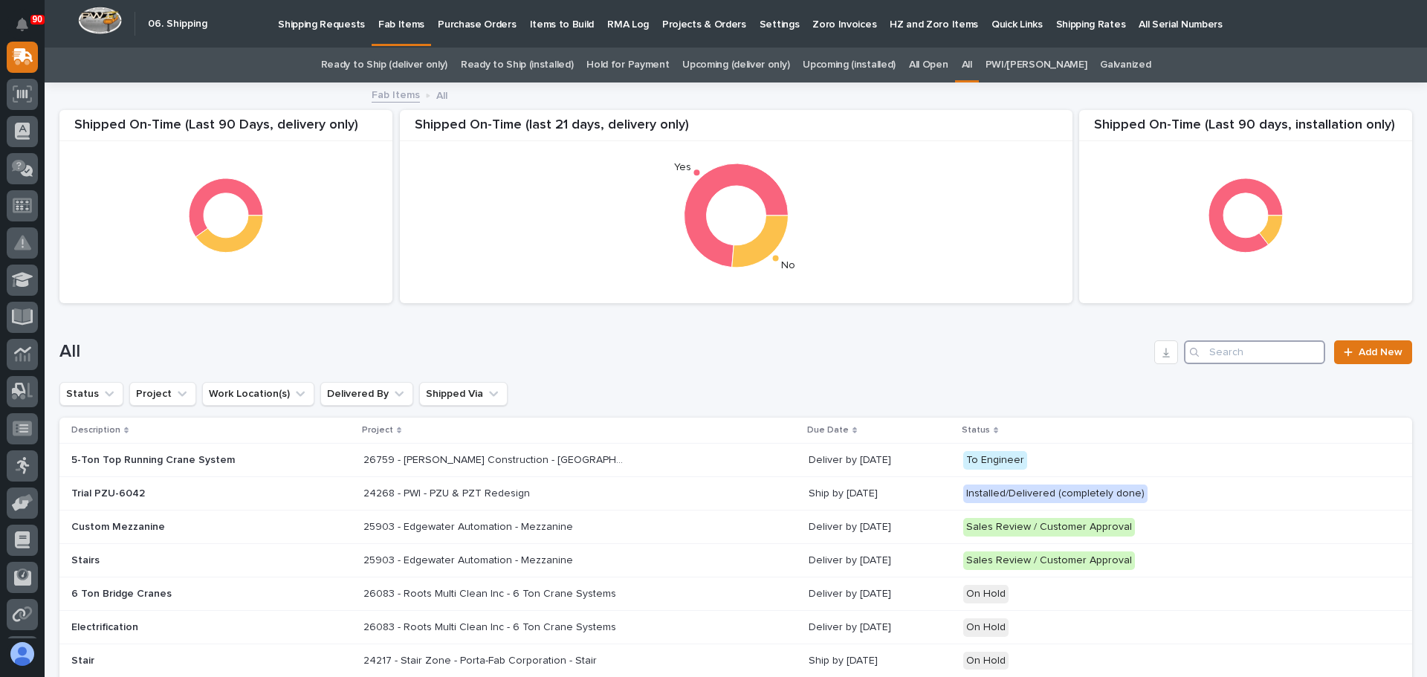
click at [1212, 347] on input "Search" at bounding box center [1254, 352] width 141 height 24
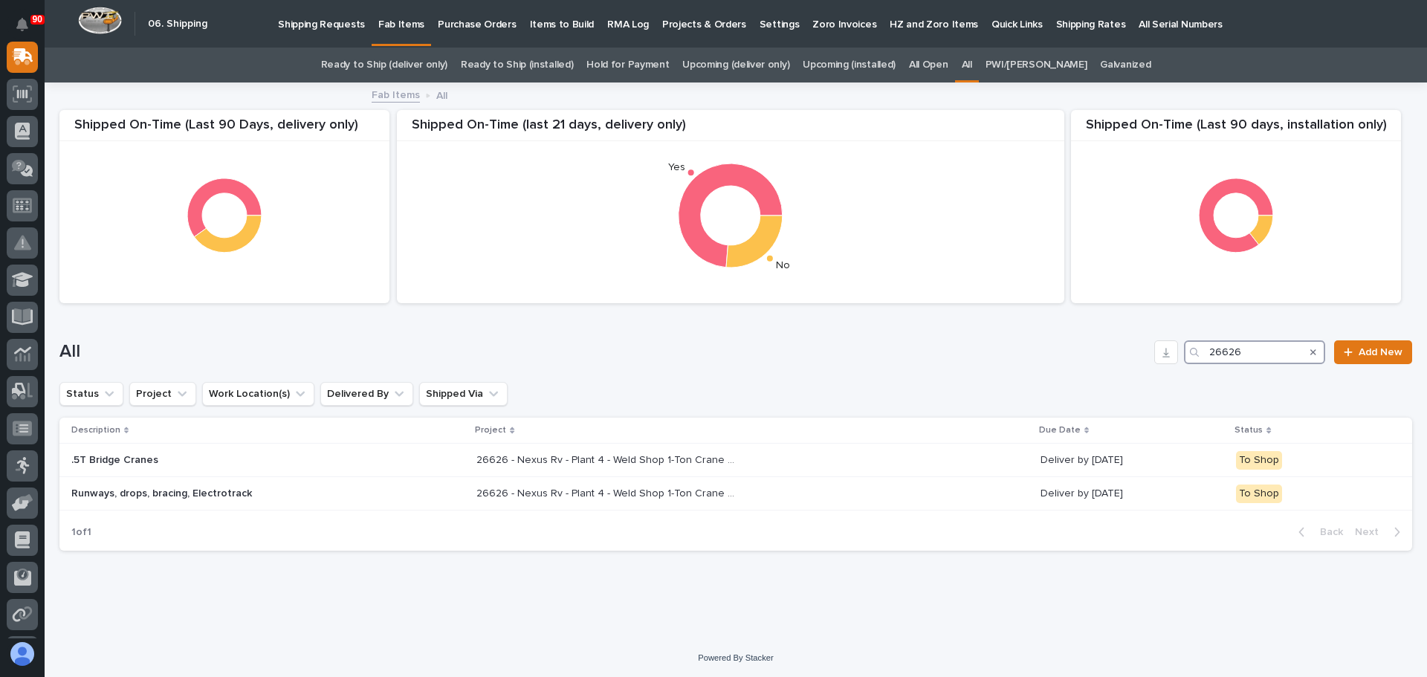
type input "26626"
